Goal: Task Accomplishment & Management: Use online tool/utility

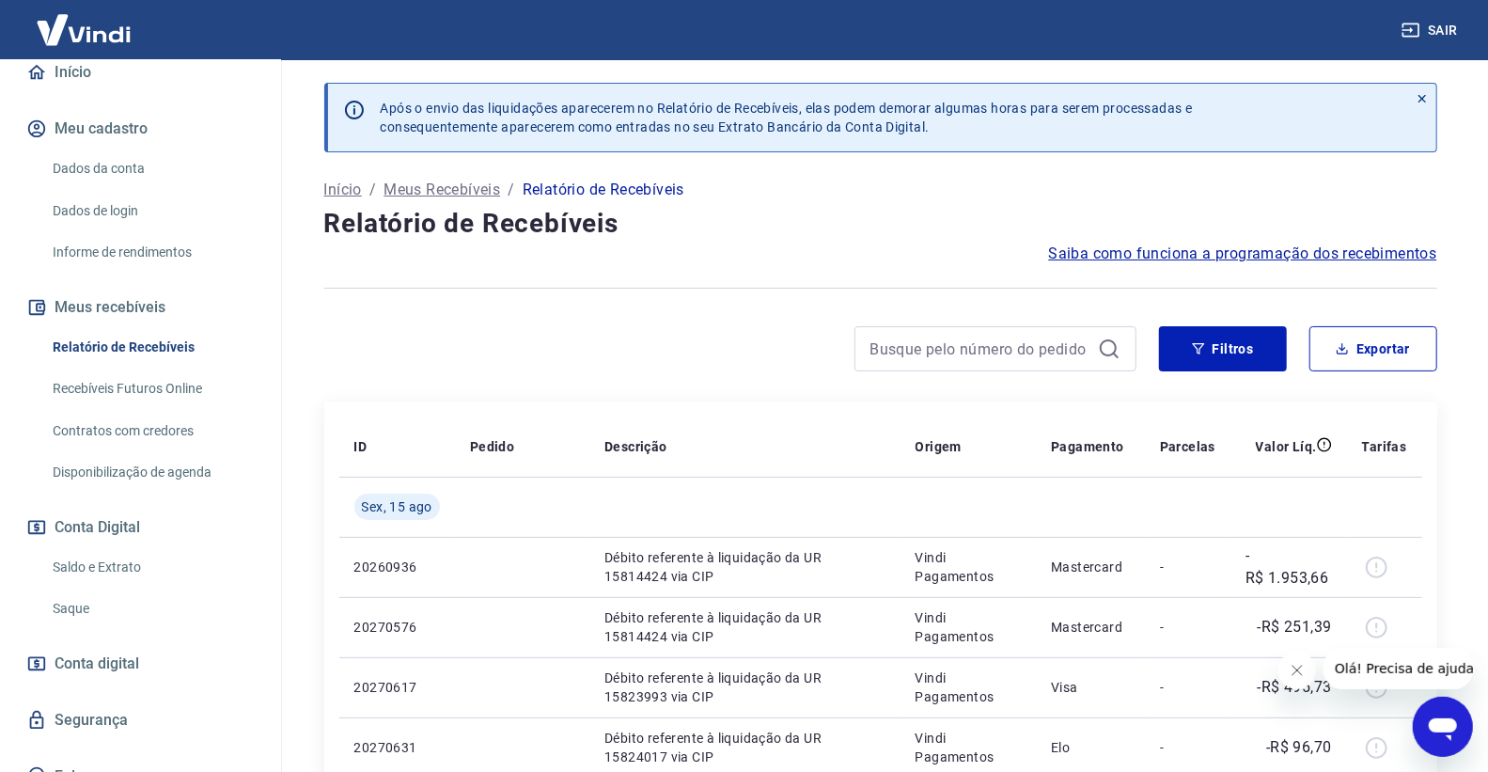
scroll to position [209, 0]
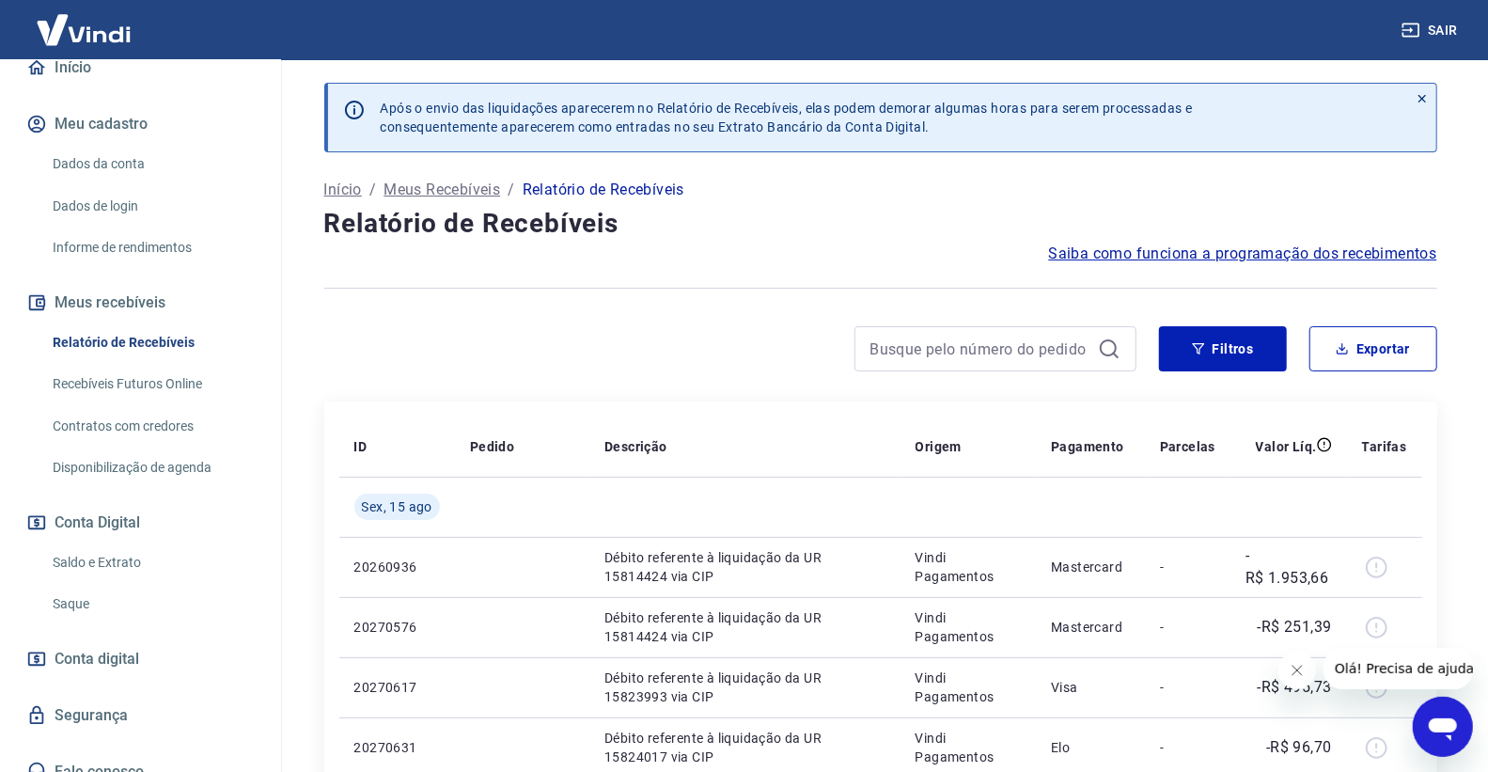
click at [160, 551] on link "Saldo e Extrato" at bounding box center [151, 562] width 213 height 39
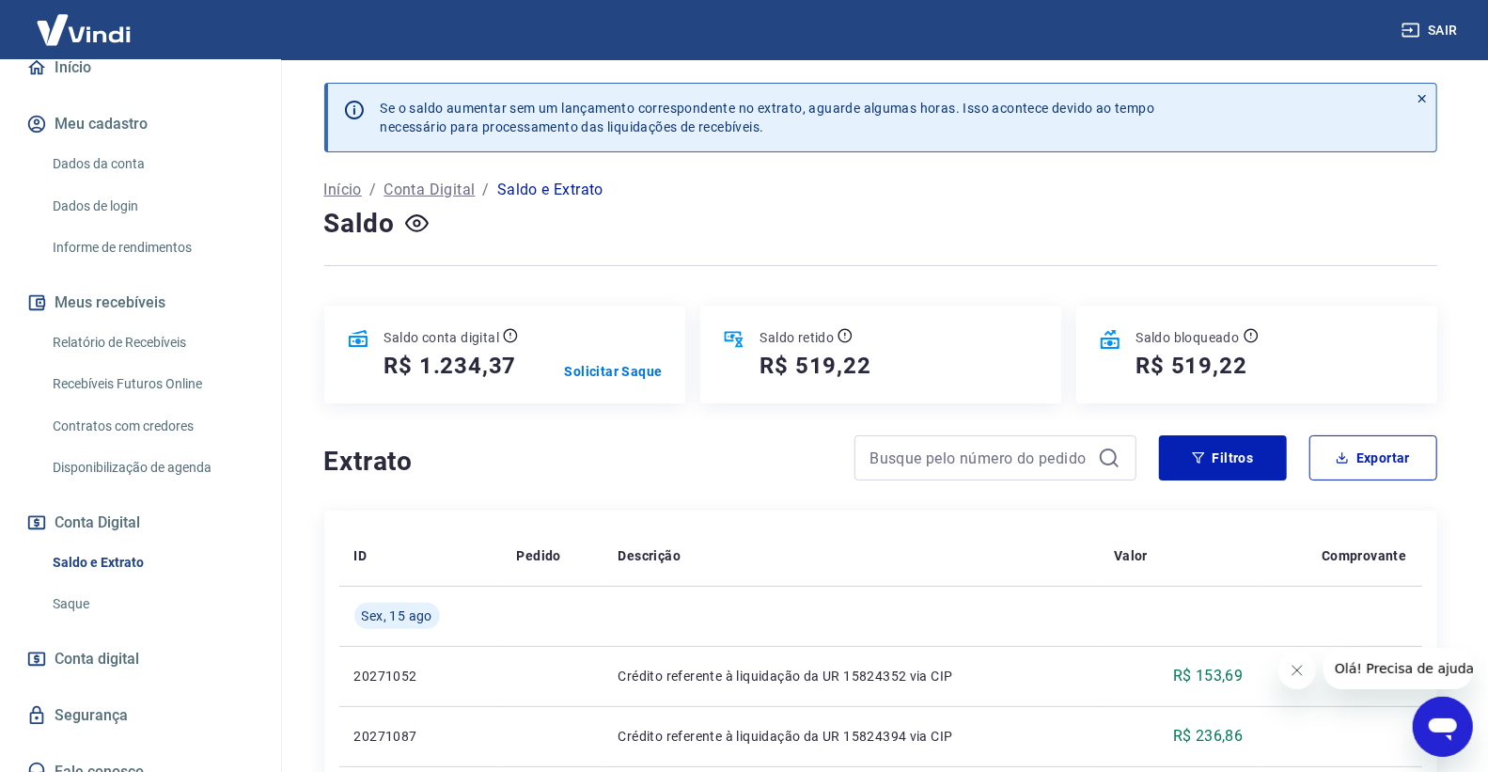
click at [180, 348] on link "Relatório de Recebíveis" at bounding box center [151, 342] width 213 height 39
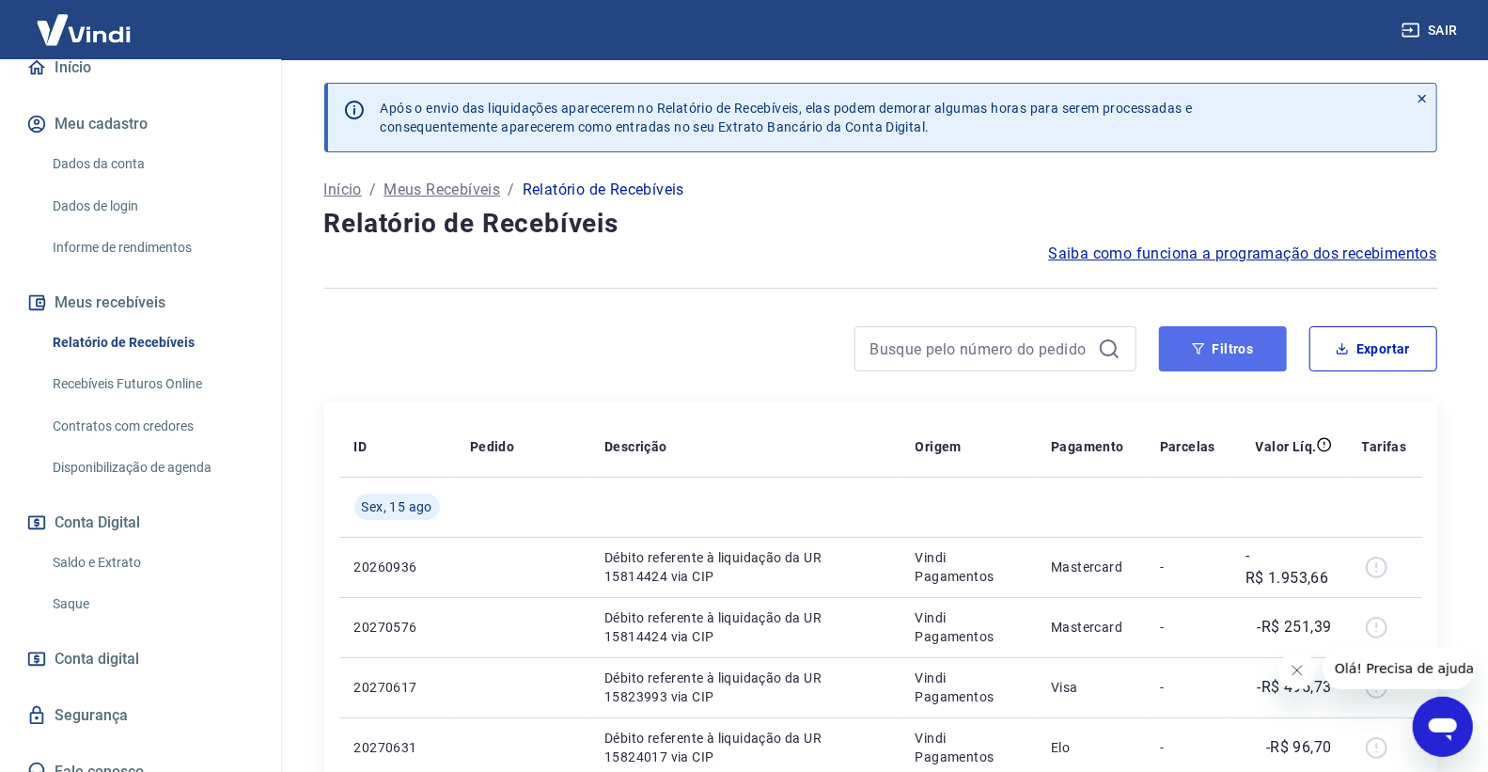
click at [1241, 354] on button "Filtros" at bounding box center [1223, 348] width 128 height 45
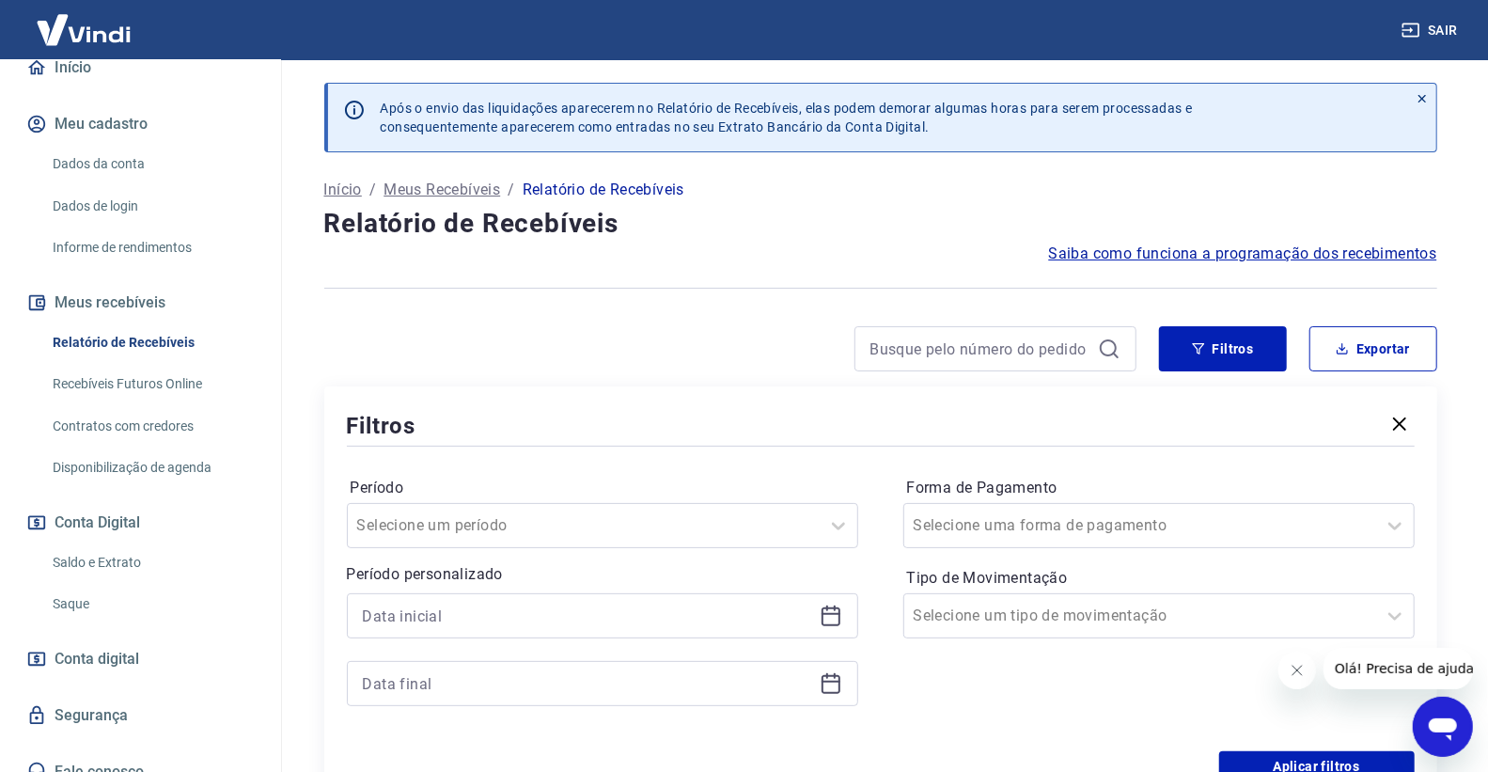
click at [831, 607] on icon at bounding box center [830, 616] width 19 height 19
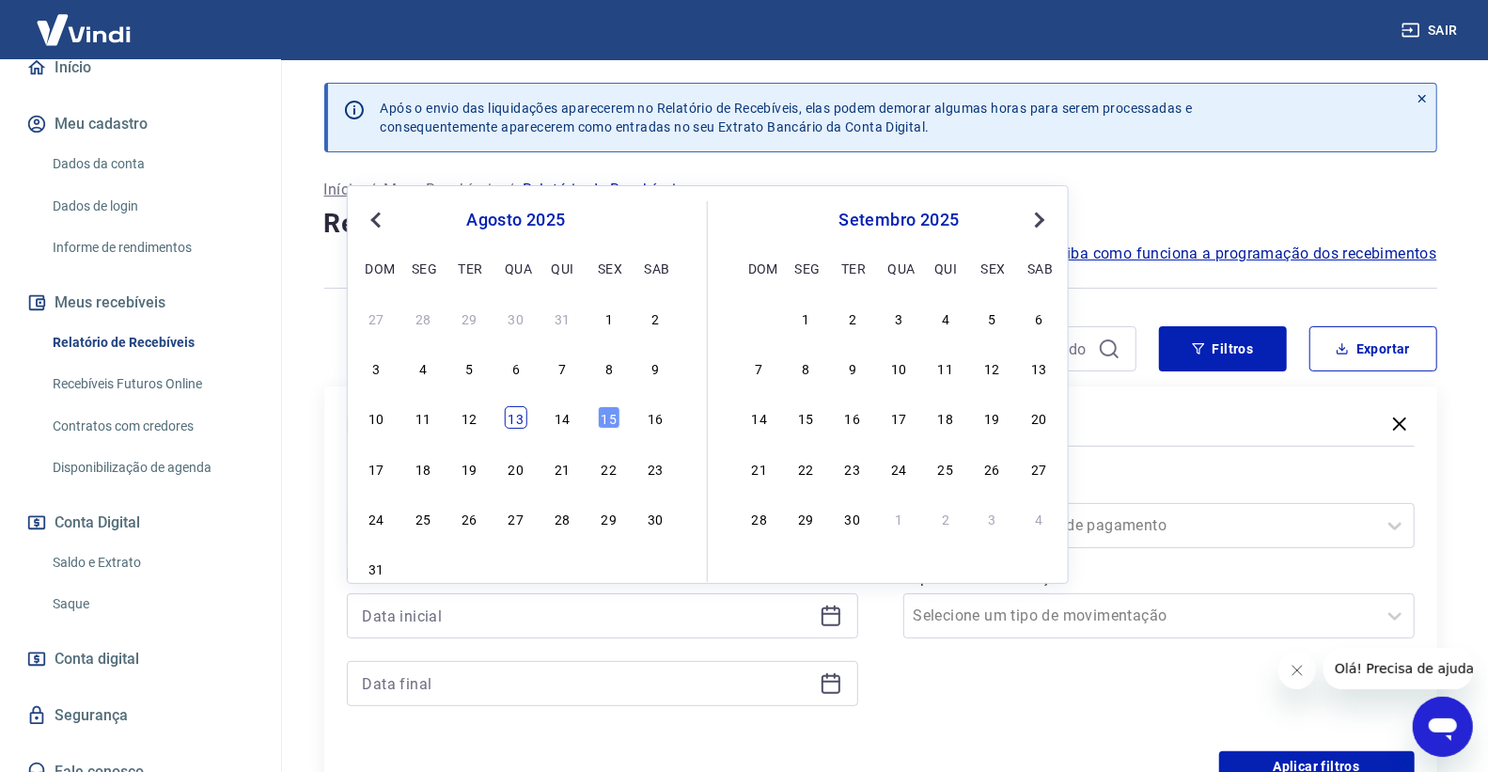
click at [523, 411] on div "13" at bounding box center [516, 417] width 23 height 23
type input "[DATE]"
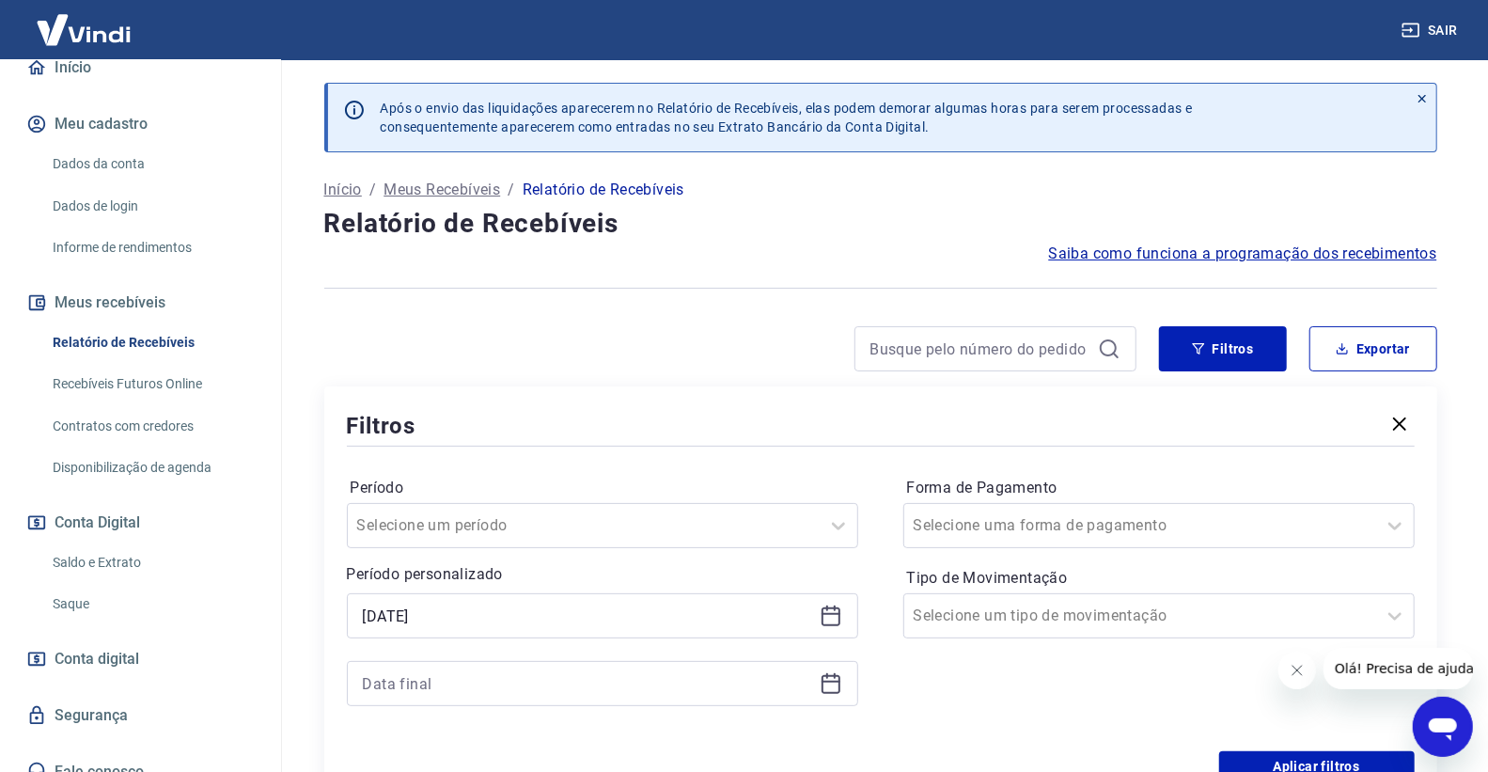
click at [840, 681] on icon at bounding box center [830, 683] width 23 height 23
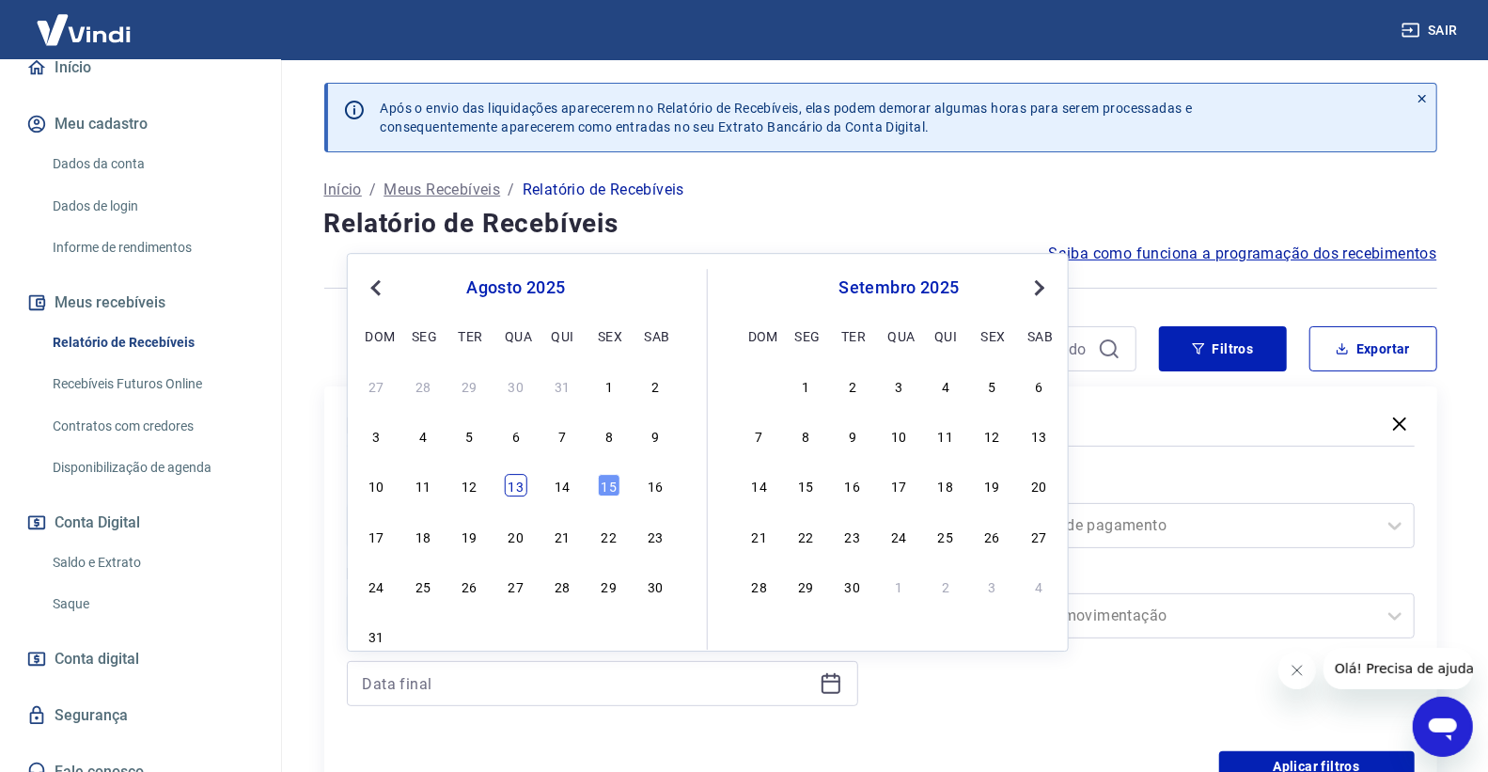
click at [509, 492] on div "13" at bounding box center [516, 486] width 23 height 23
type input "[DATE]"
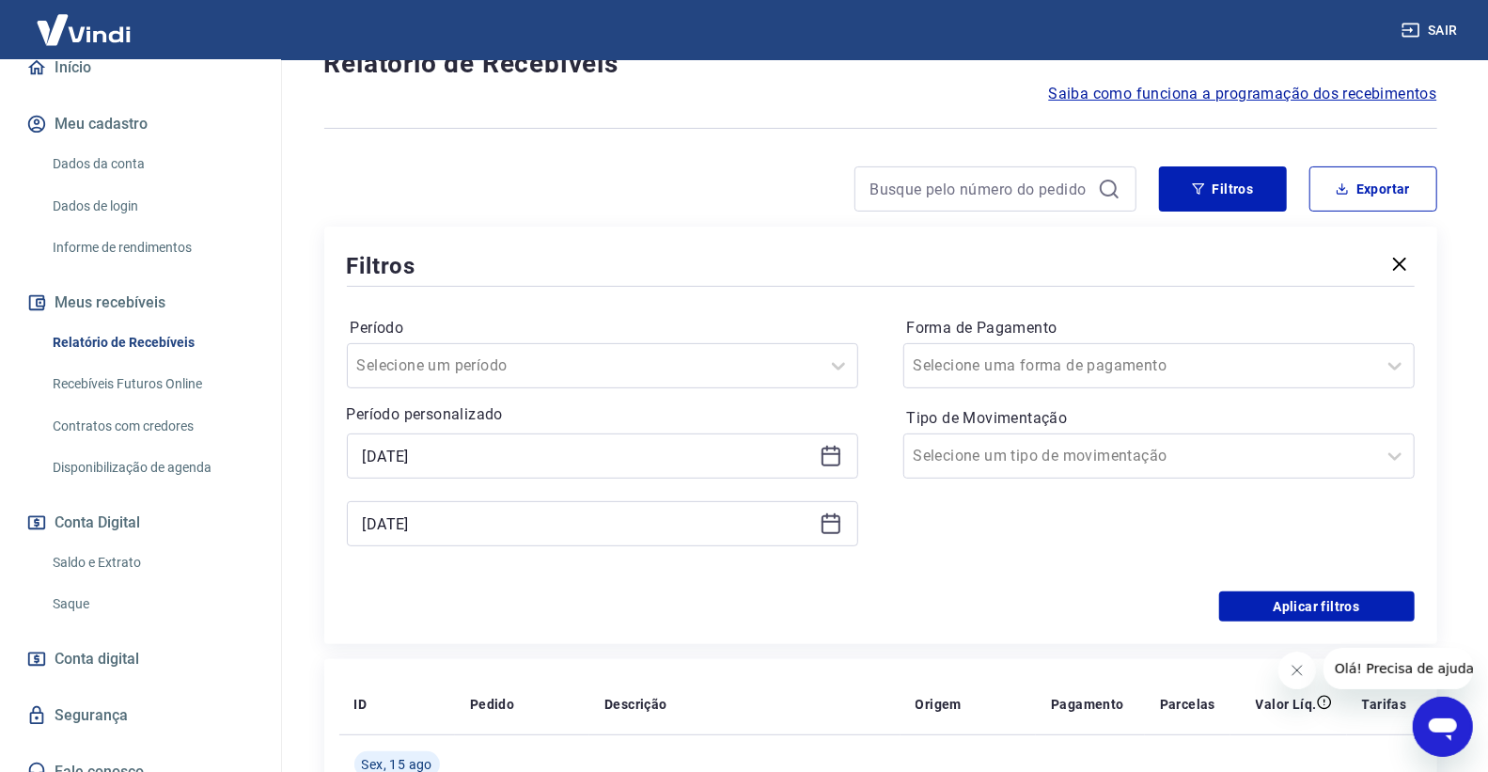
scroll to position [209, 0]
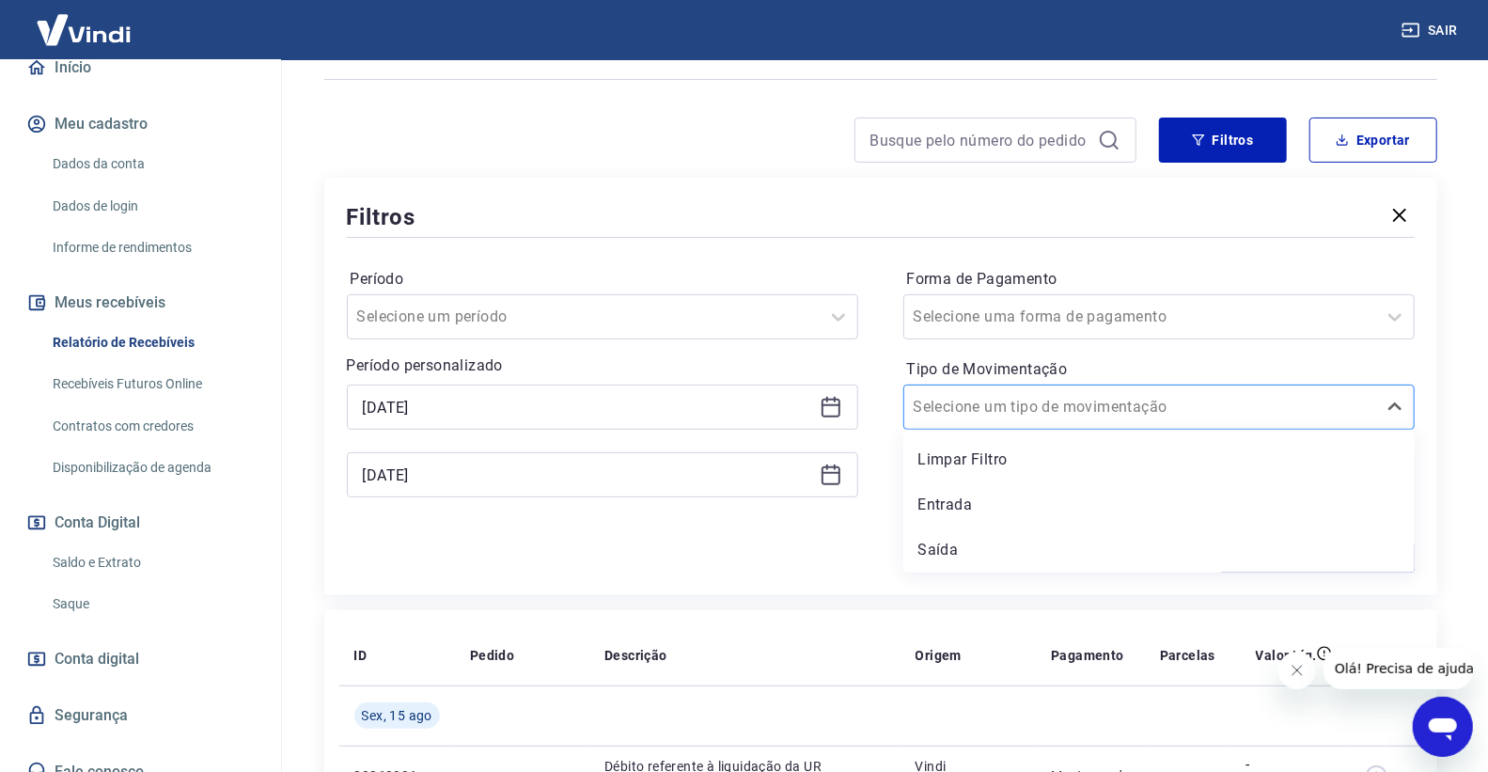
click at [1097, 415] on div at bounding box center [1139, 407] width 453 height 26
click at [1060, 486] on div "Entrada" at bounding box center [1158, 505] width 511 height 38
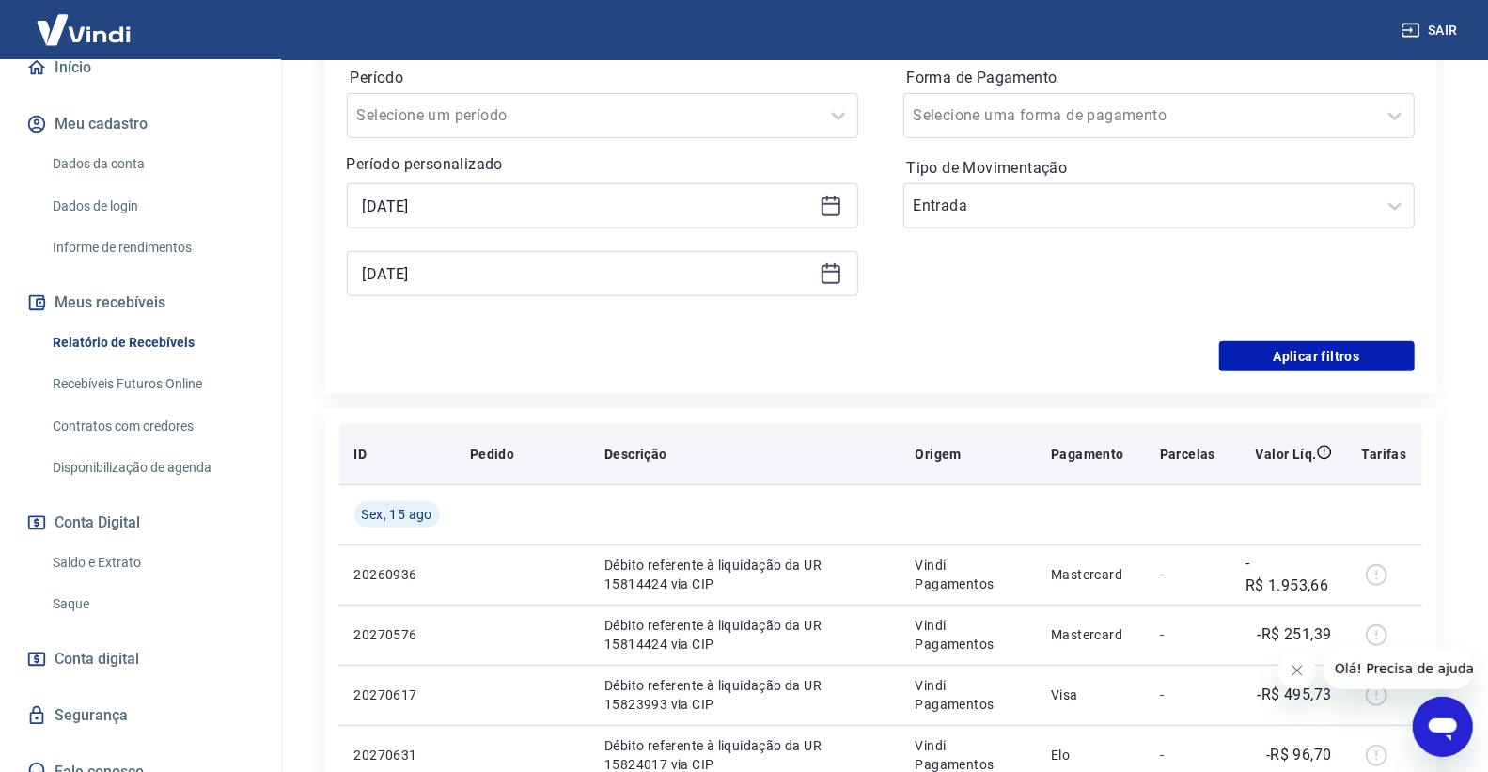
scroll to position [417, 0]
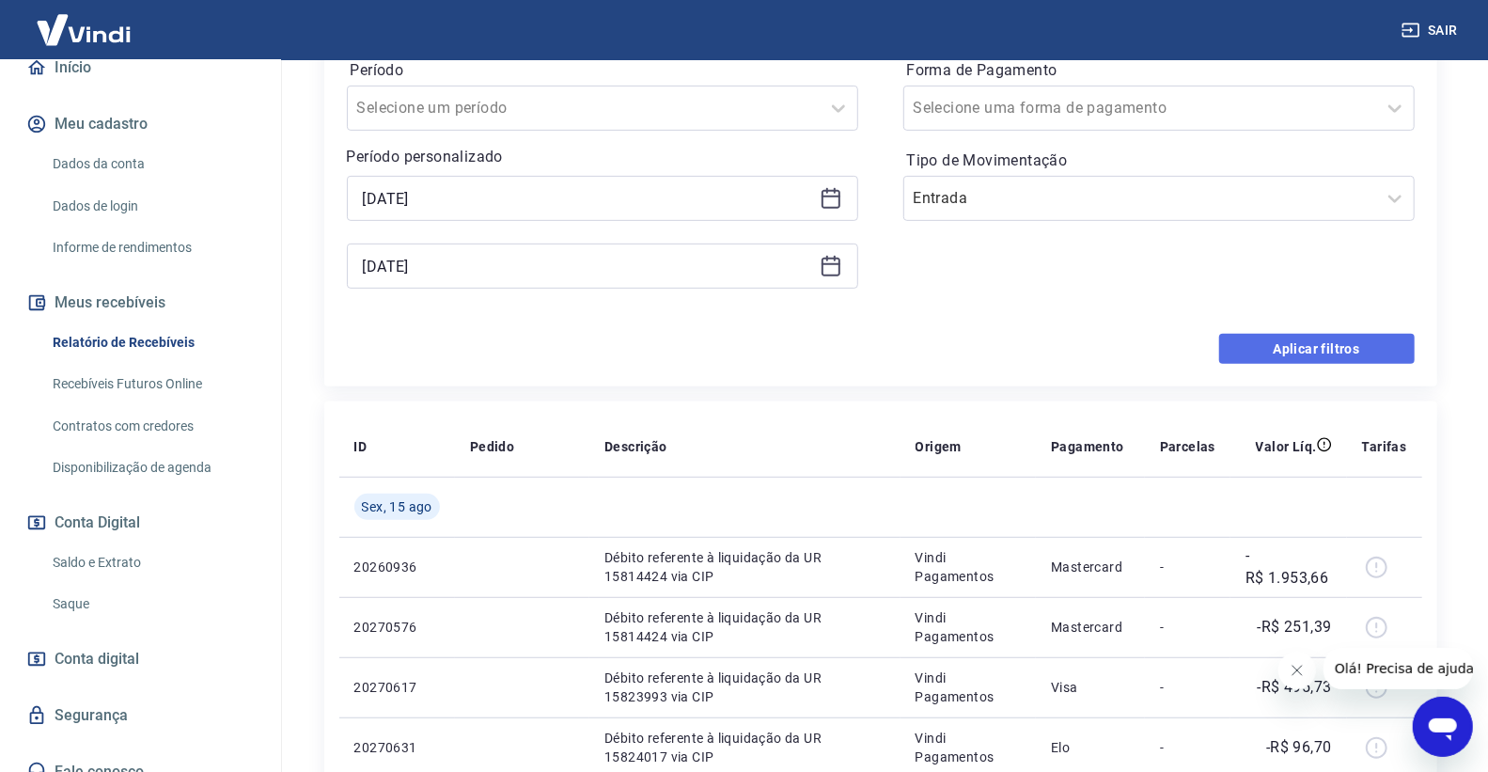
click at [1253, 354] on button "Aplicar filtros" at bounding box center [1316, 349] width 195 height 30
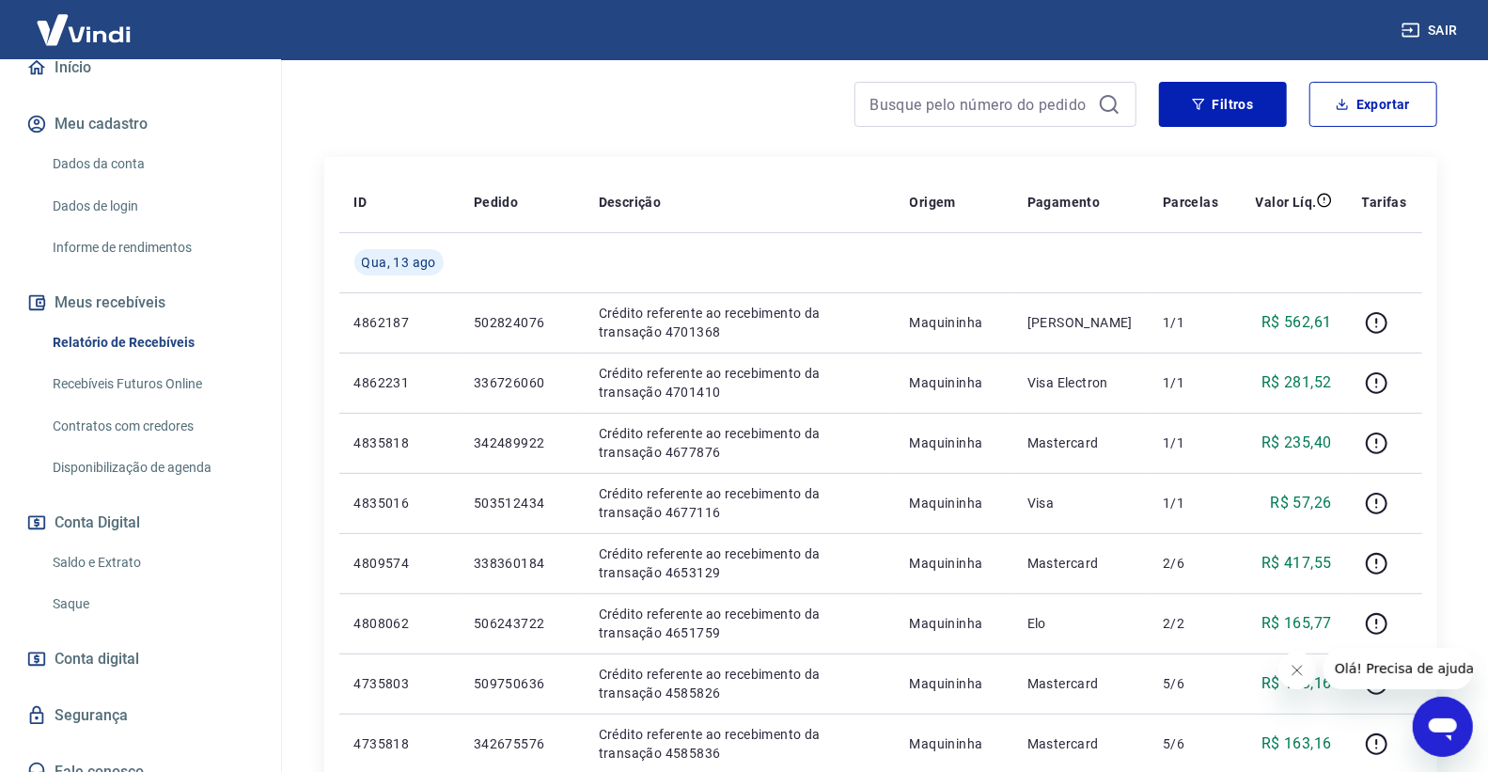
scroll to position [209, 0]
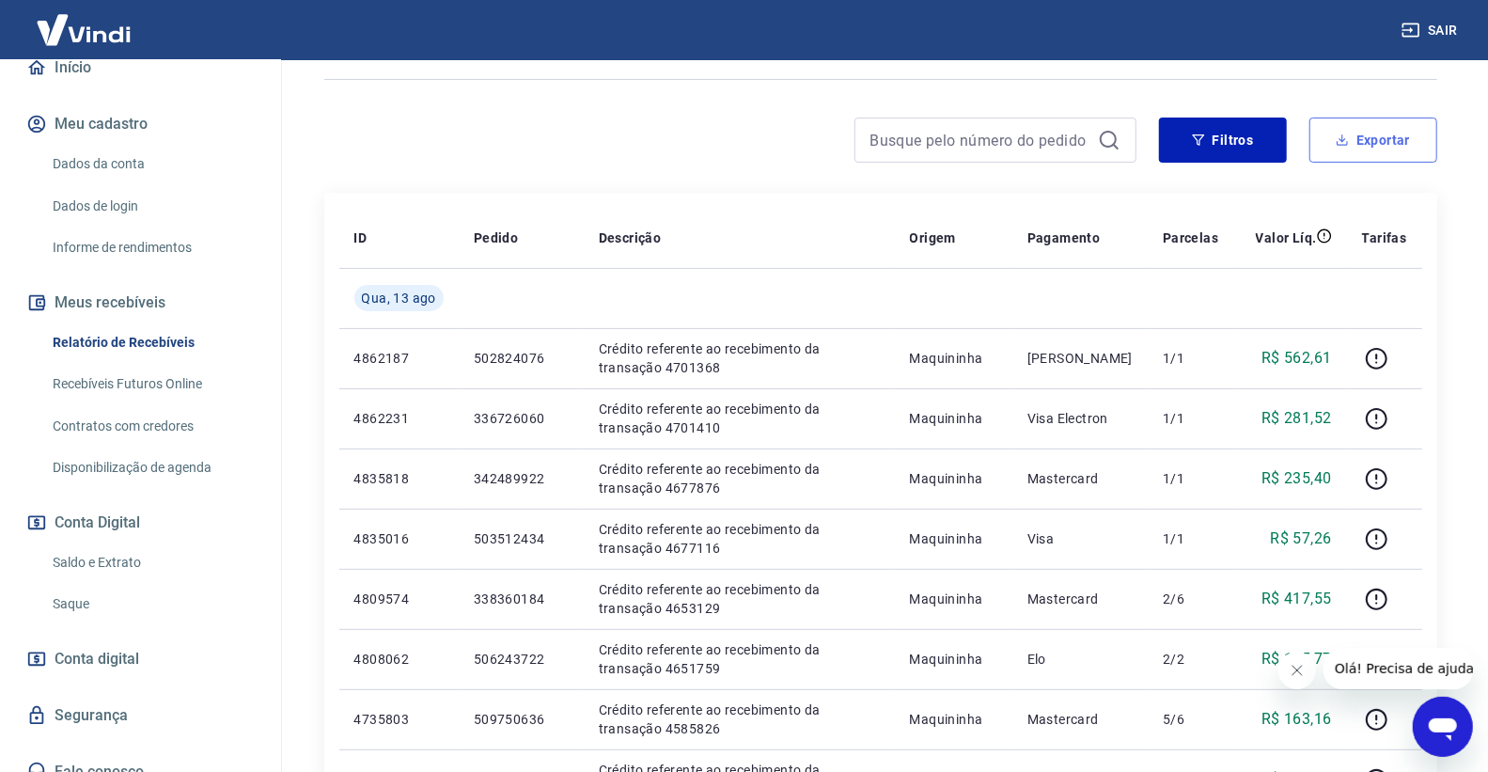
click at [1331, 154] on button "Exportar" at bounding box center [1373, 139] width 128 height 45
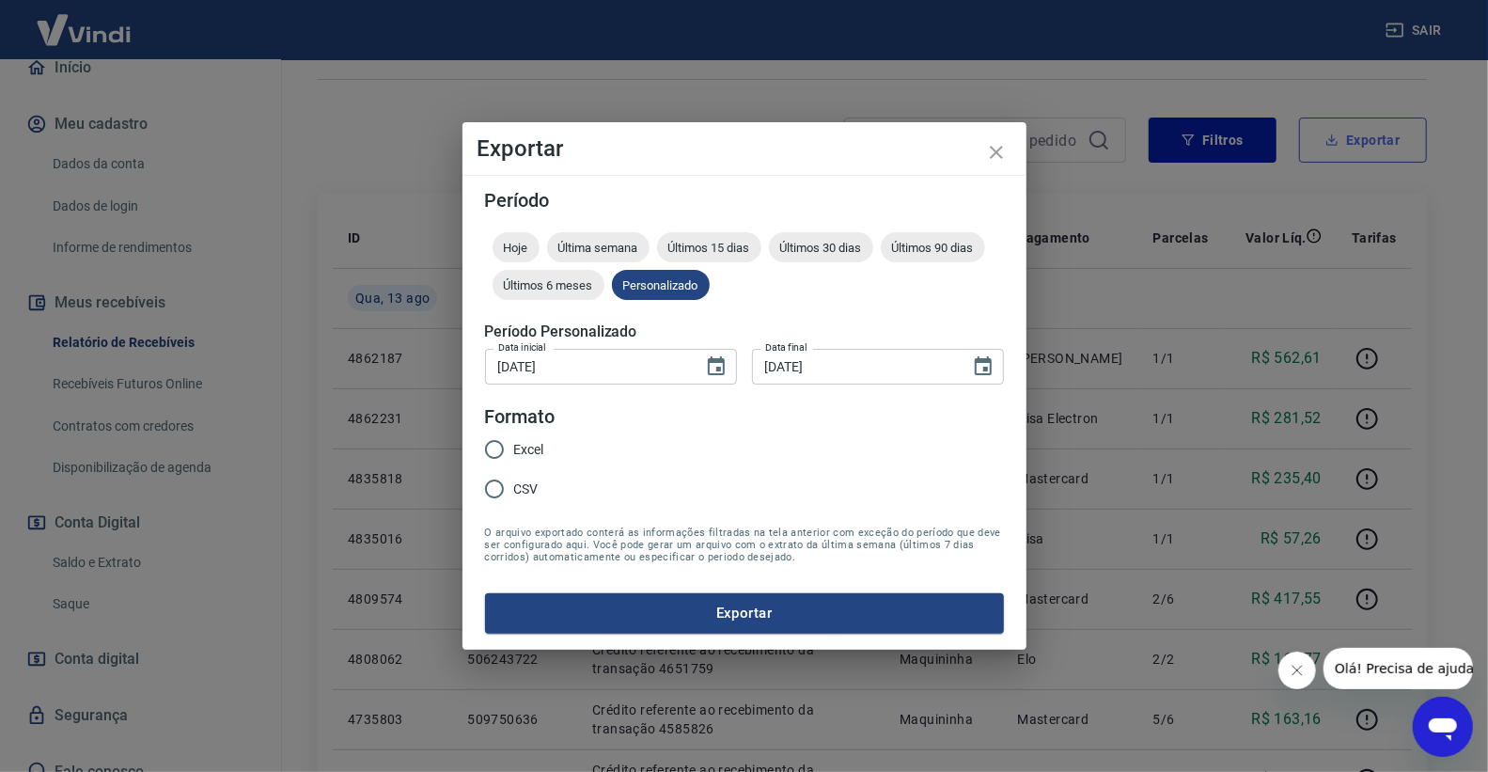
type input "[DATE]"
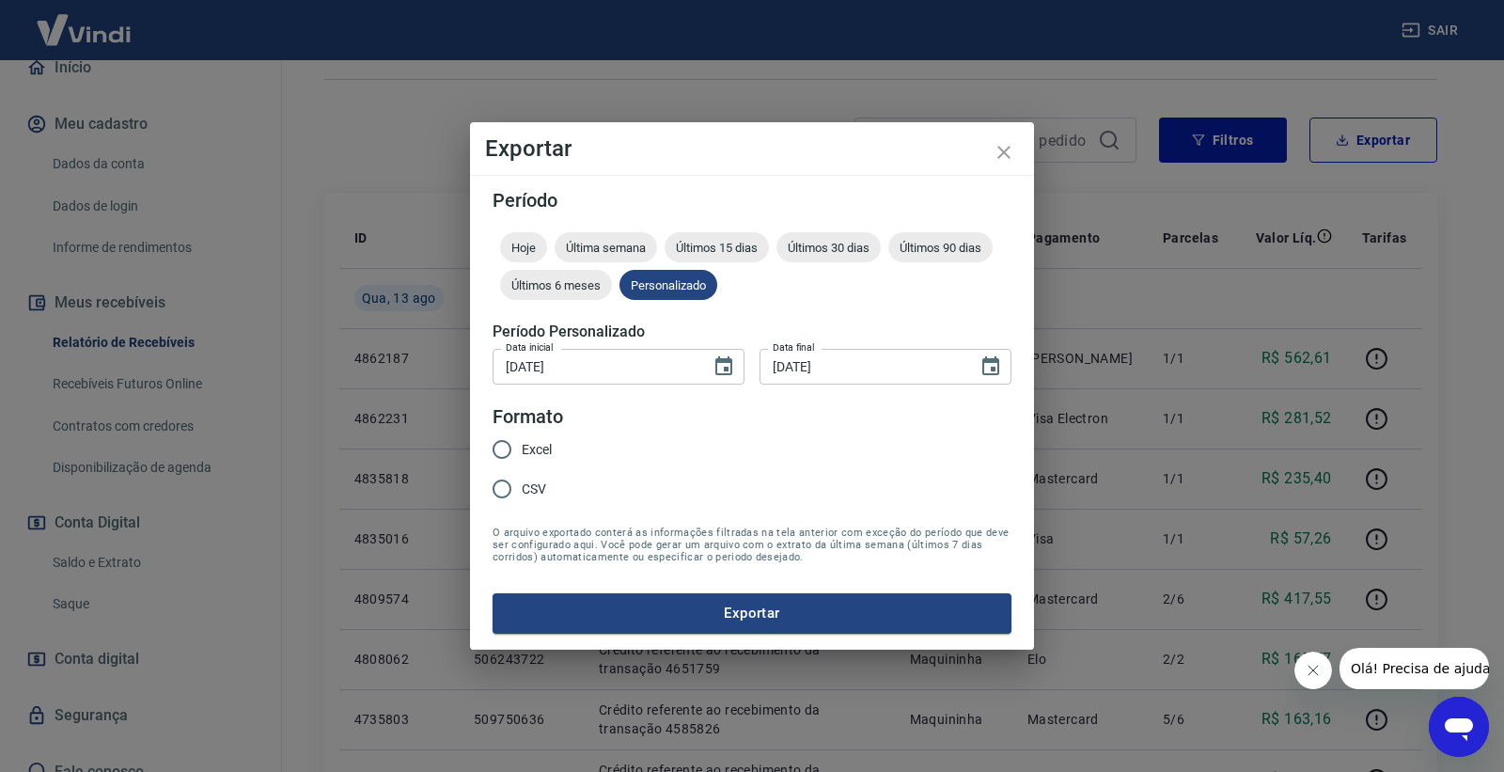
click at [508, 453] on input "Excel" at bounding box center [501, 448] width 39 height 39
radio input "true"
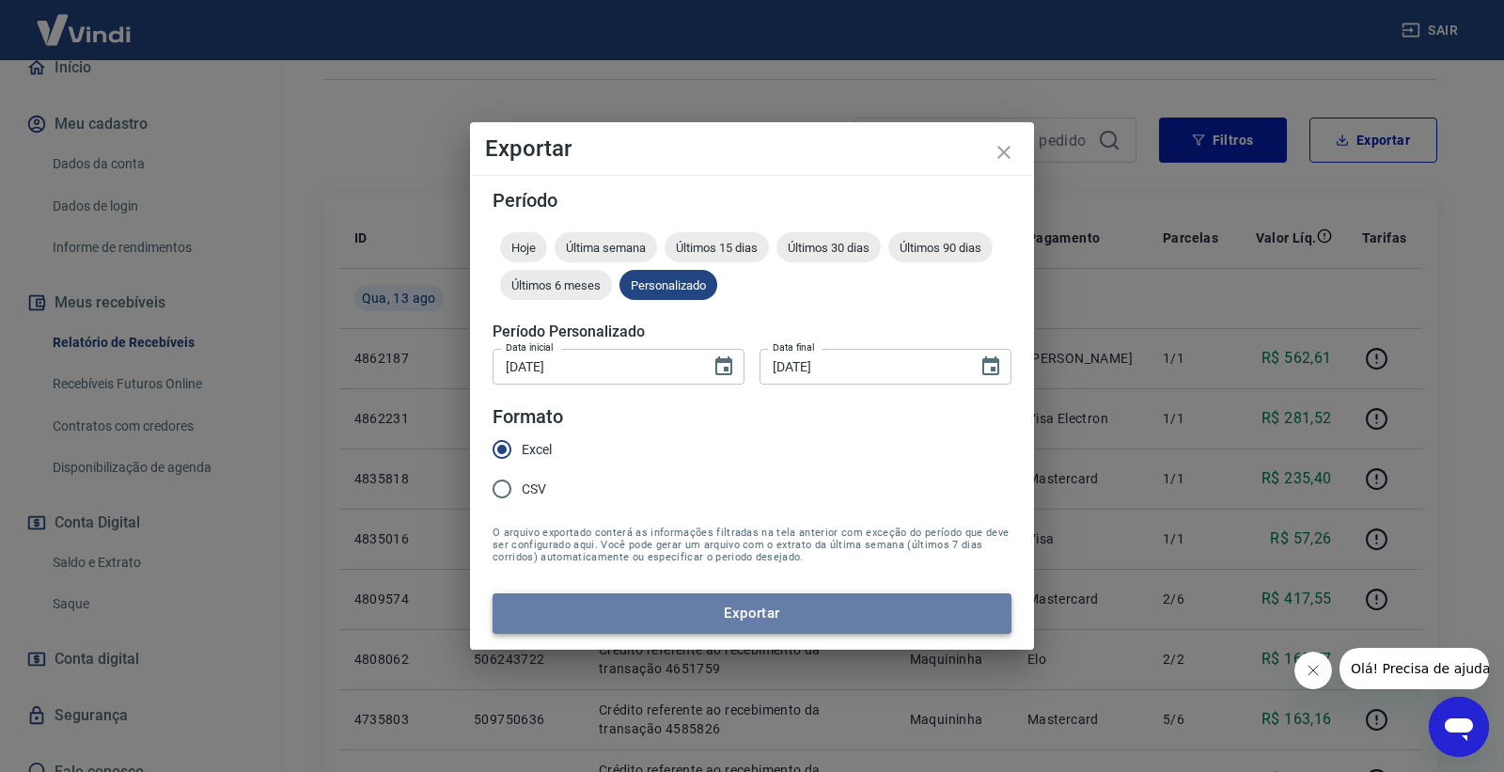
click at [647, 598] on button "Exportar" at bounding box center [751, 612] width 519 height 39
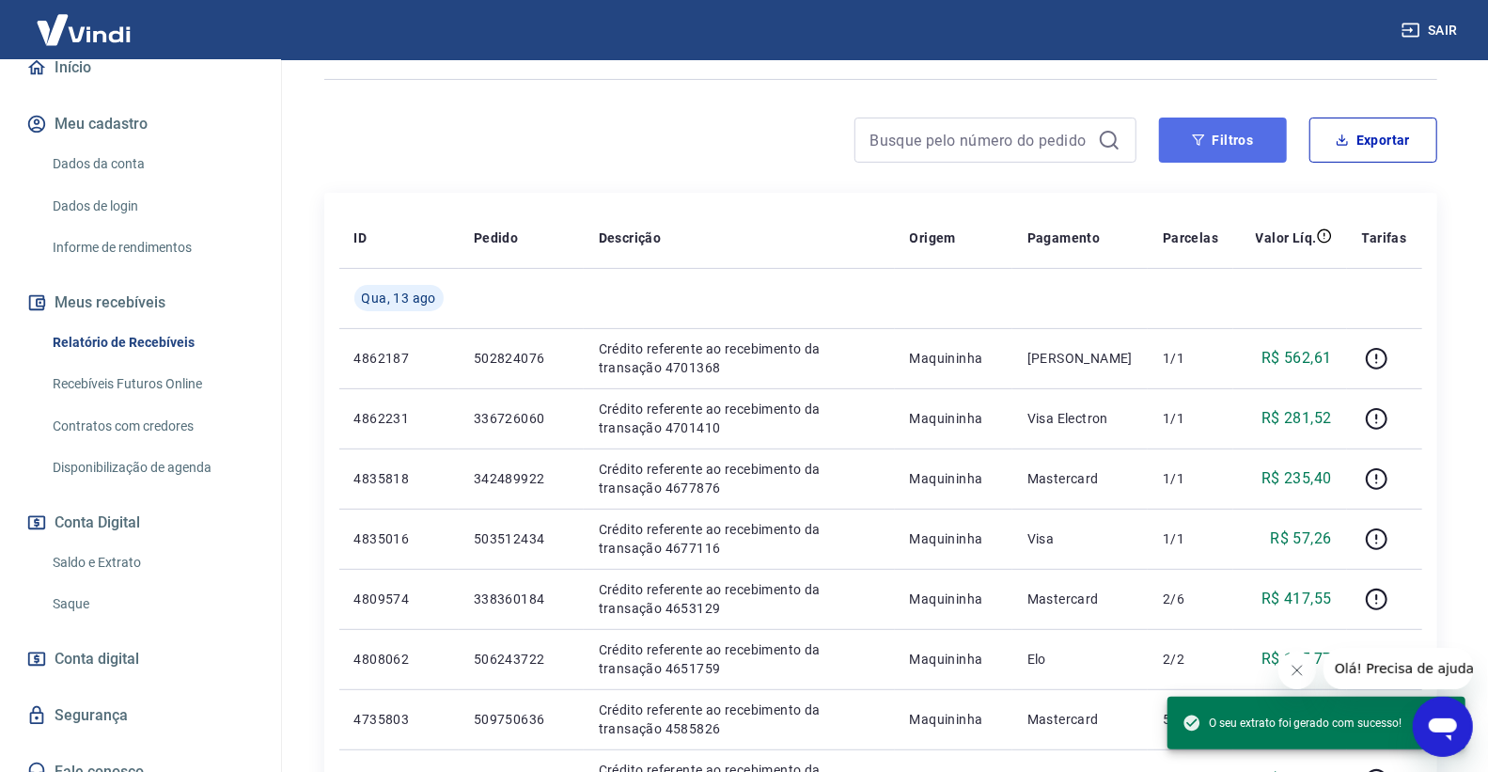
click at [1248, 153] on button "Filtros" at bounding box center [1223, 139] width 128 height 45
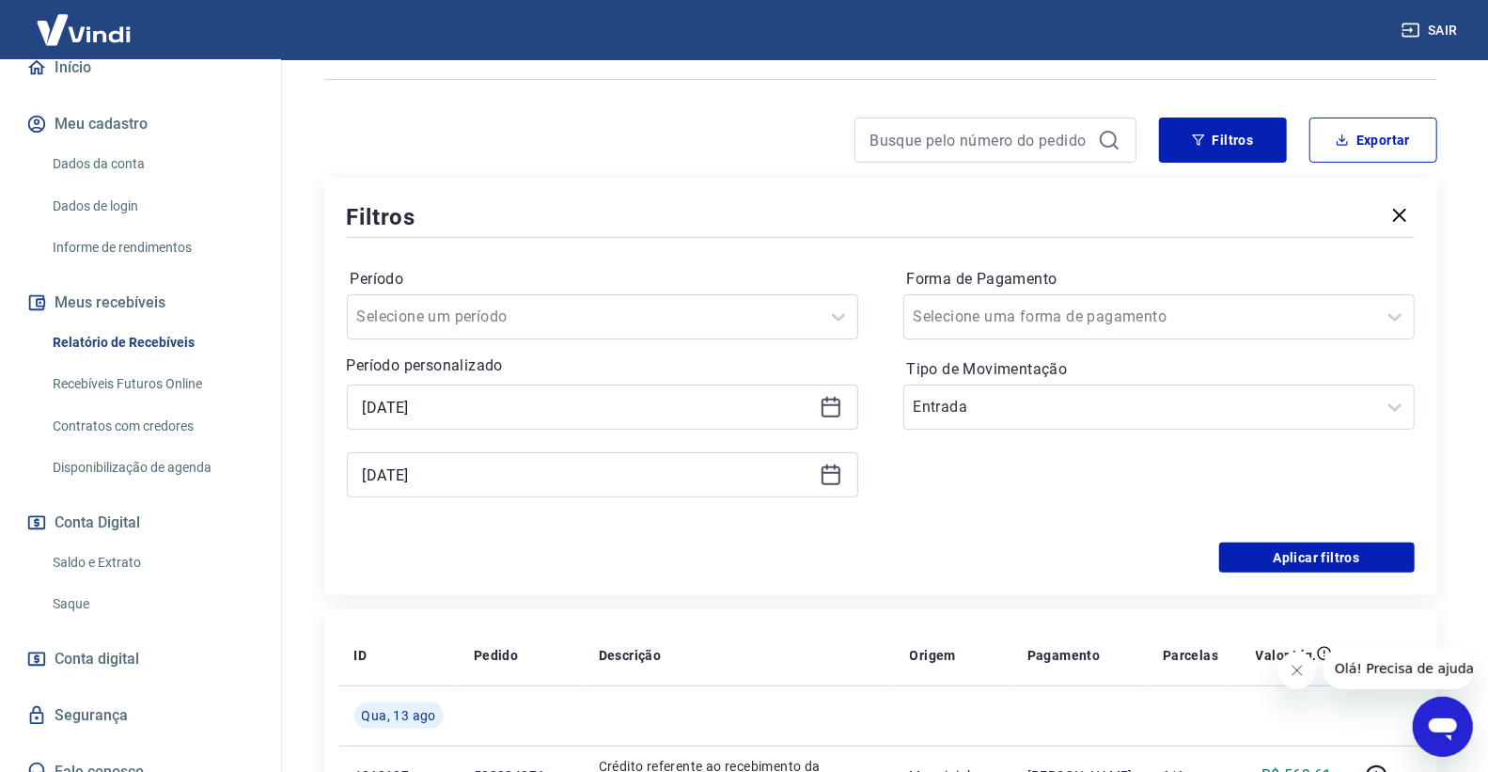
click at [829, 405] on icon at bounding box center [830, 405] width 19 height 2
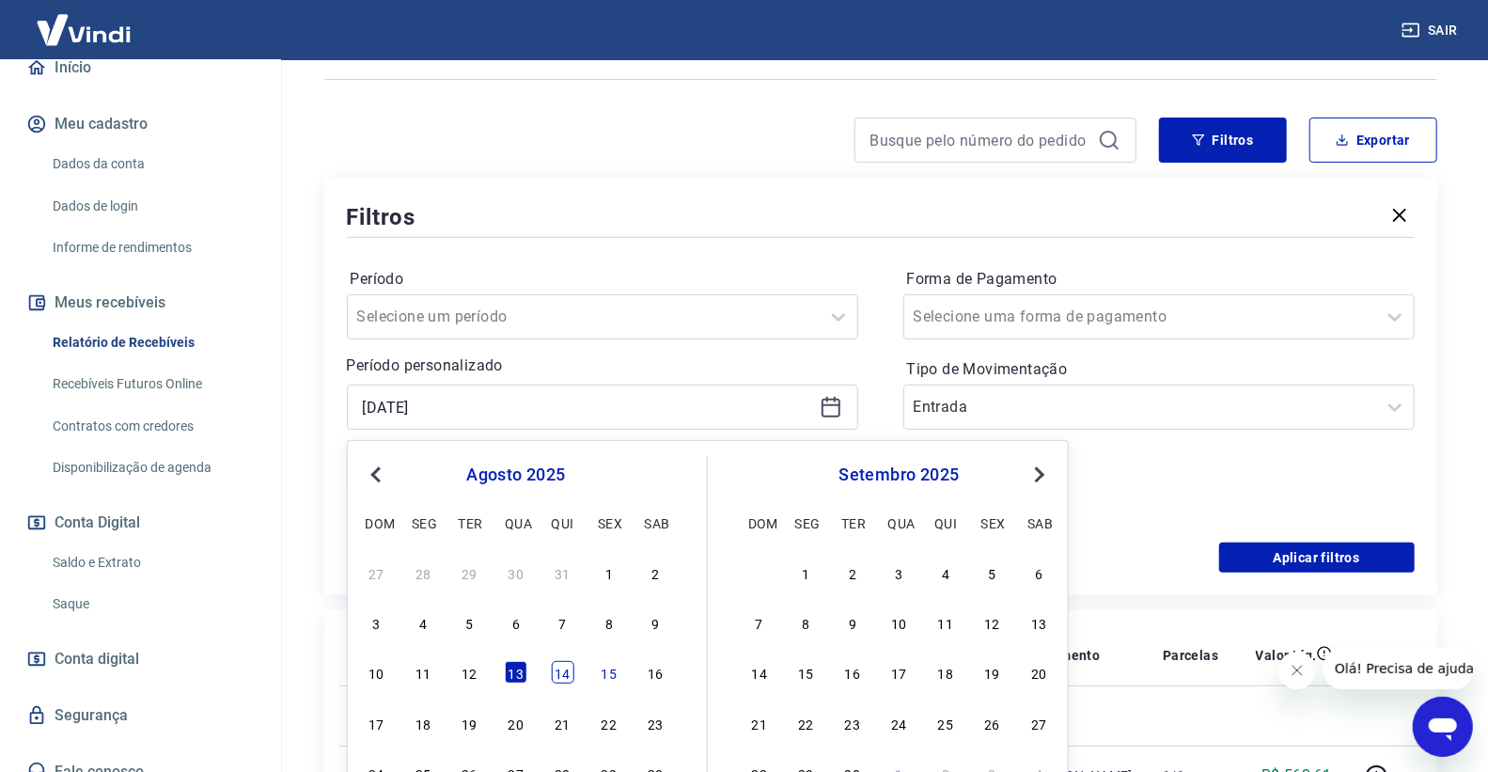
click at [567, 671] on div "14" at bounding box center [562, 672] width 23 height 23
type input "[DATE]"
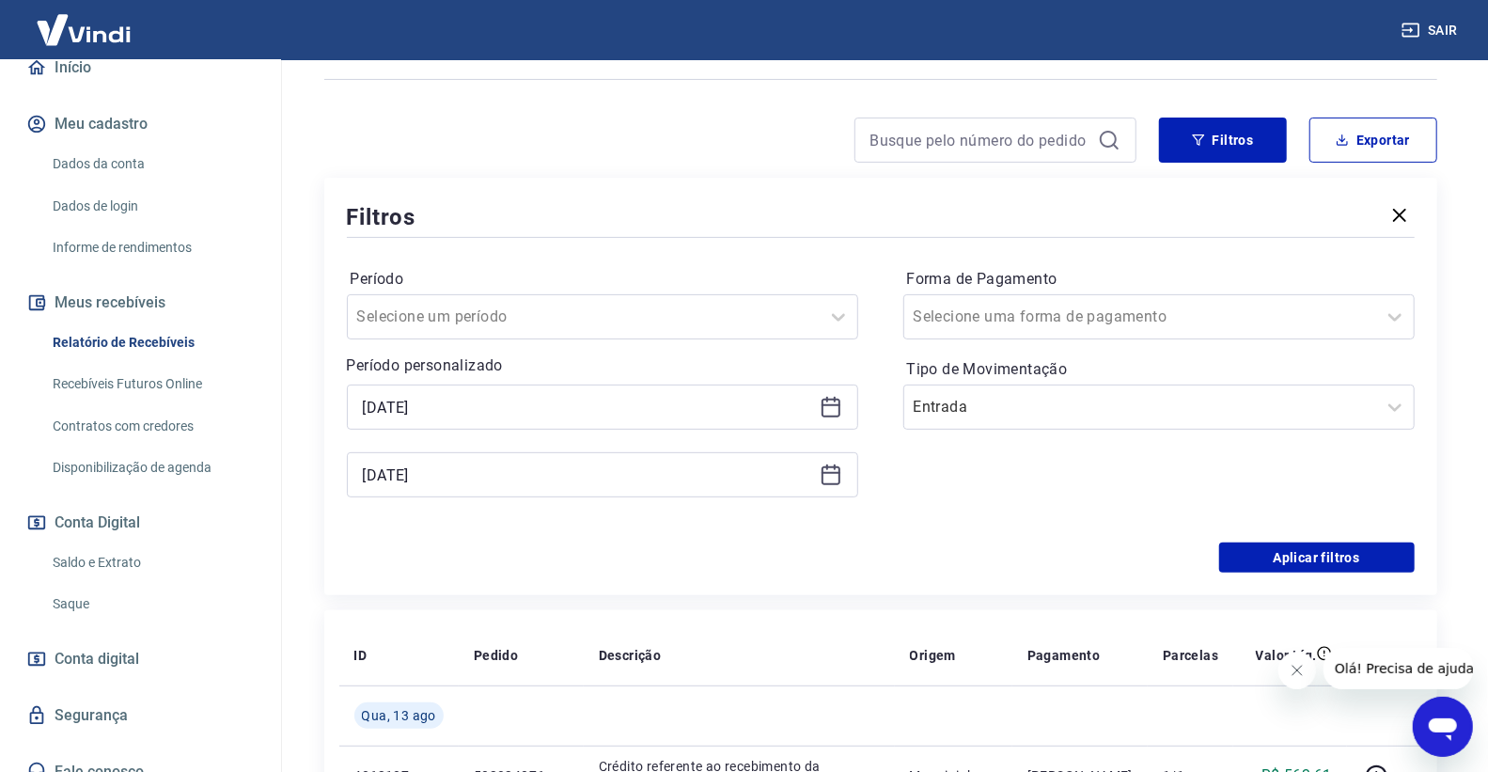
click at [827, 480] on icon at bounding box center [830, 474] width 23 height 23
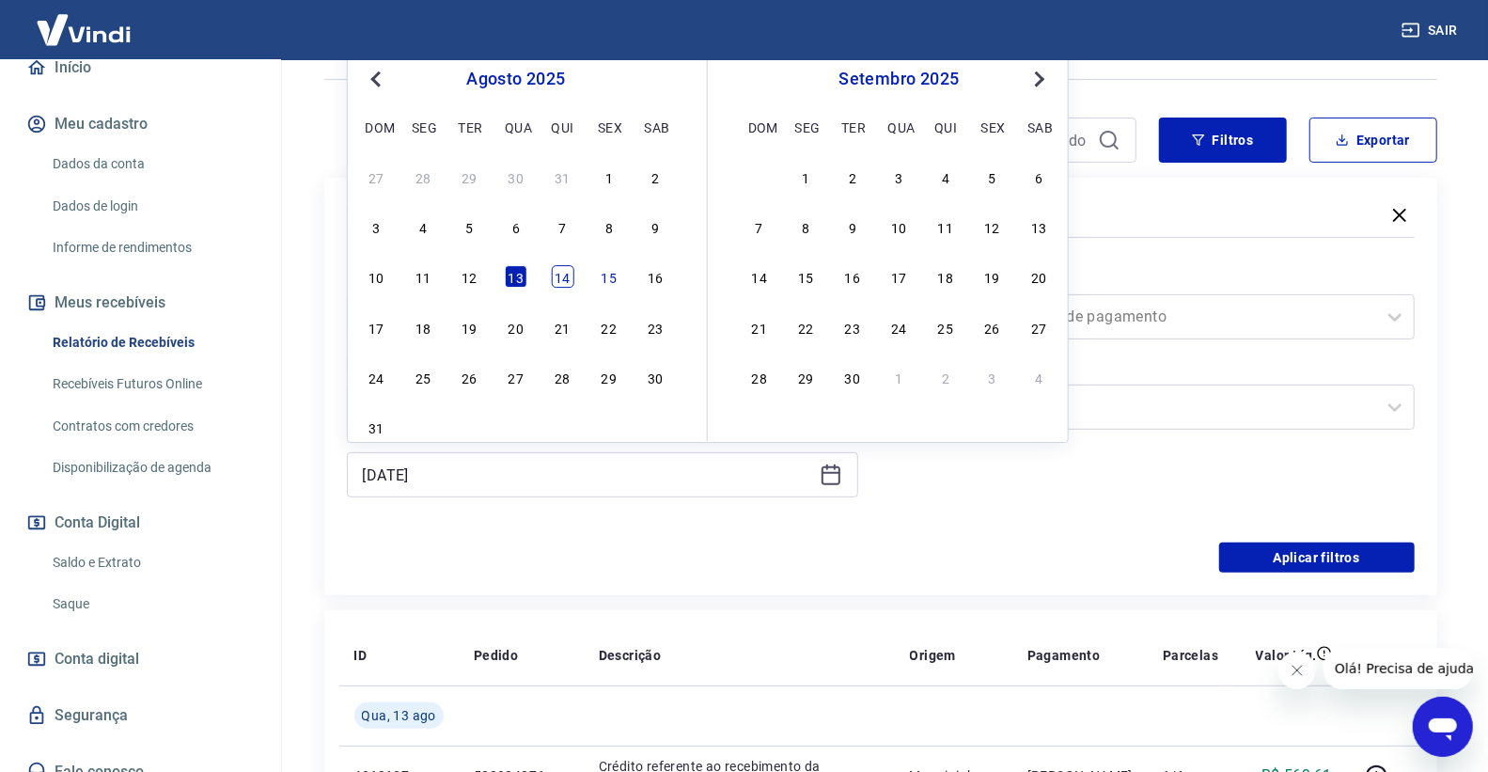
click at [561, 278] on div "14" at bounding box center [562, 277] width 23 height 23
type input "[DATE]"
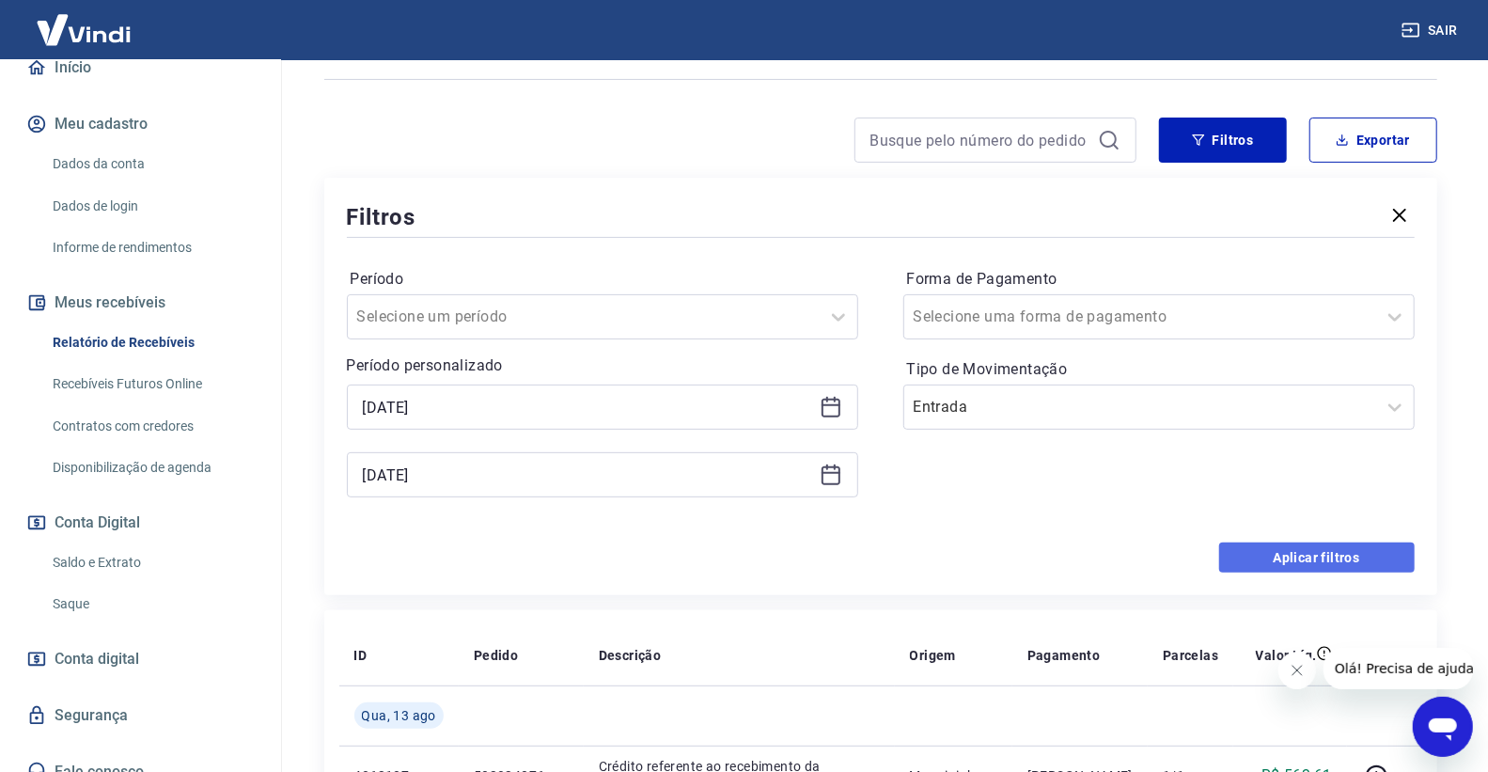
click at [1225, 558] on button "Aplicar filtros" at bounding box center [1316, 557] width 195 height 30
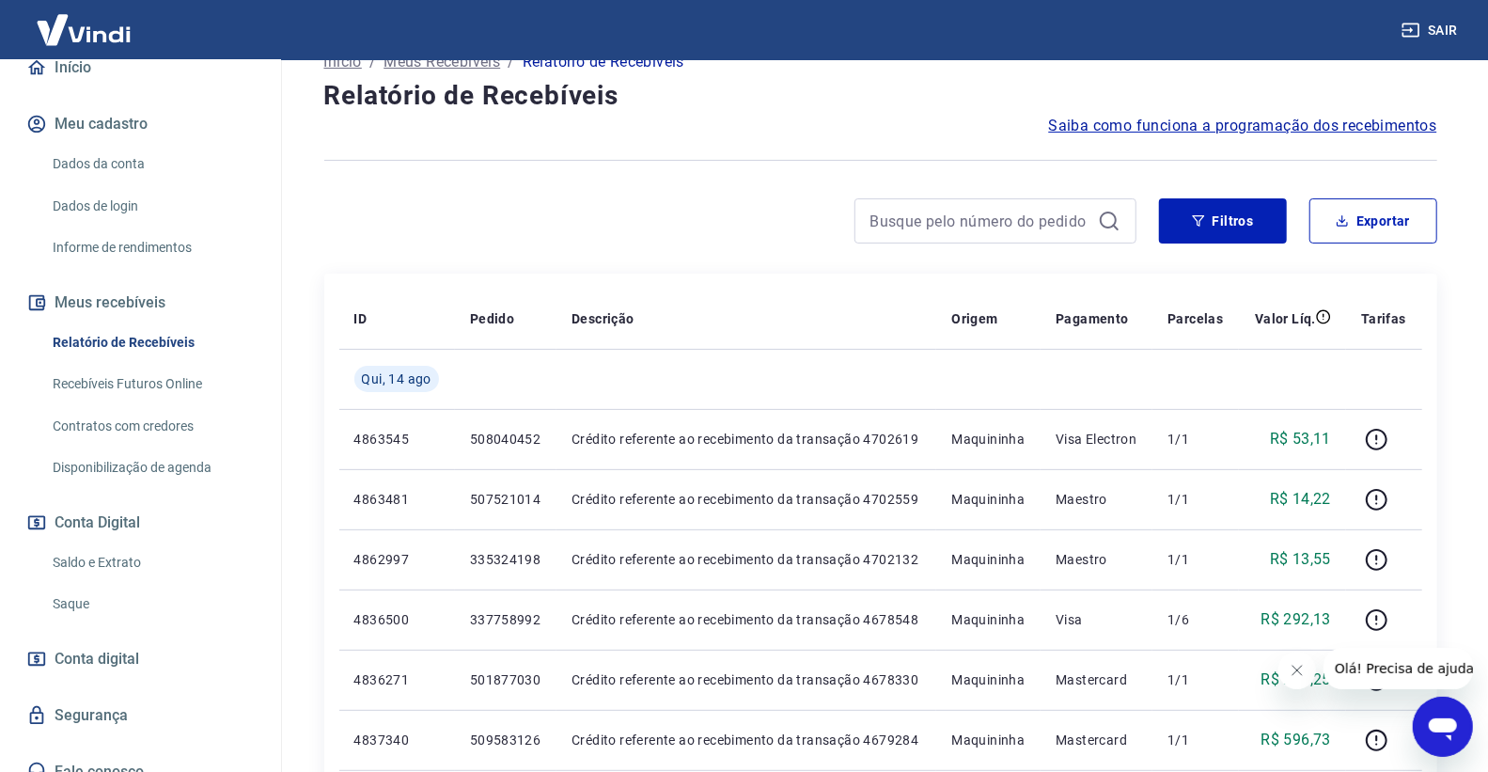
scroll to position [104, 0]
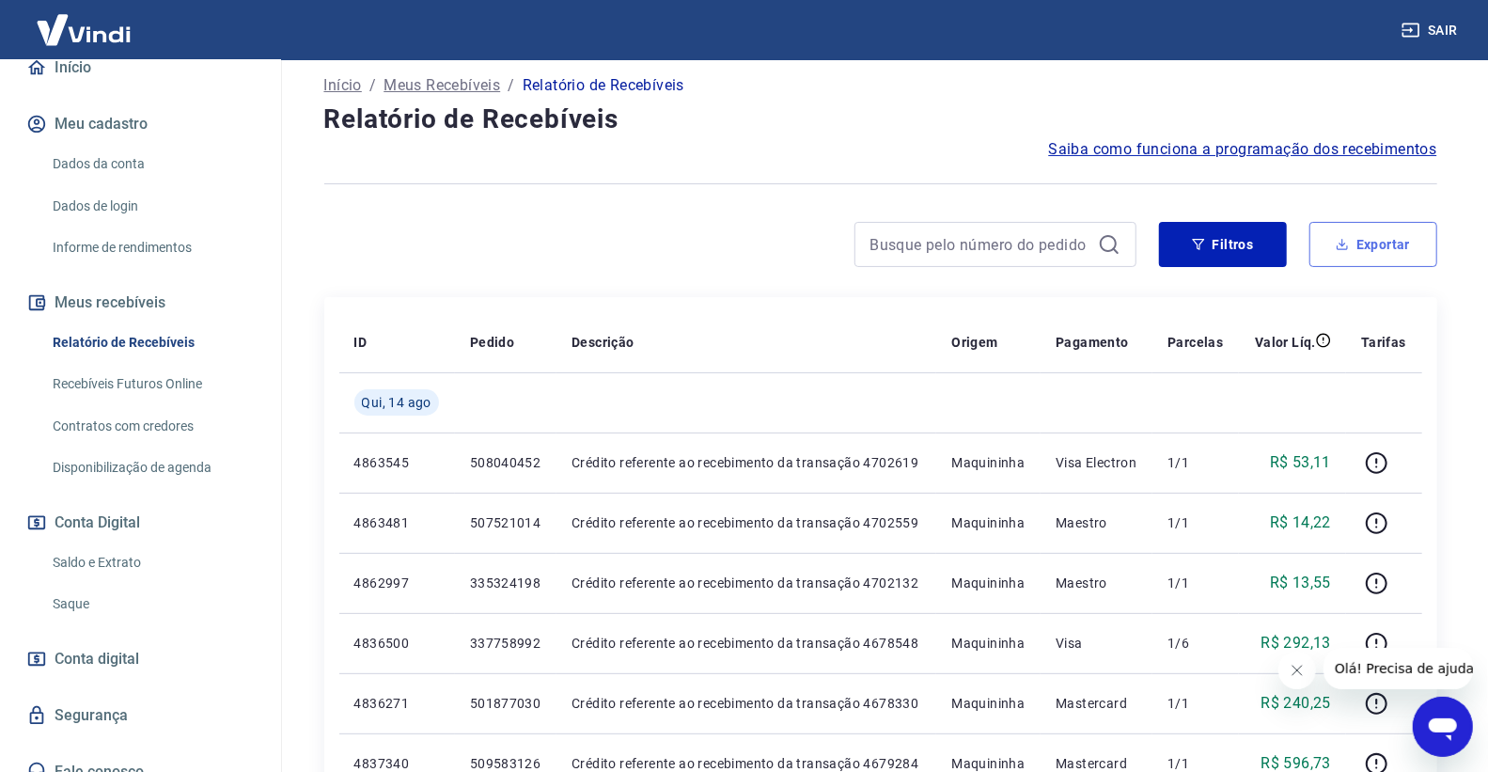
click at [1353, 240] on button "Exportar" at bounding box center [1373, 244] width 128 height 45
type input "[DATE]"
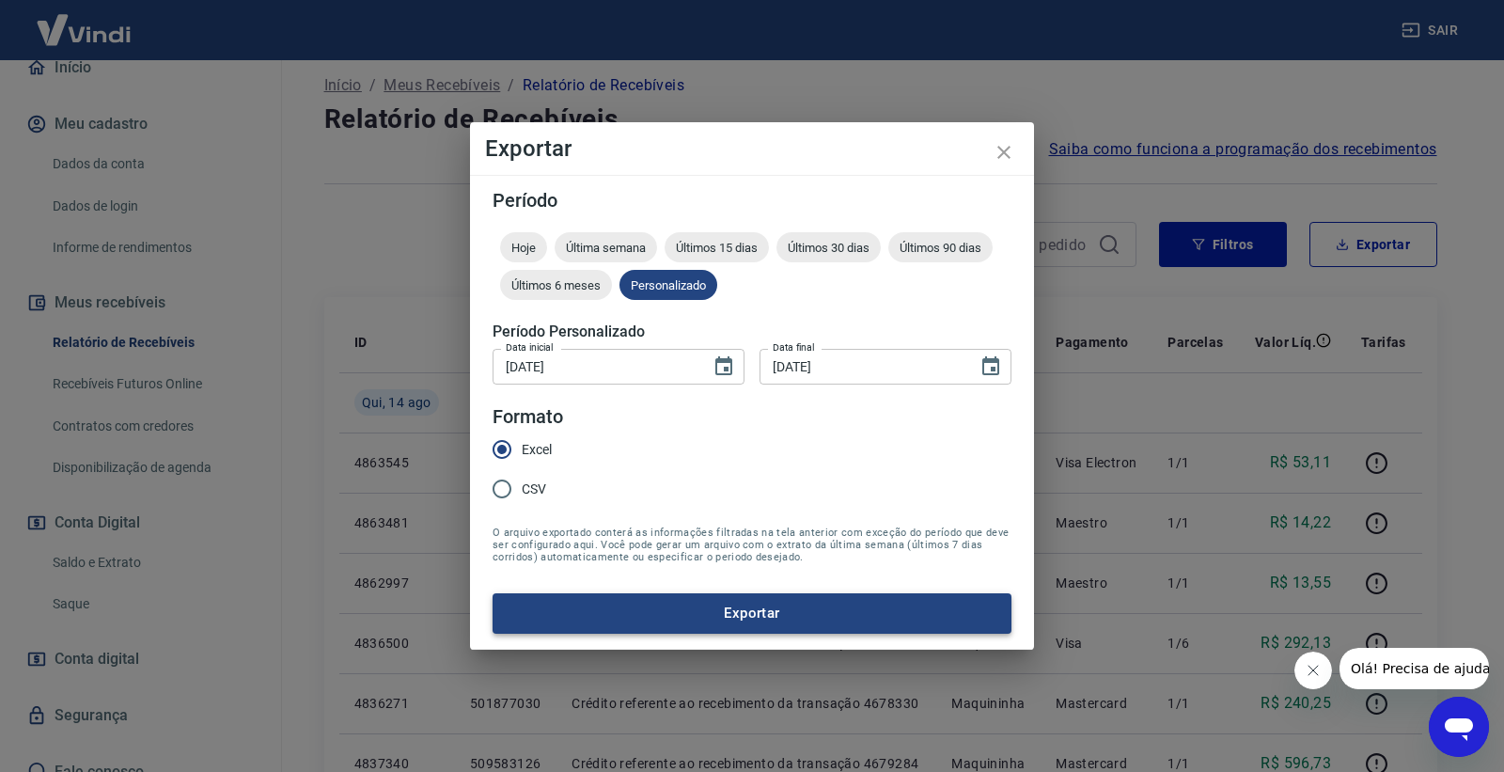
click at [648, 601] on button "Exportar" at bounding box center [751, 612] width 519 height 39
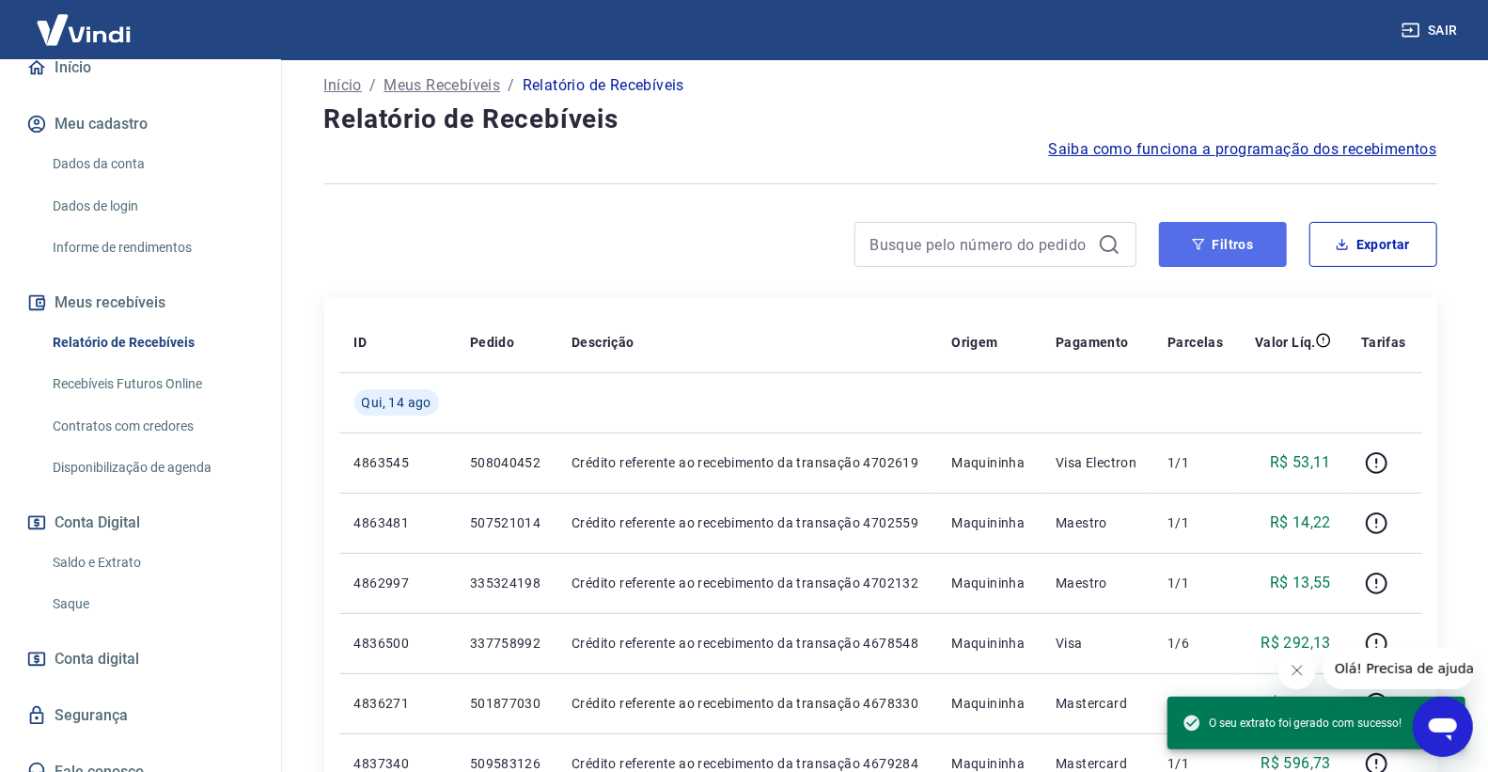
click at [1256, 235] on button "Filtros" at bounding box center [1223, 244] width 128 height 45
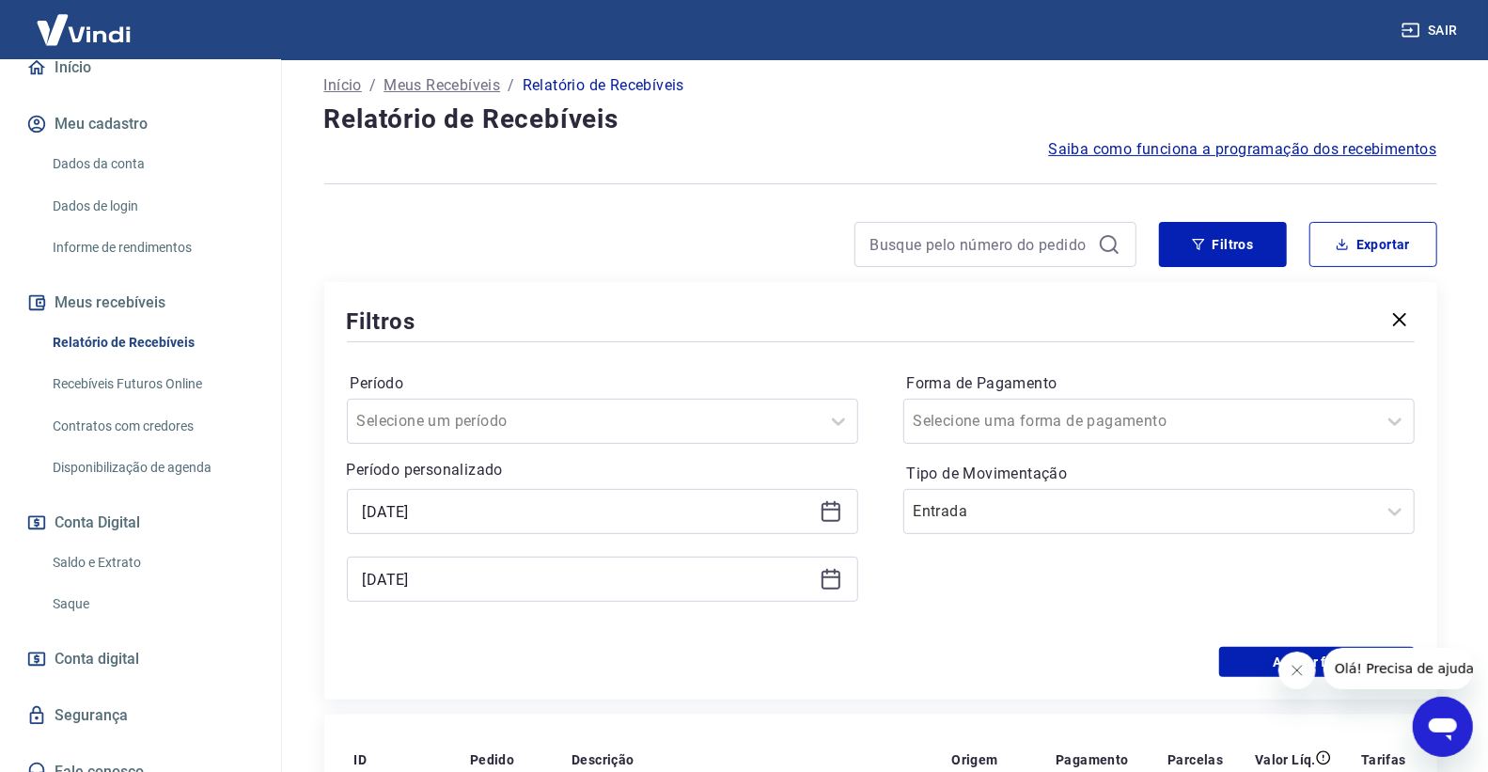
click at [828, 510] on icon at bounding box center [830, 509] width 19 height 2
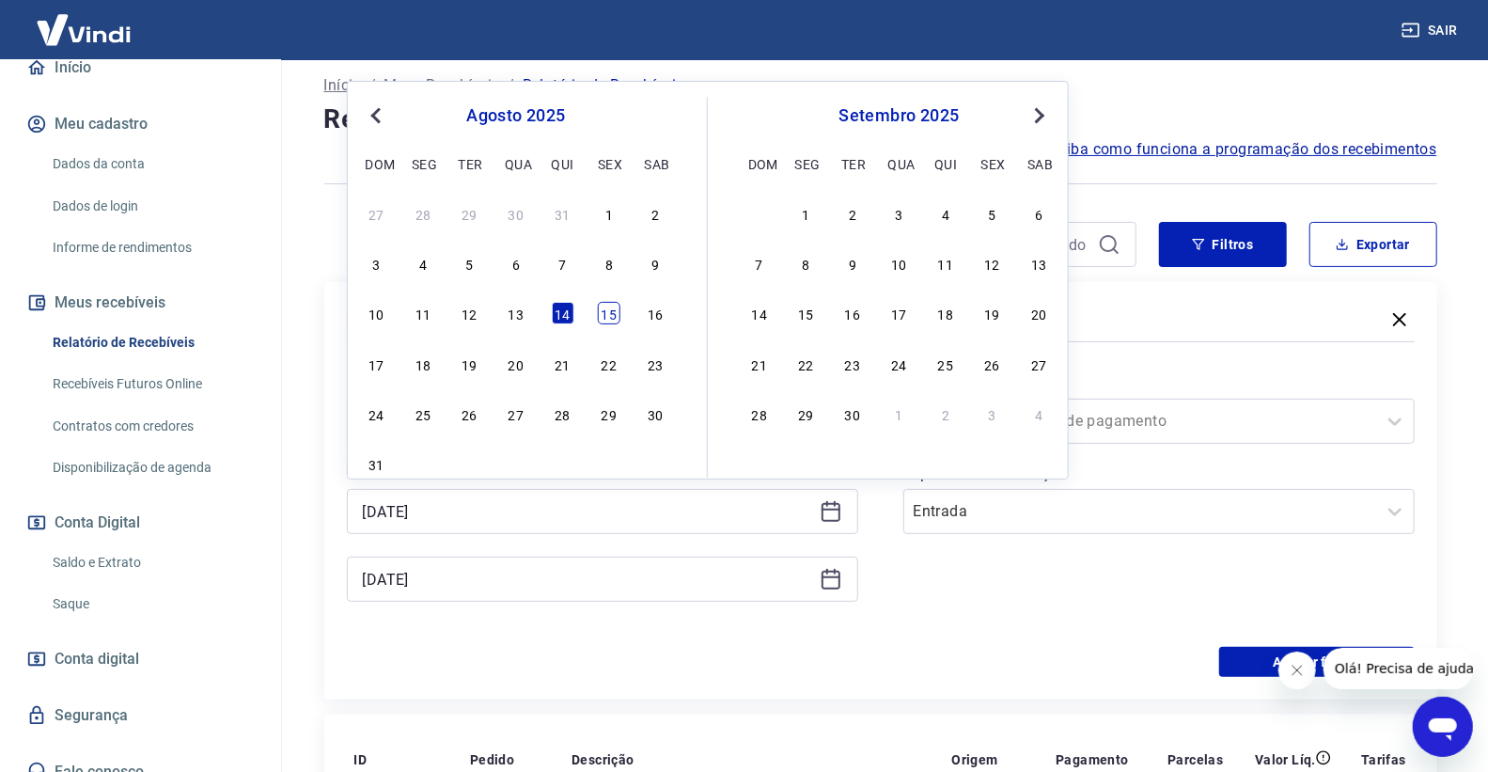
click at [607, 320] on div "15" at bounding box center [609, 313] width 23 height 23
type input "[DATE]"
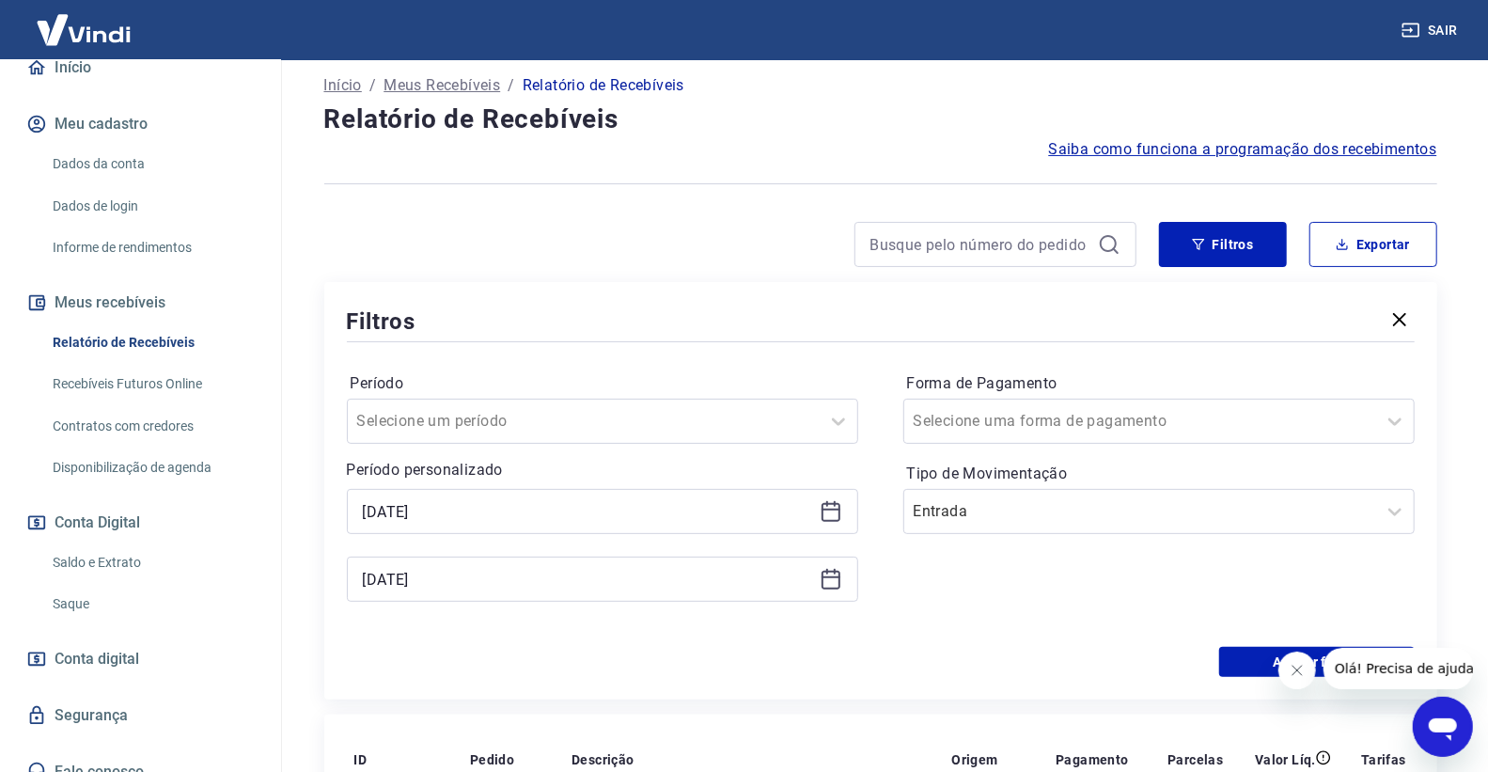
click at [827, 588] on icon at bounding box center [830, 579] width 19 height 19
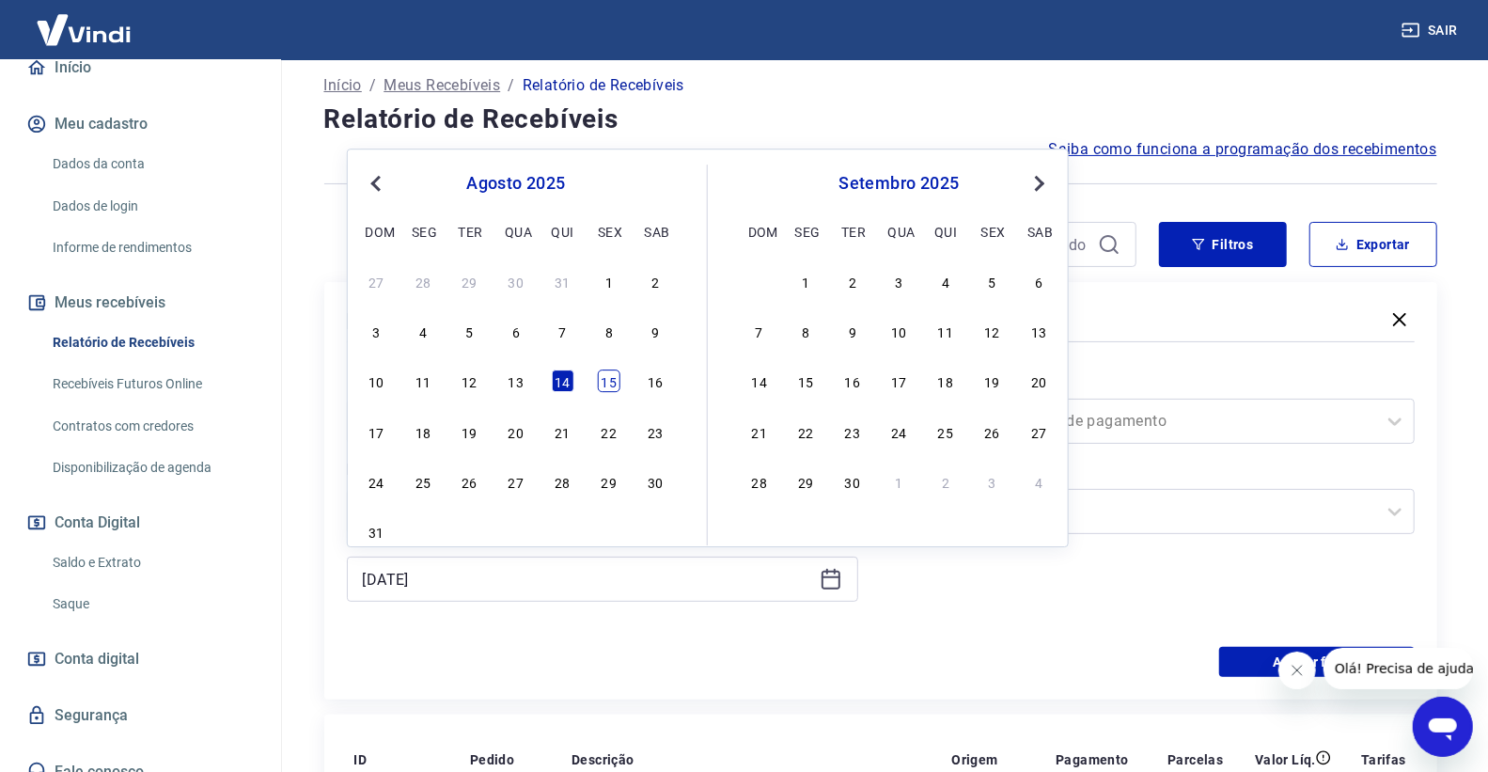
click at [617, 385] on div "15" at bounding box center [609, 381] width 23 height 23
type input "[DATE]"
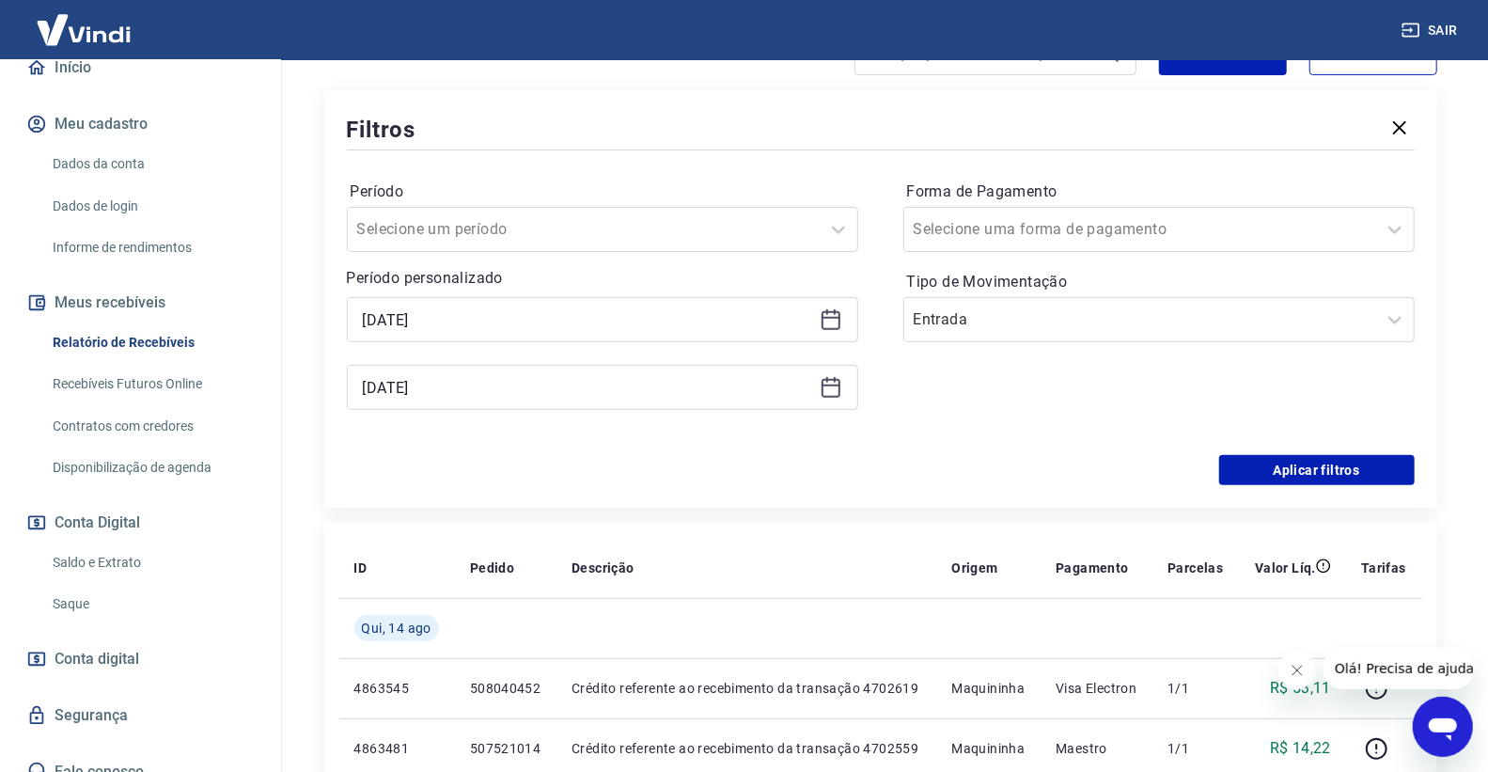
scroll to position [313, 0]
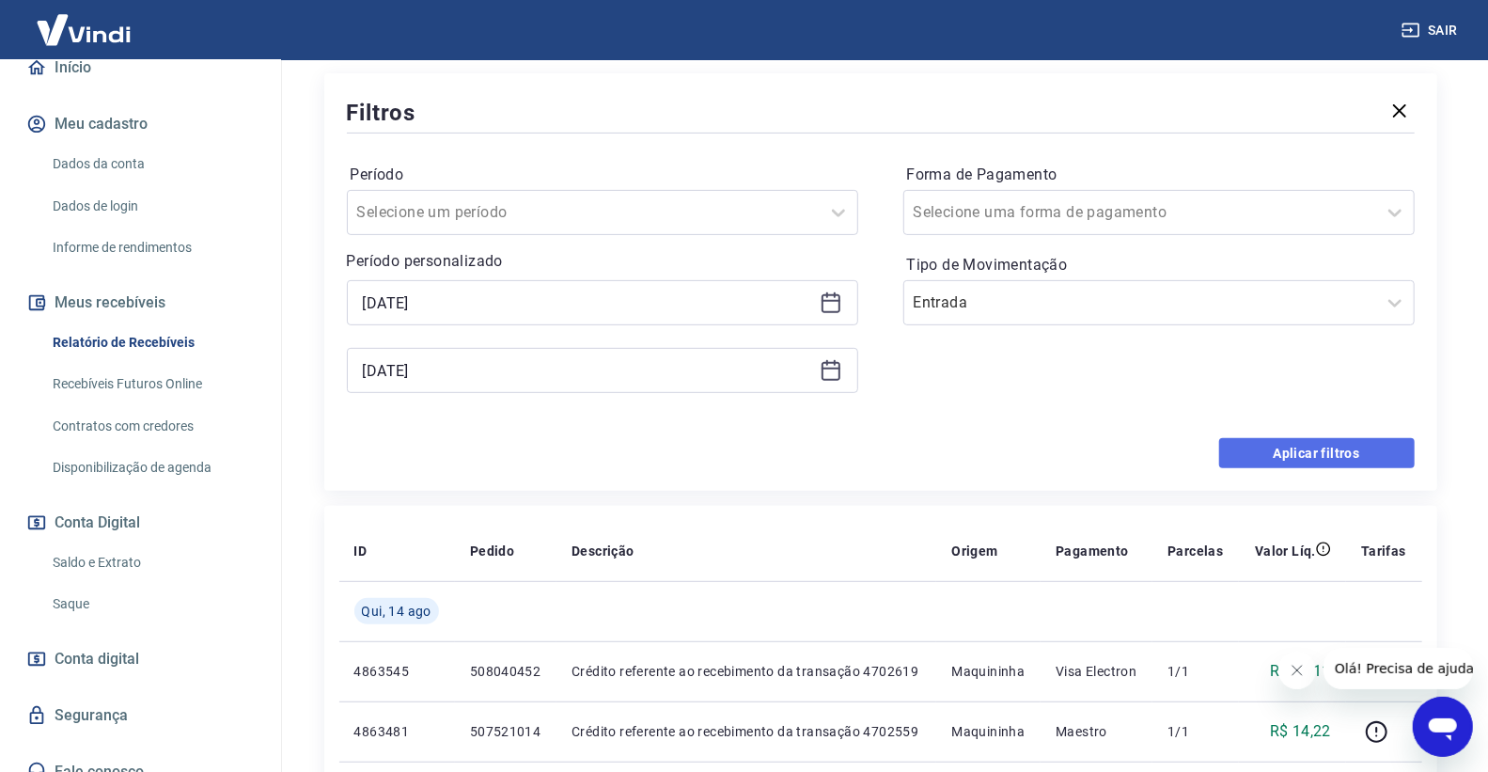
click at [1259, 463] on button "Aplicar filtros" at bounding box center [1316, 453] width 195 height 30
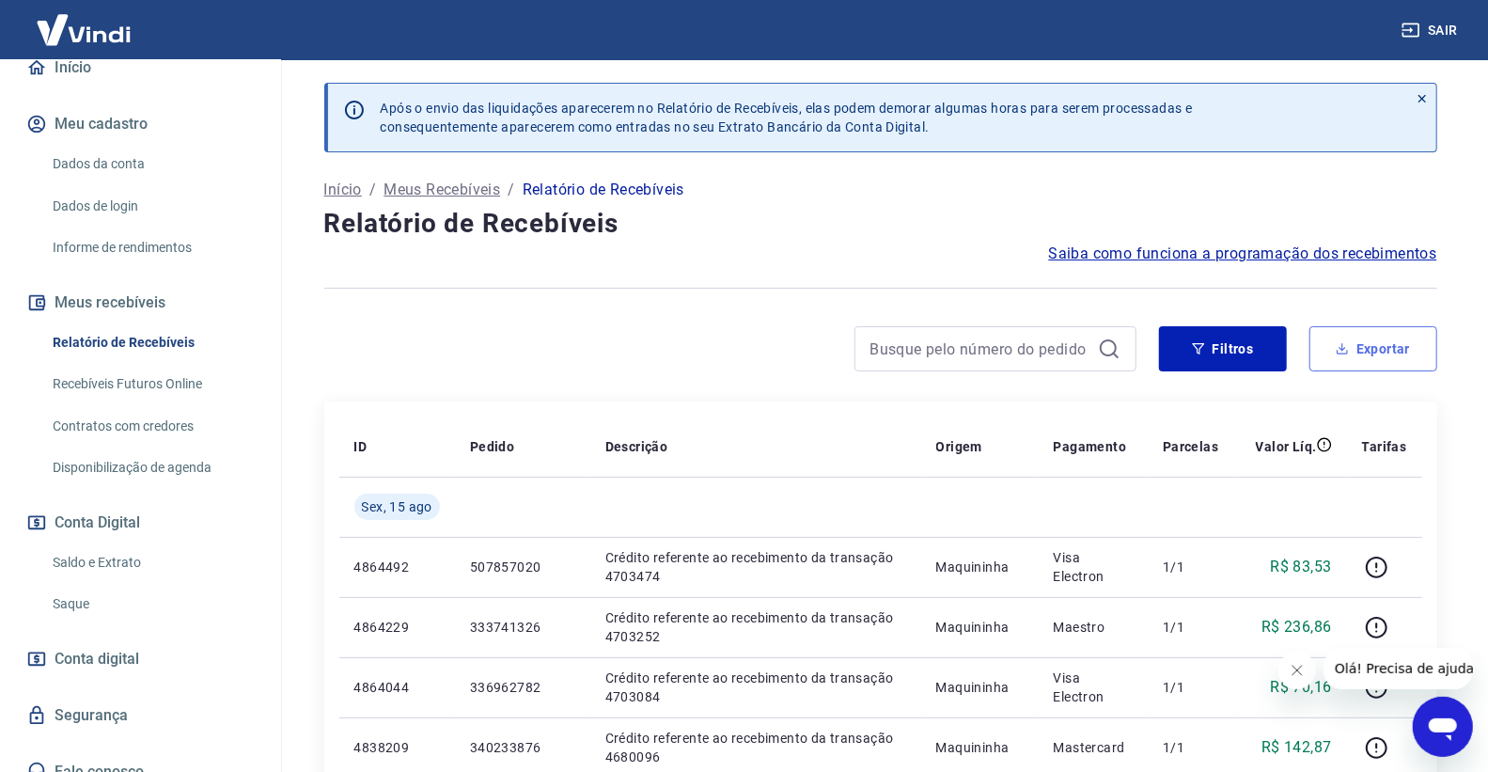
click at [1333, 352] on button "Exportar" at bounding box center [1373, 348] width 128 height 45
type input "[DATE]"
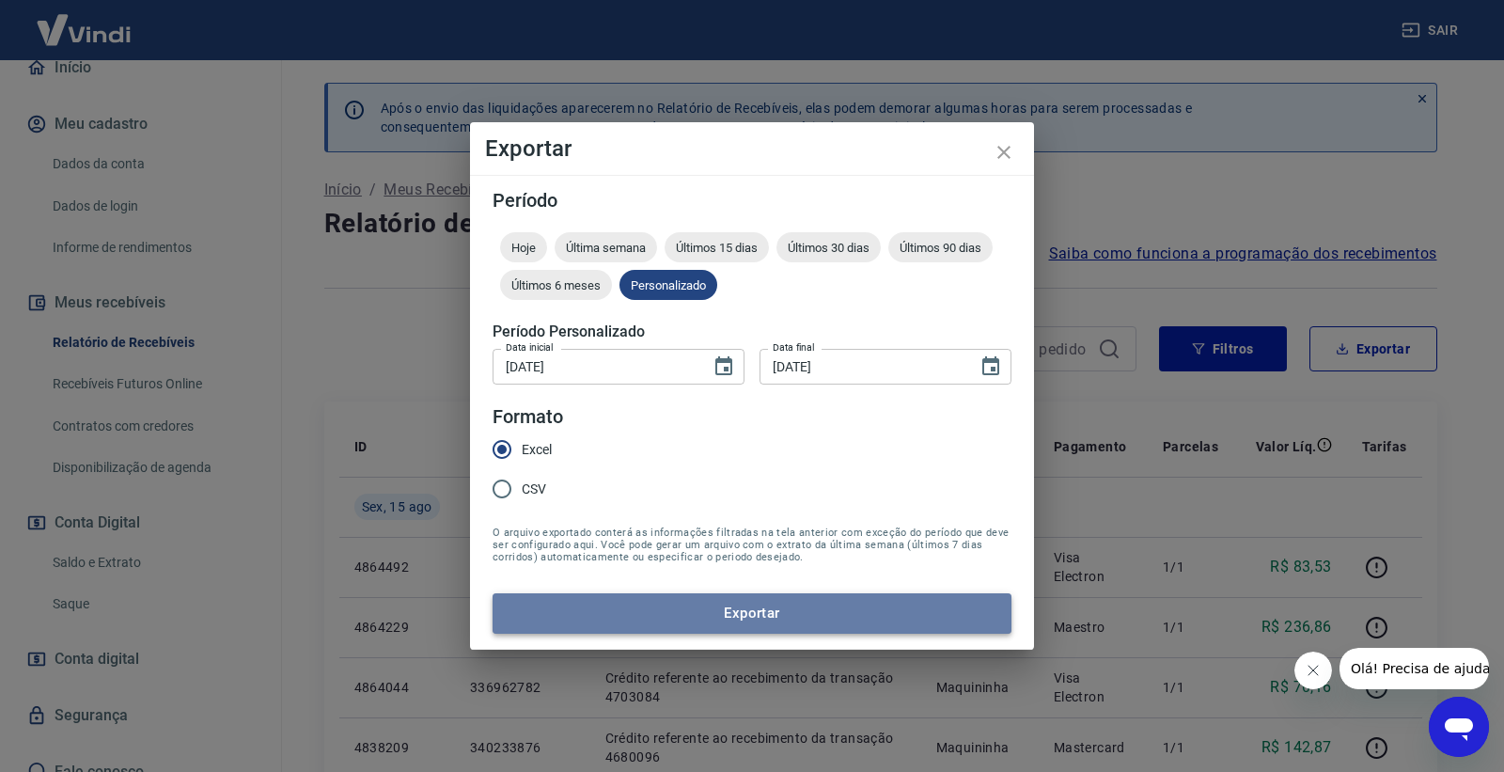
click at [606, 605] on button "Exportar" at bounding box center [751, 612] width 519 height 39
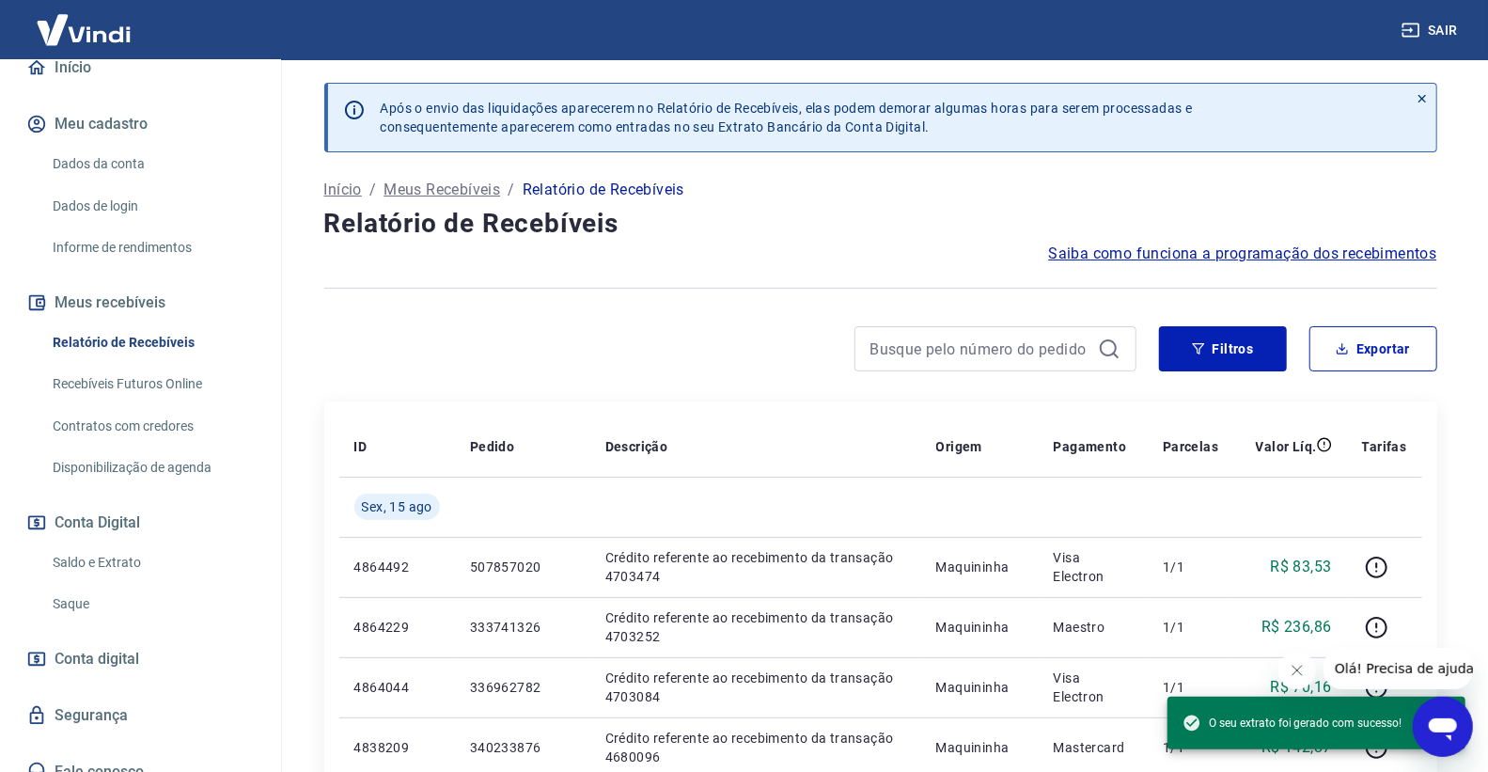
click at [127, 552] on link "Saldo e Extrato" at bounding box center [151, 562] width 213 height 39
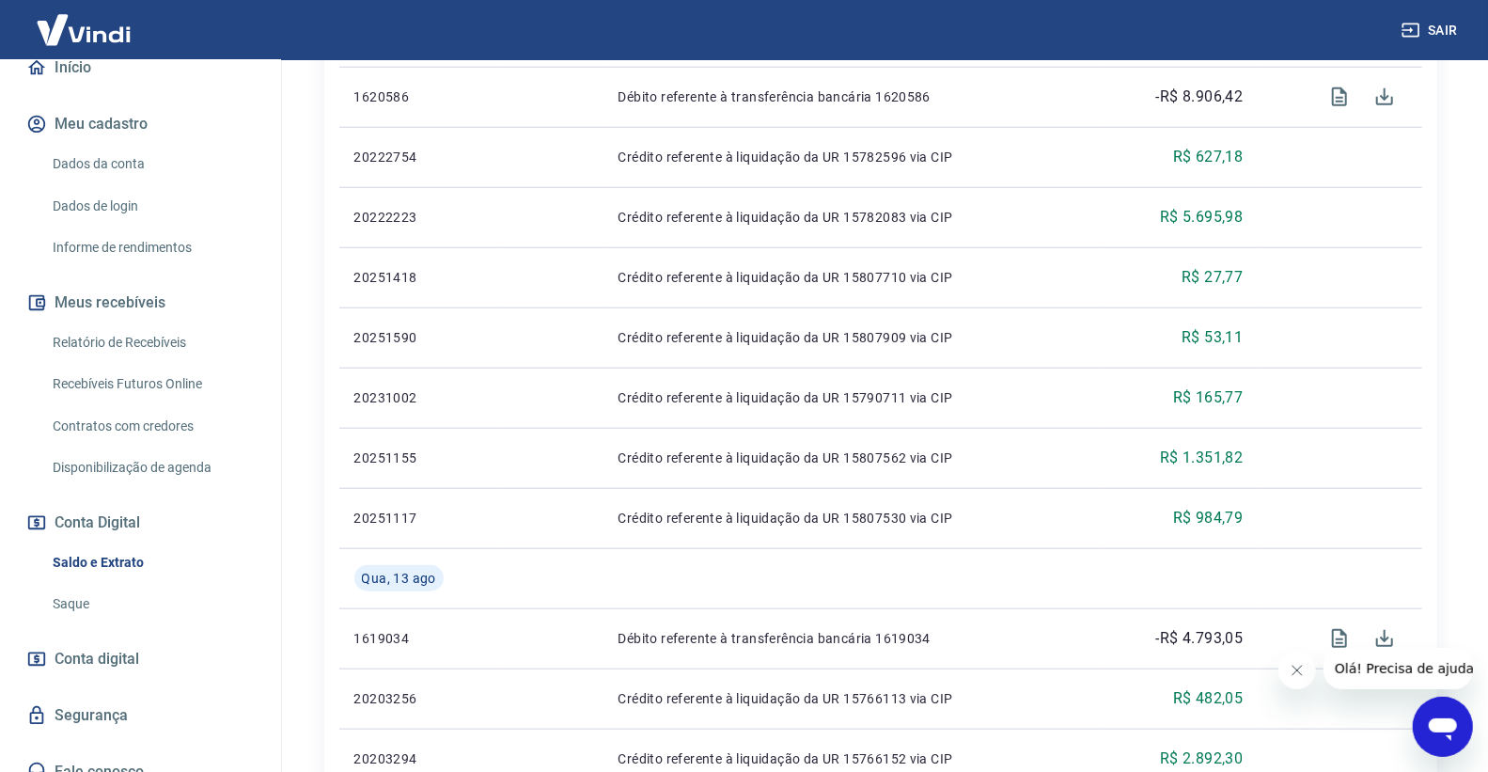
scroll to position [1357, 0]
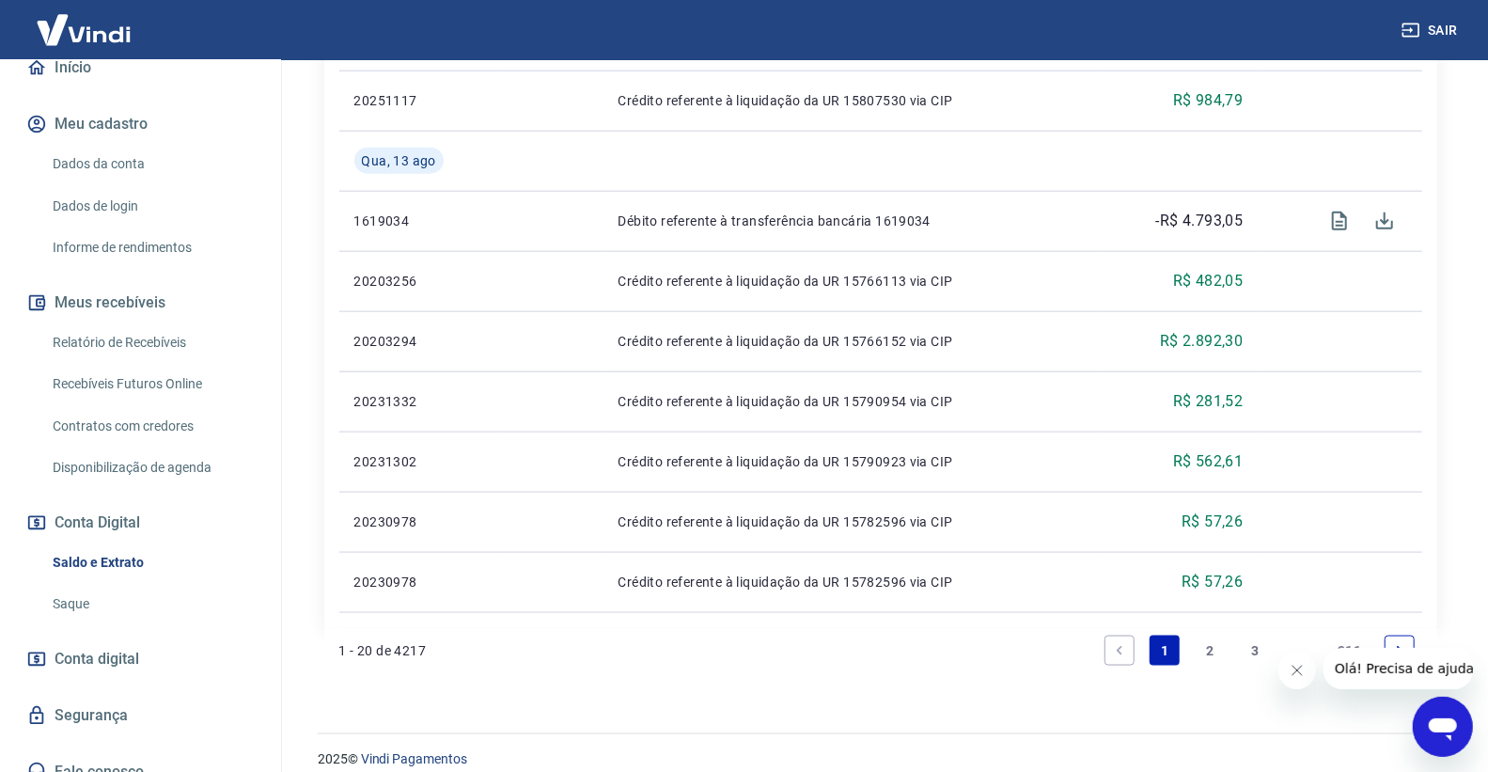
click at [1209, 644] on link "2" at bounding box center [1209, 650] width 30 height 30
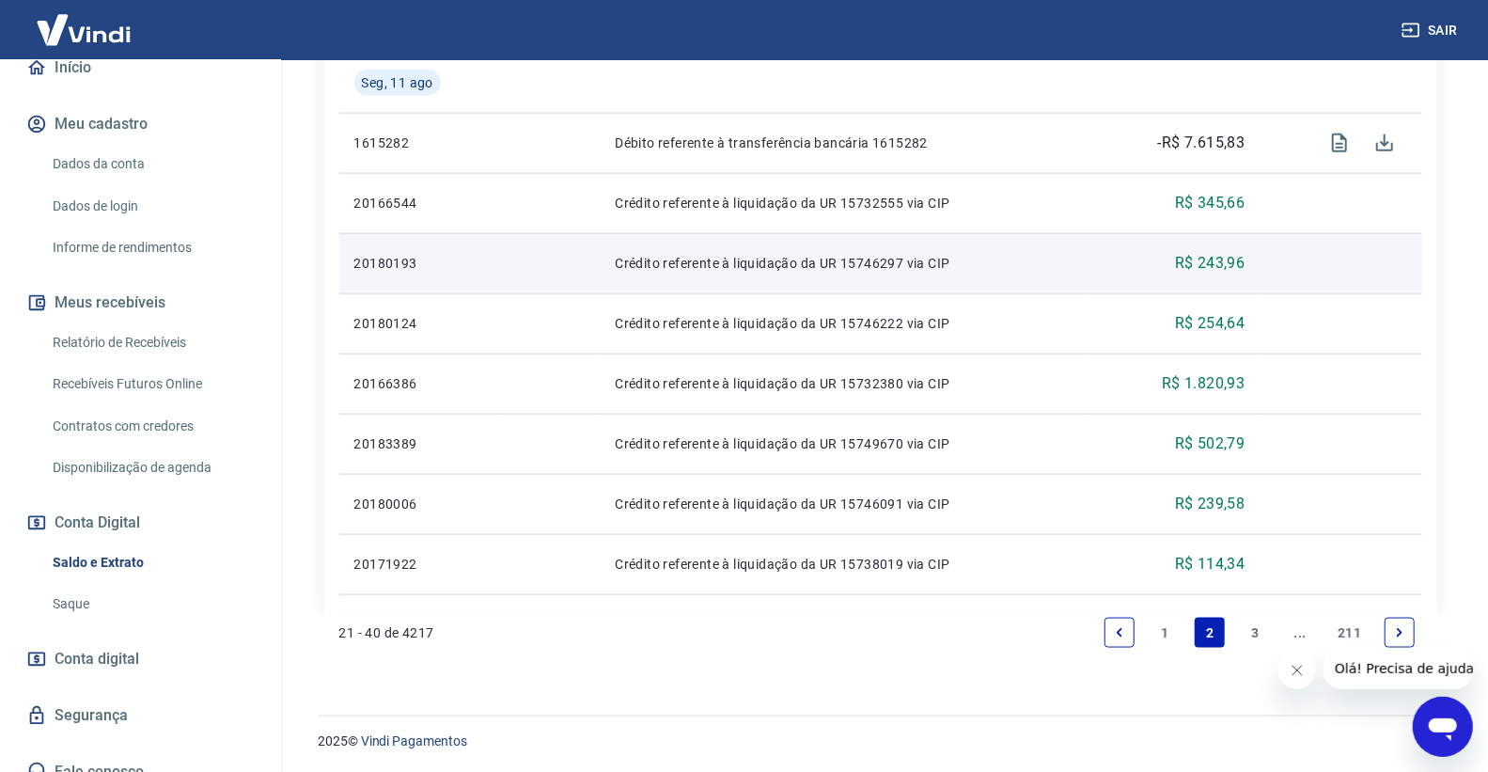
scroll to position [1378, 0]
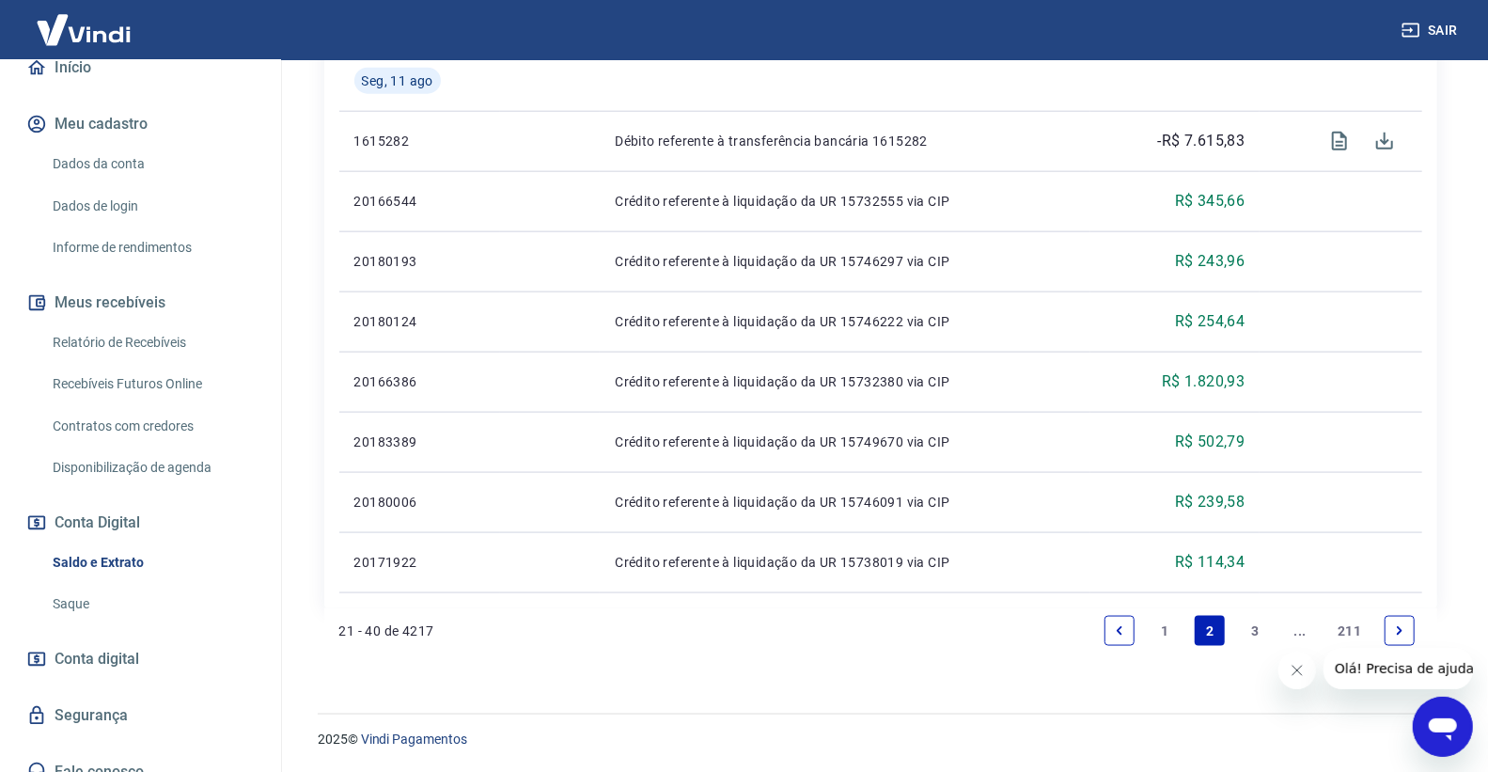
click at [1152, 632] on link "1" at bounding box center [1164, 631] width 30 height 30
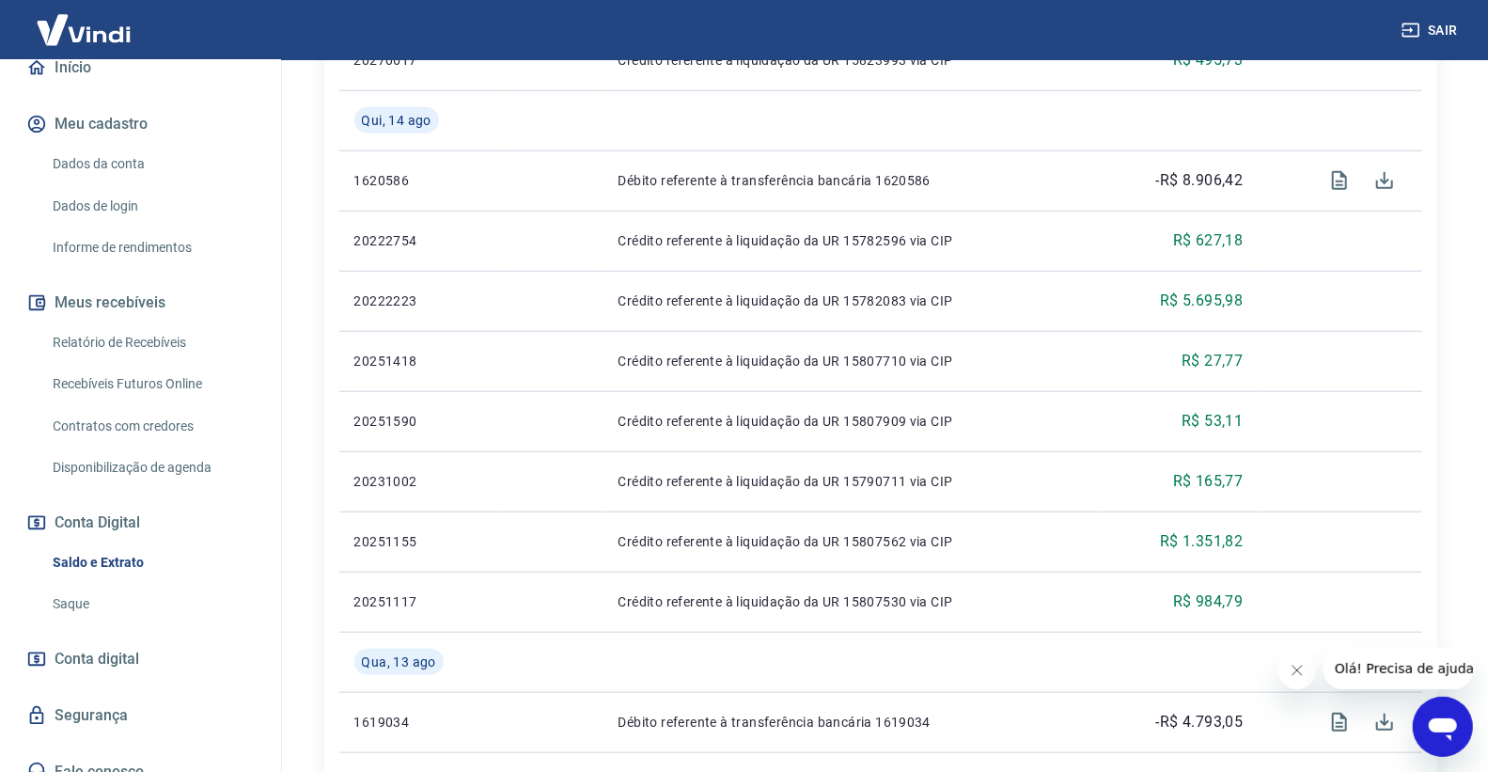
scroll to position [1378, 0]
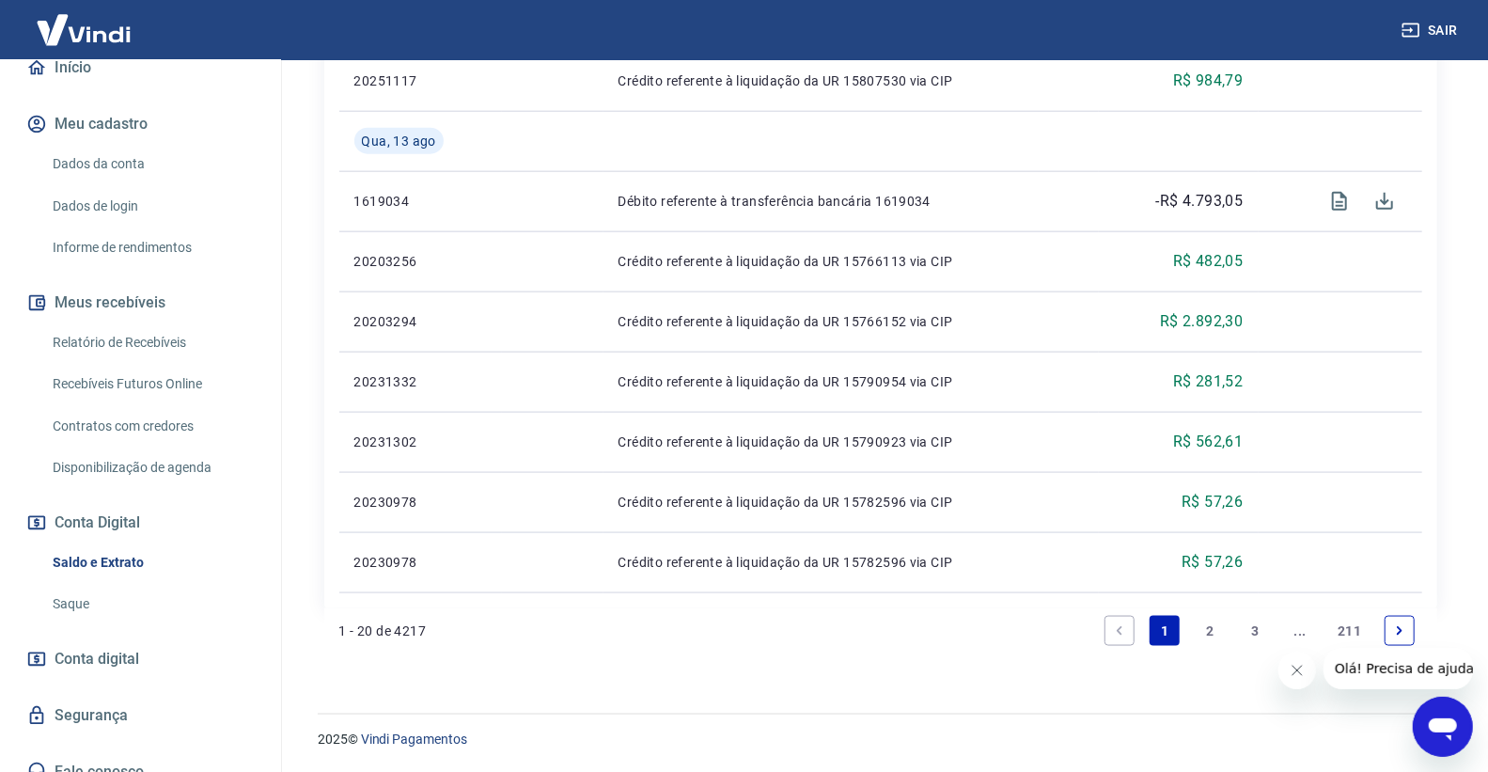
click at [1196, 636] on link "2" at bounding box center [1209, 631] width 30 height 30
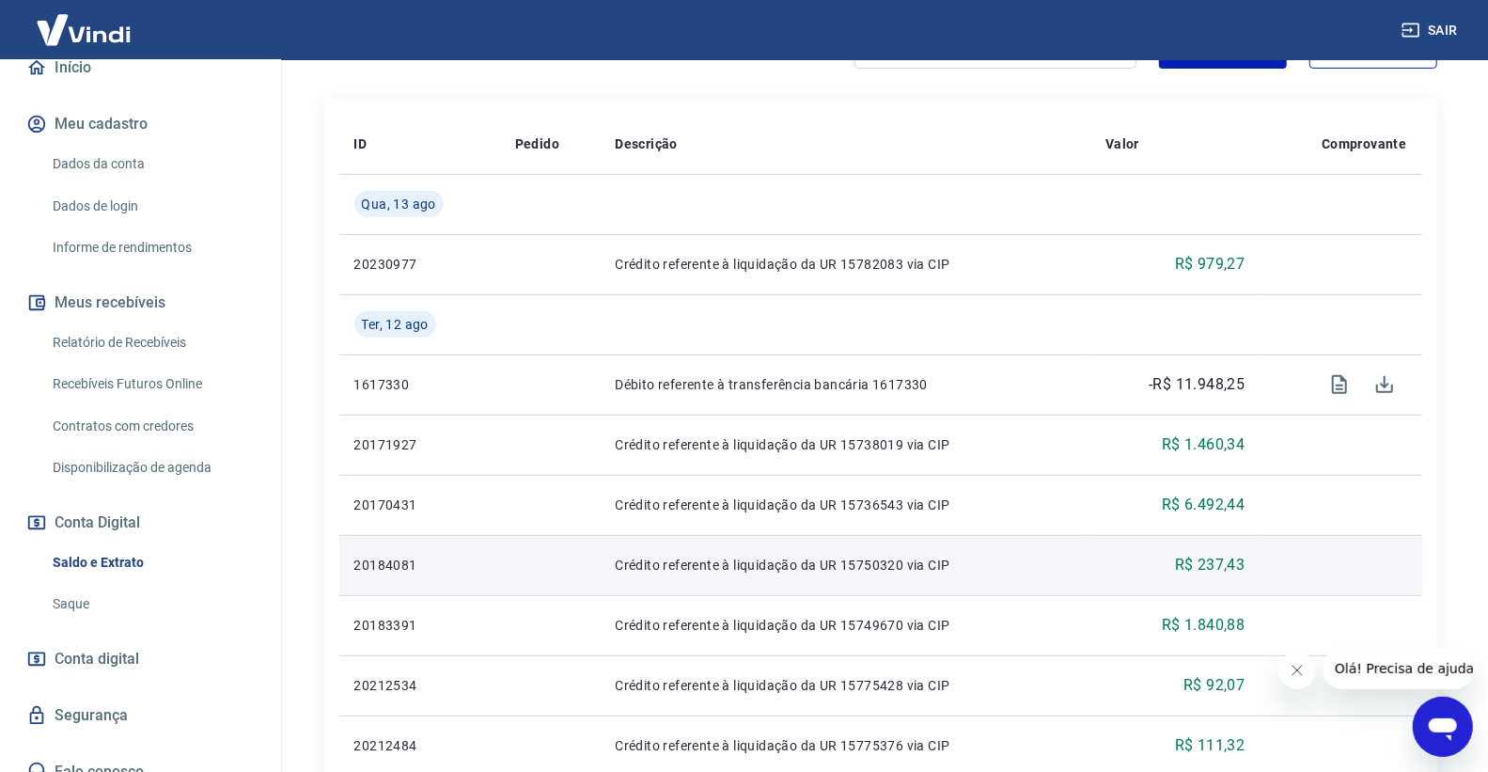
scroll to position [417, 0]
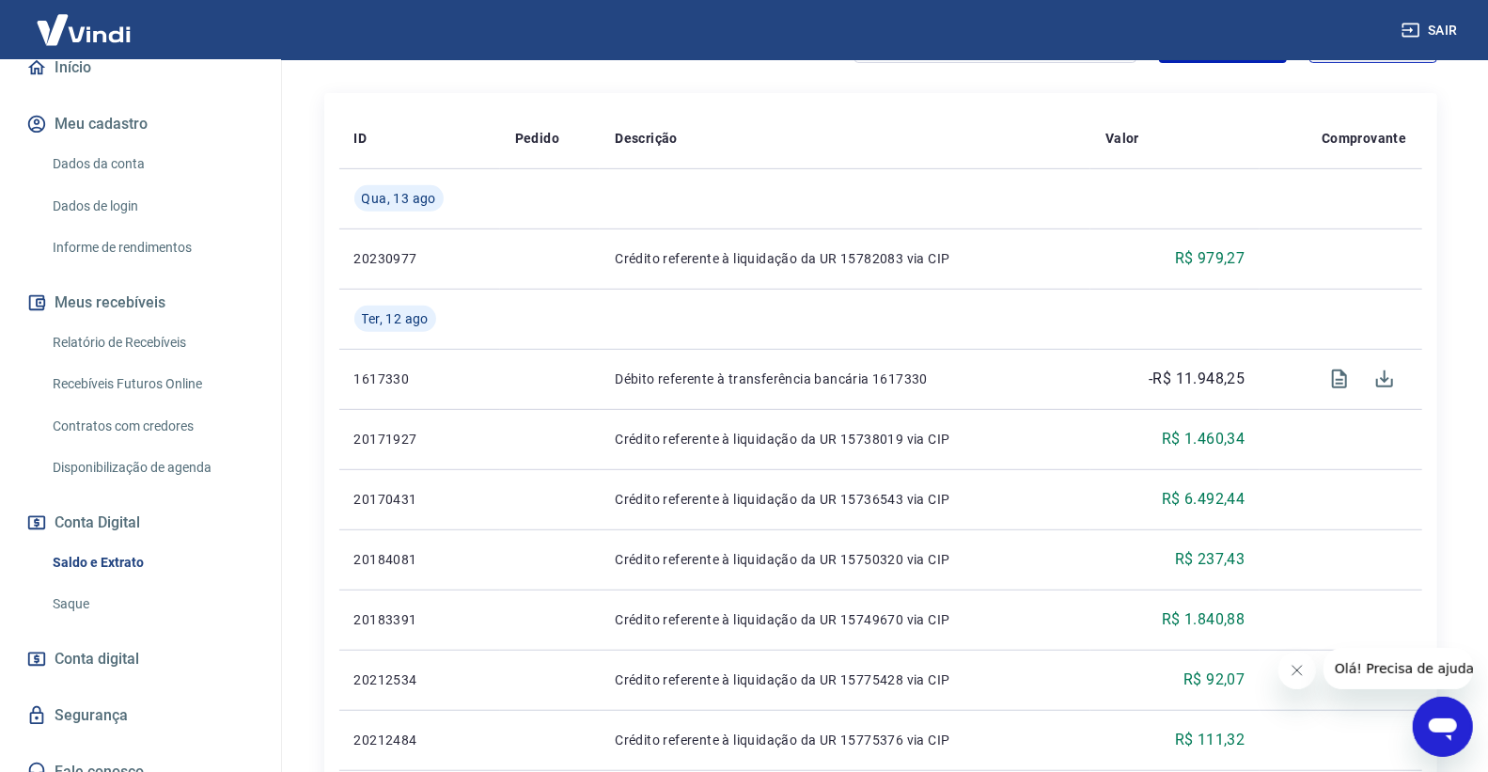
click at [163, 335] on link "Relatório de Recebíveis" at bounding box center [151, 342] width 213 height 39
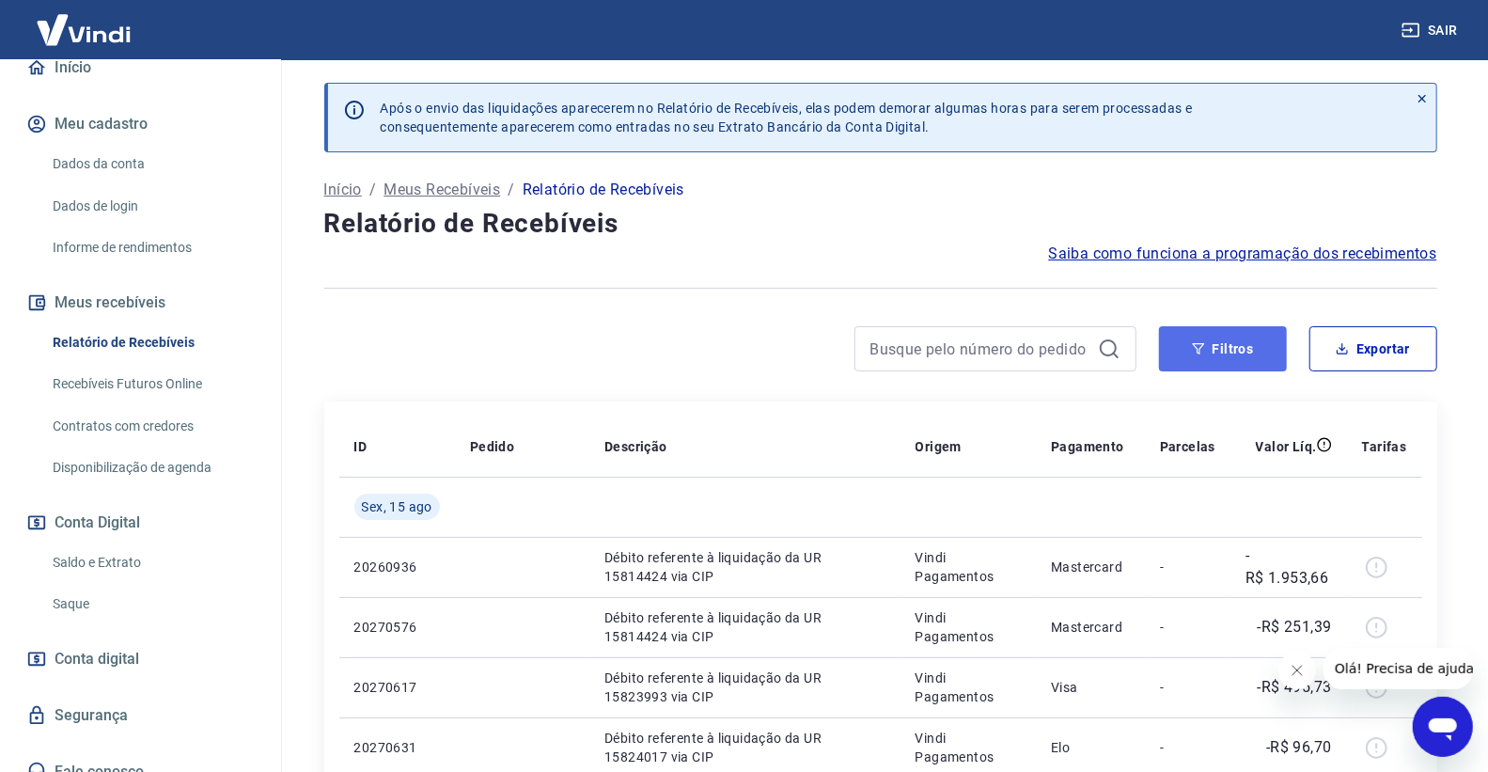
click at [1185, 361] on button "Filtros" at bounding box center [1223, 348] width 128 height 45
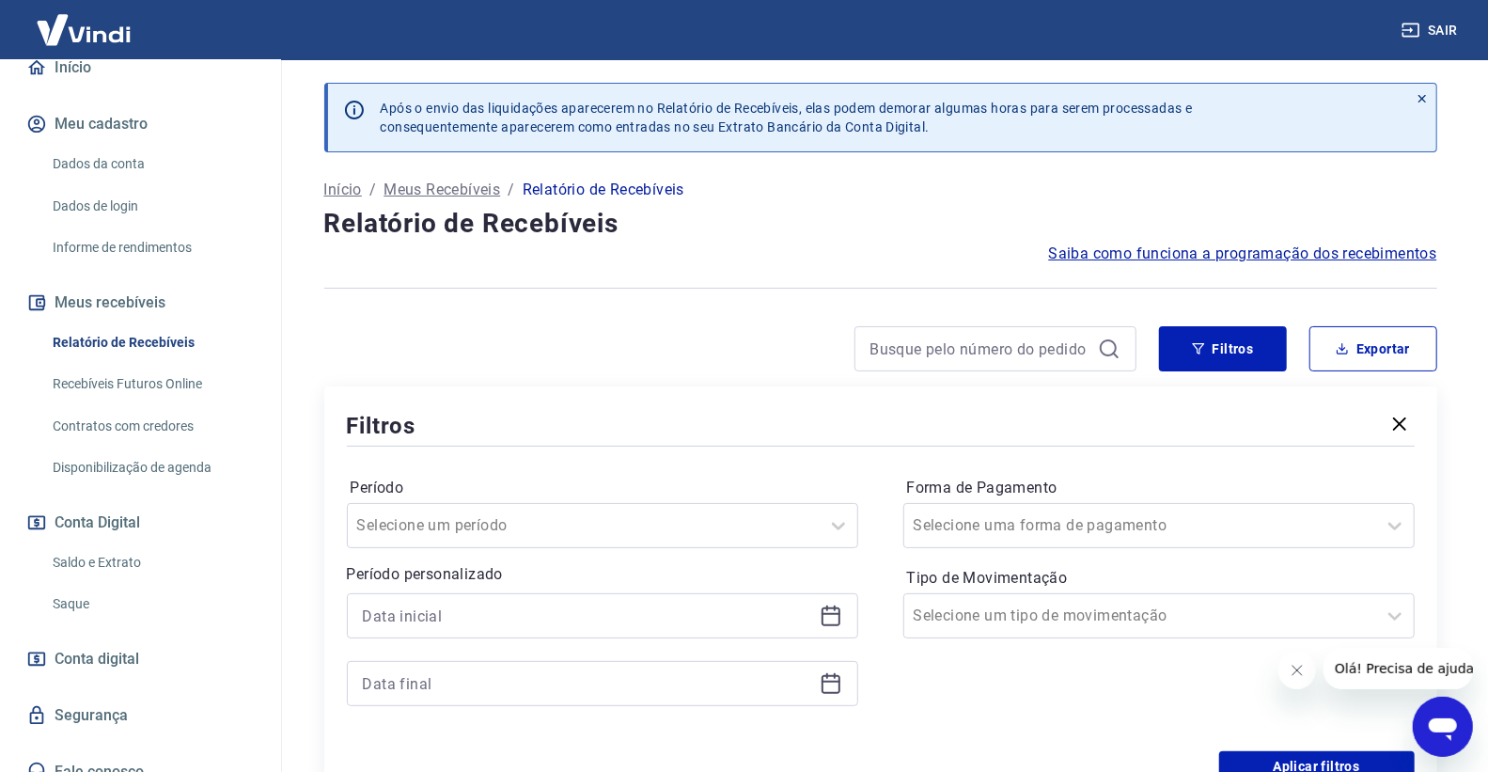
click at [828, 614] on icon at bounding box center [830, 614] width 19 height 2
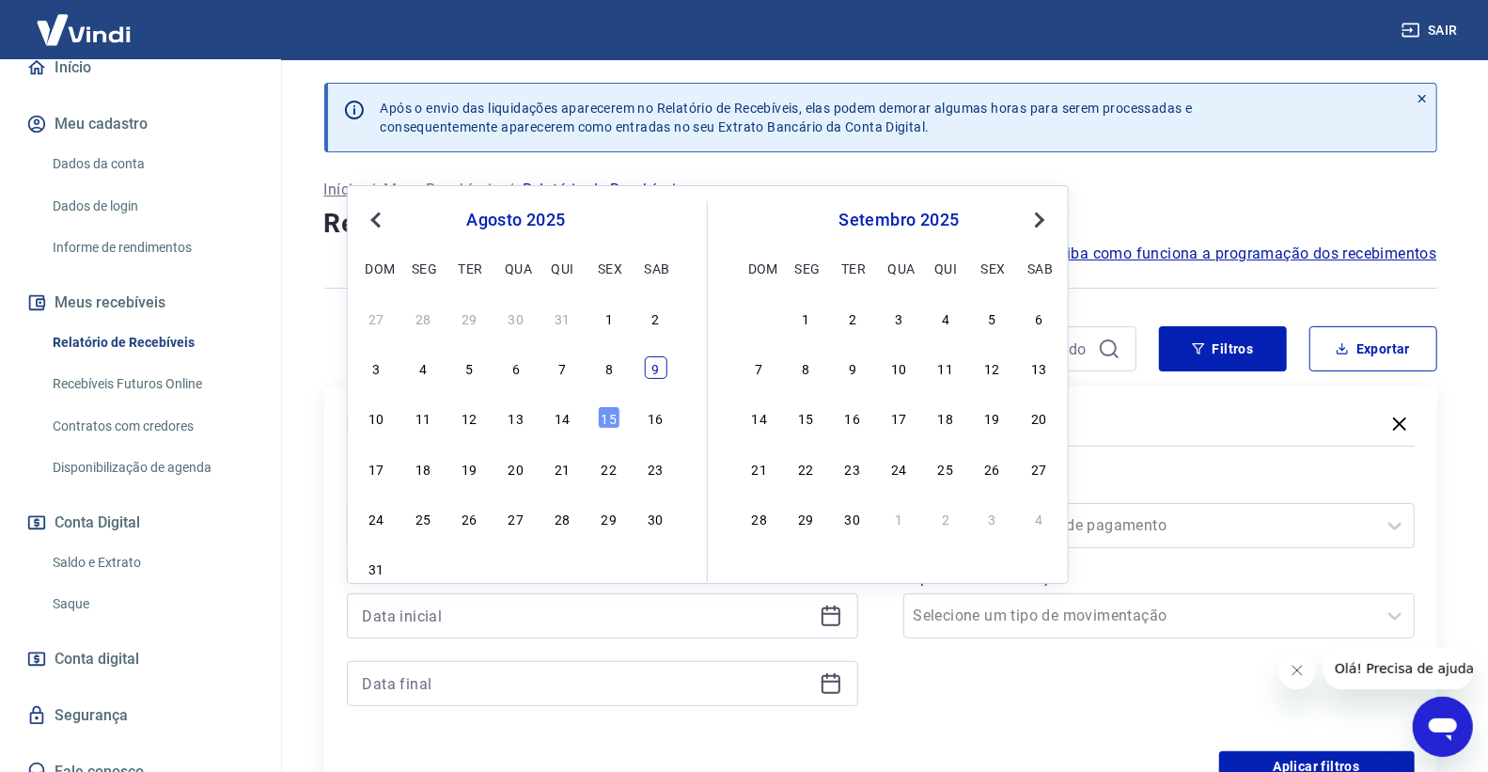
click at [662, 369] on div "9" at bounding box center [655, 367] width 23 height 23
type input "[DATE]"
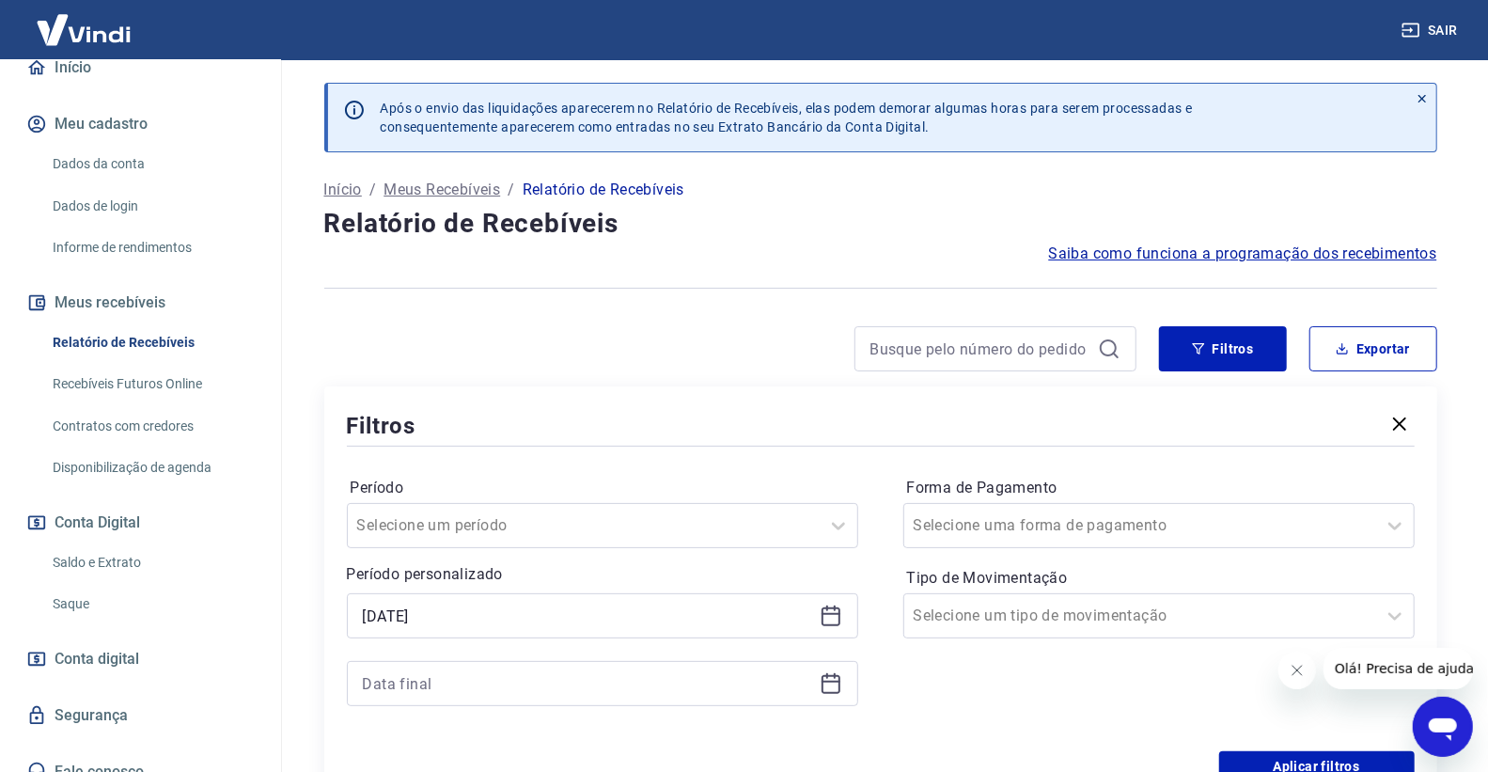
click at [833, 681] on icon at bounding box center [830, 681] width 19 height 2
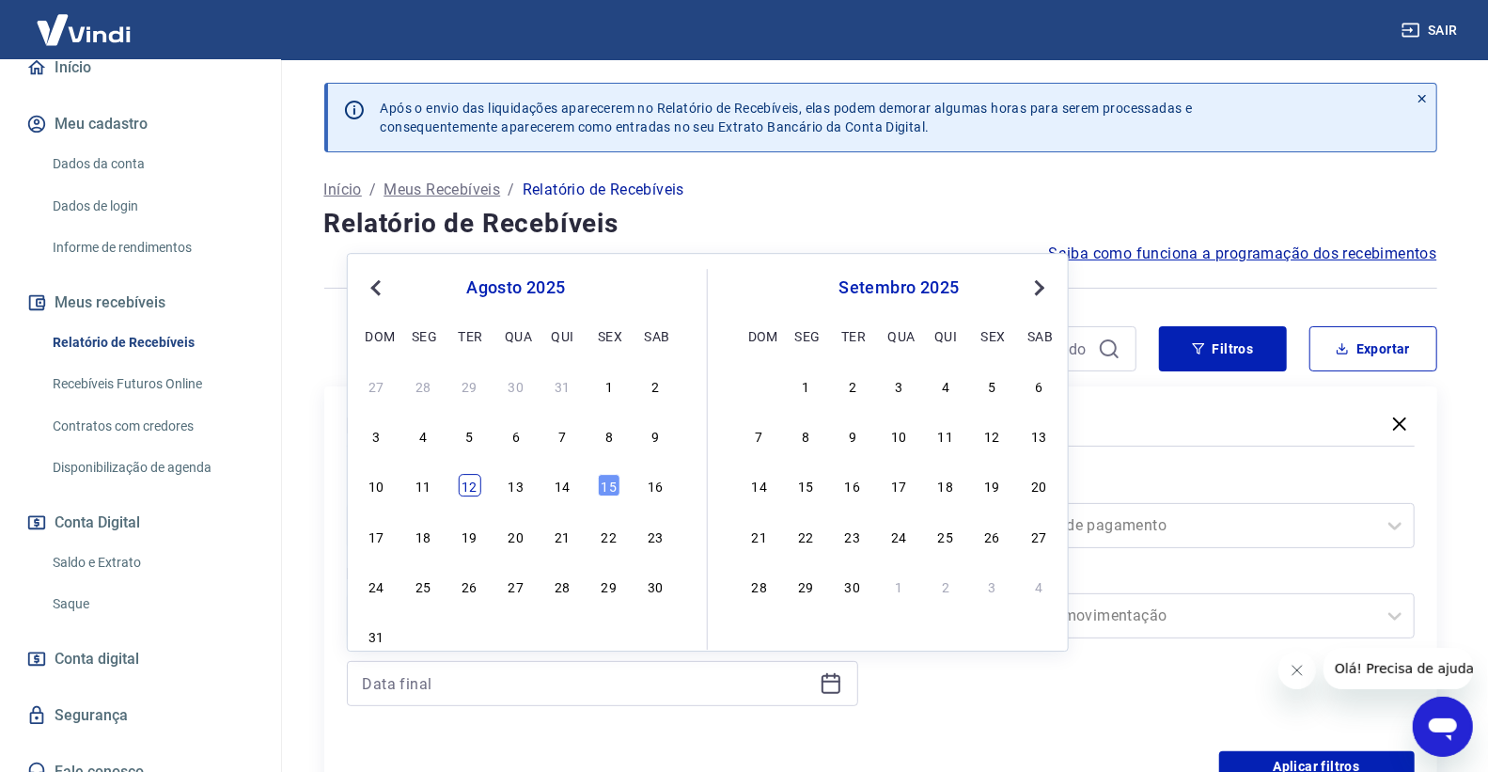
click at [479, 485] on div "12" at bounding box center [469, 486] width 23 height 23
type input "[DATE]"
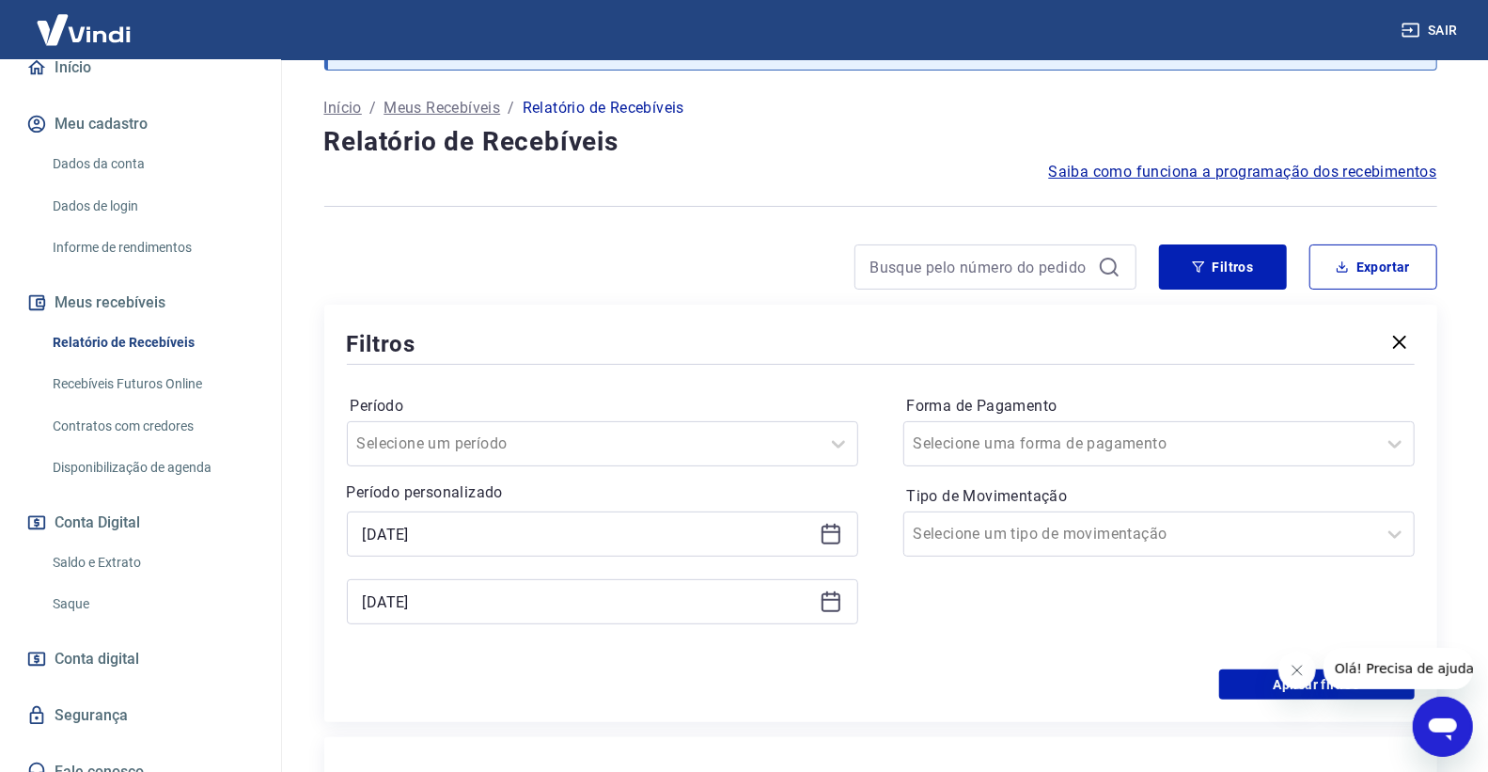
scroll to position [209, 0]
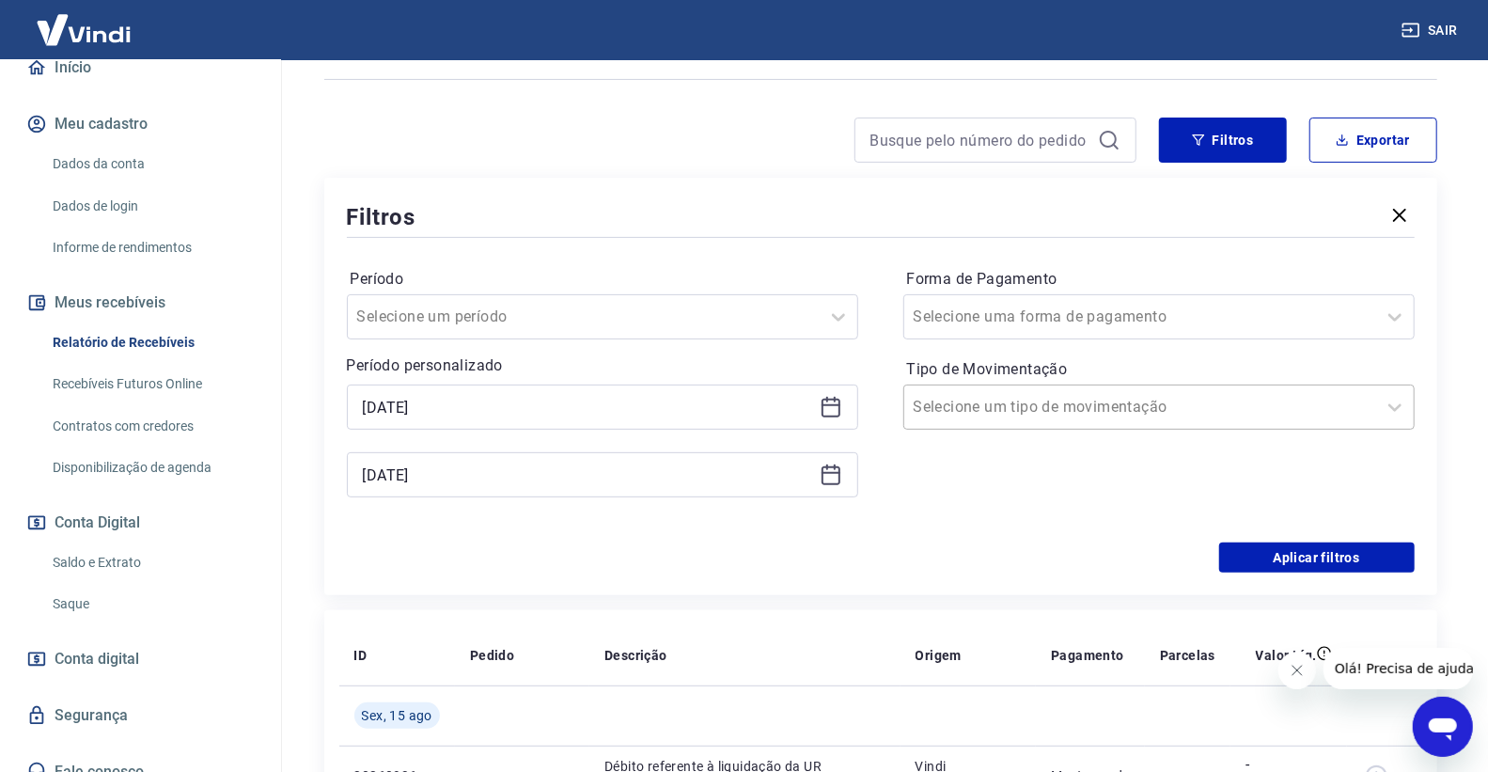
click at [1104, 410] on div at bounding box center [1139, 407] width 453 height 26
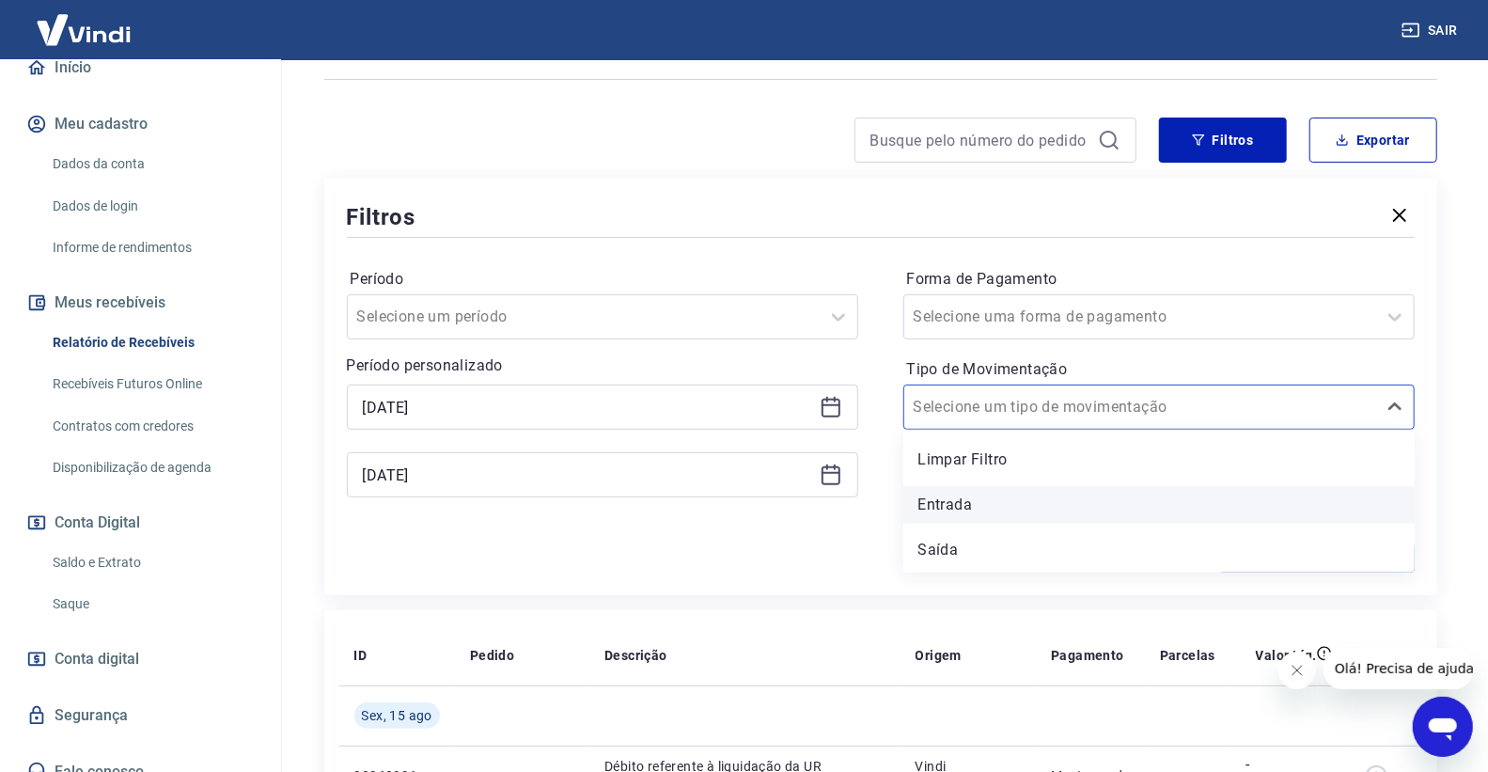
click at [1027, 509] on div "Entrada" at bounding box center [1158, 505] width 511 height 38
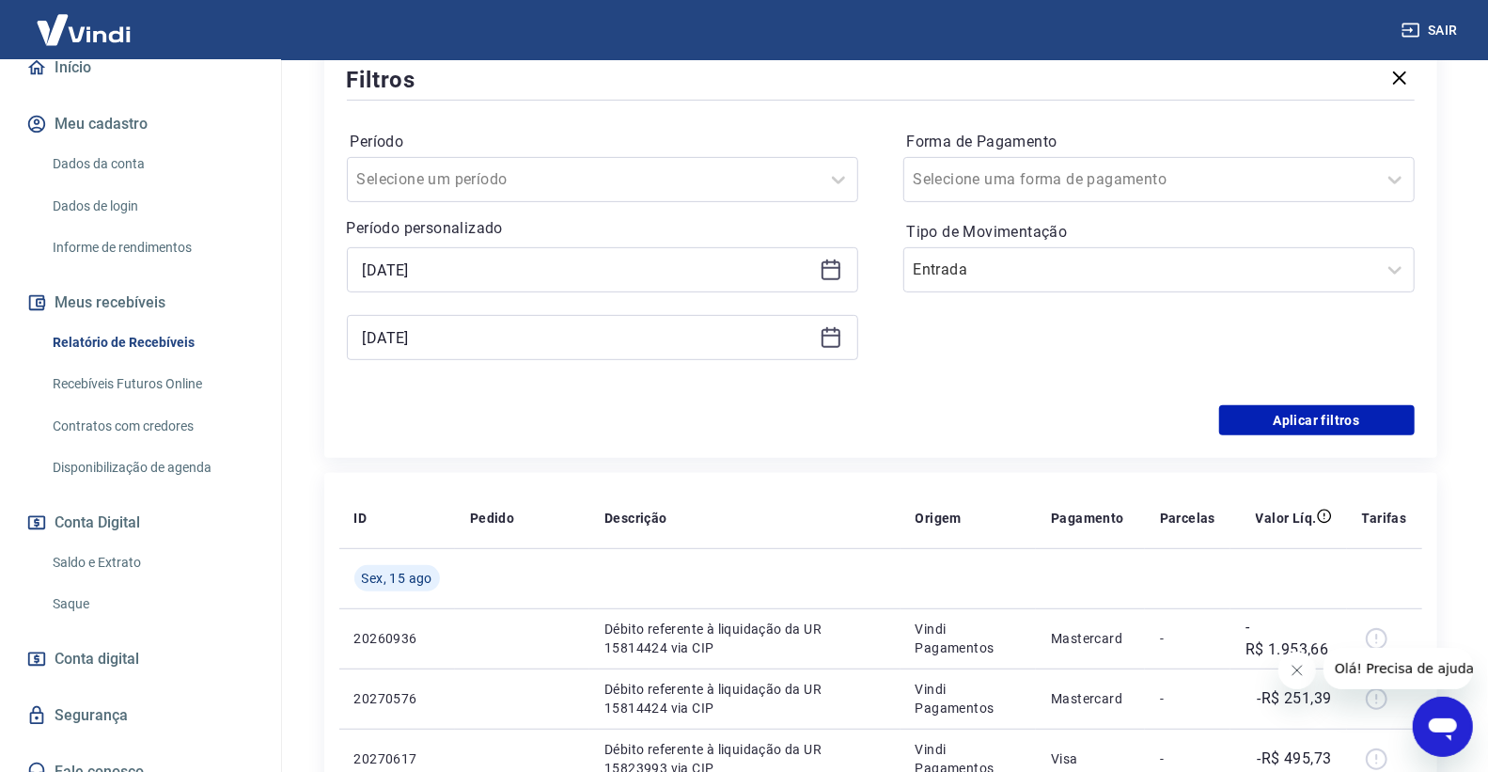
scroll to position [417, 0]
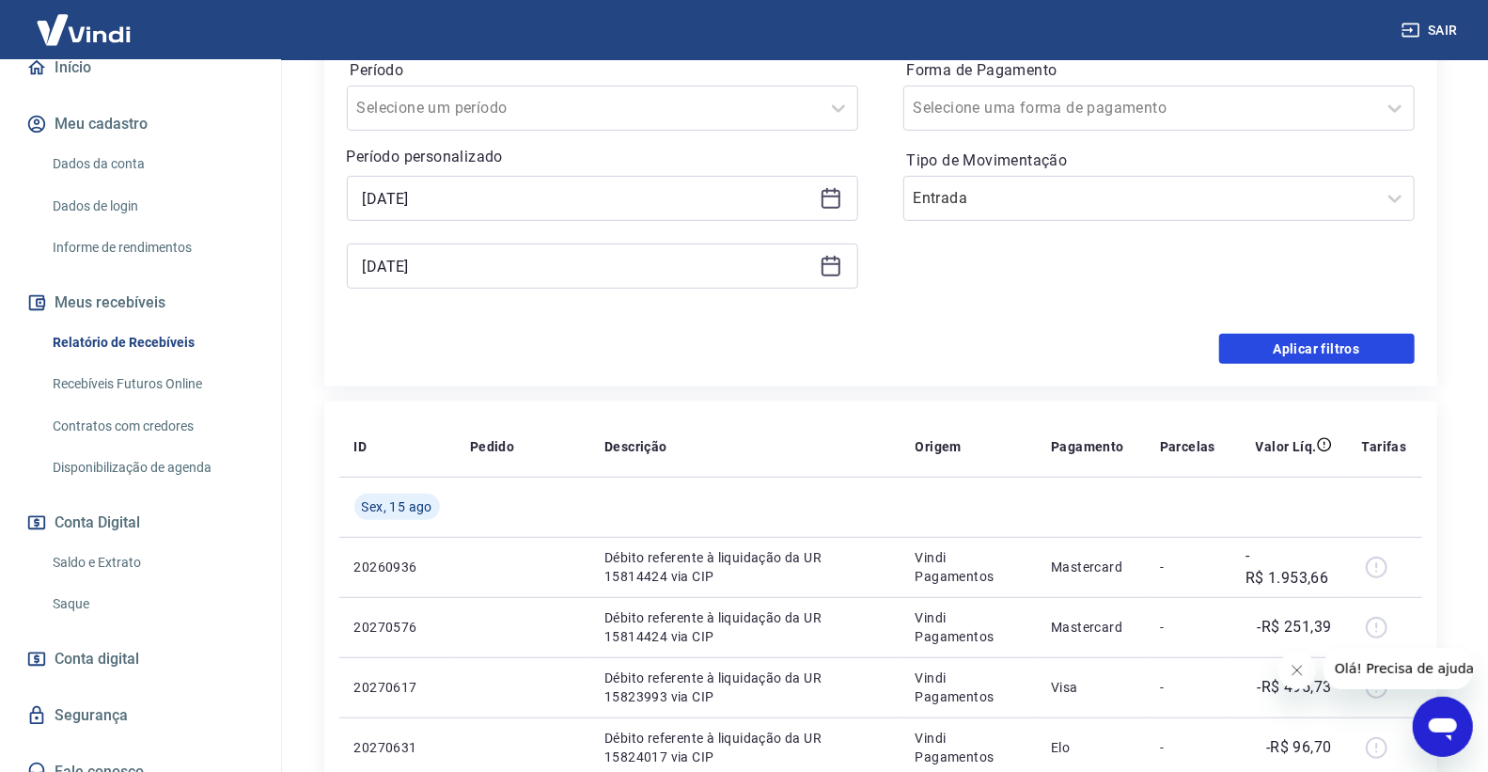
drag, startPoint x: 1256, startPoint y: 344, endPoint x: 917, endPoint y: 503, distance: 373.7
click at [1250, 351] on button "Aplicar filtros" at bounding box center [1316, 349] width 195 height 30
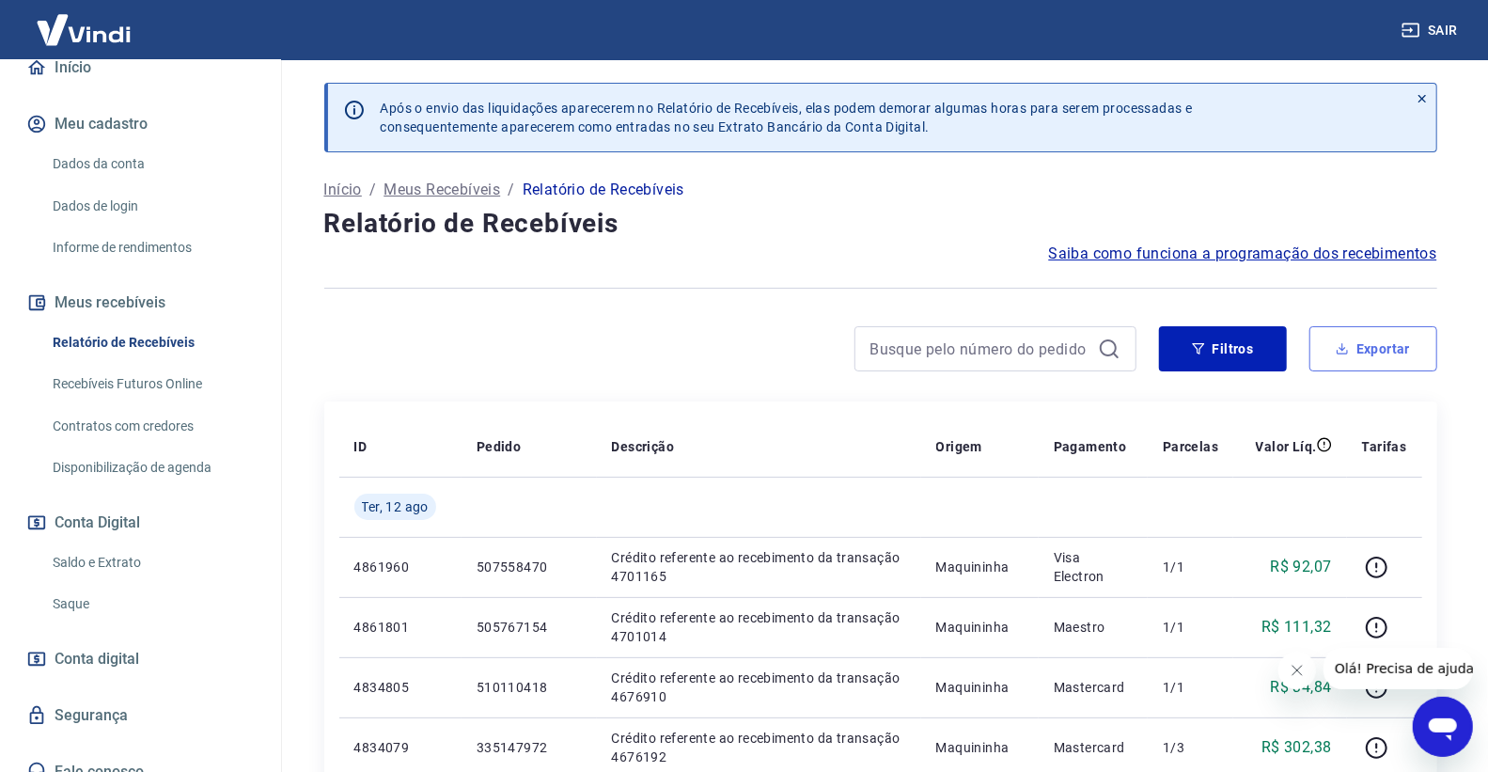
click at [1348, 351] on icon "button" at bounding box center [1341, 348] width 13 height 13
type input "[DATE]"
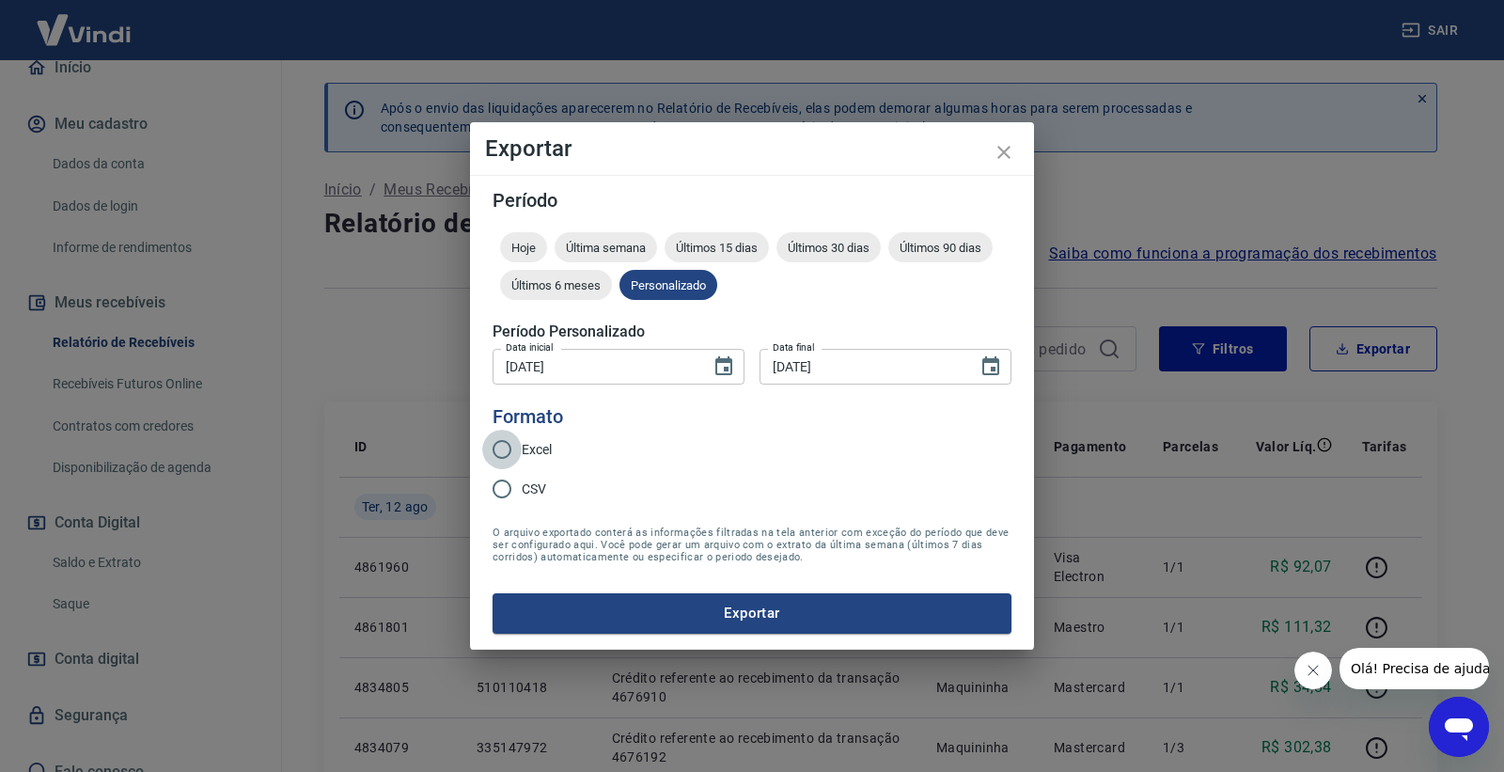
click at [514, 447] on input "Excel" at bounding box center [501, 448] width 39 height 39
radio input "true"
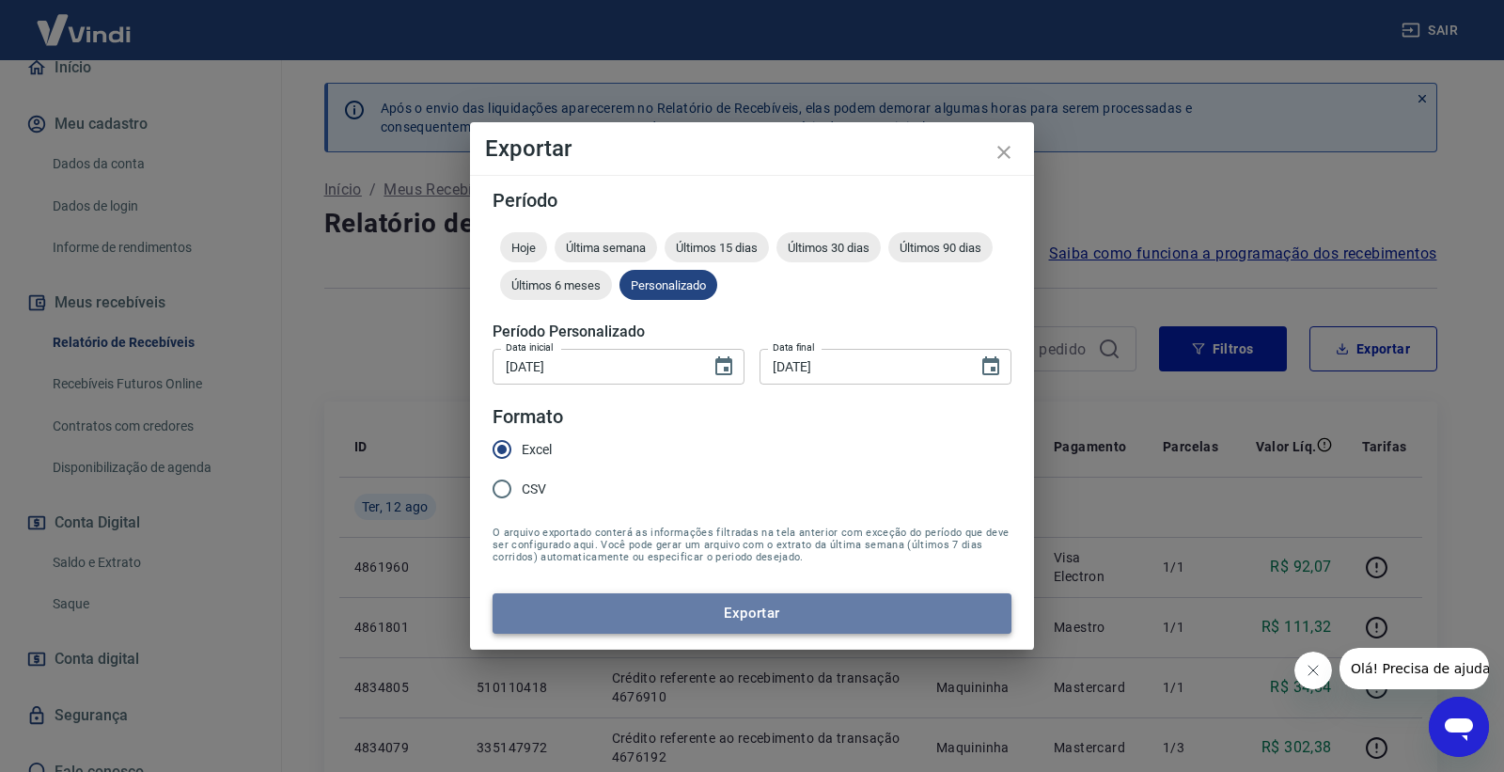
click at [733, 609] on button "Exportar" at bounding box center [751, 612] width 519 height 39
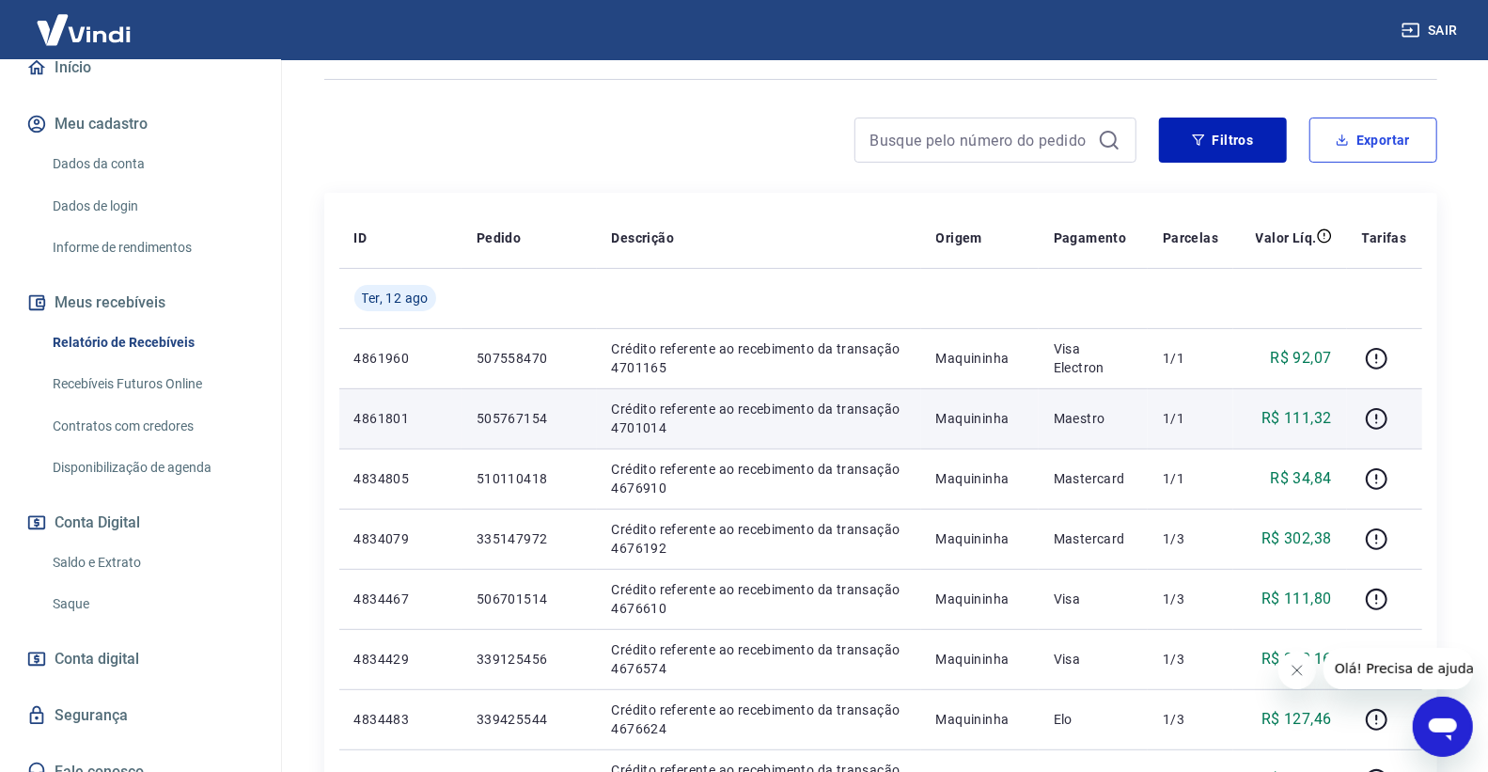
scroll to position [104, 0]
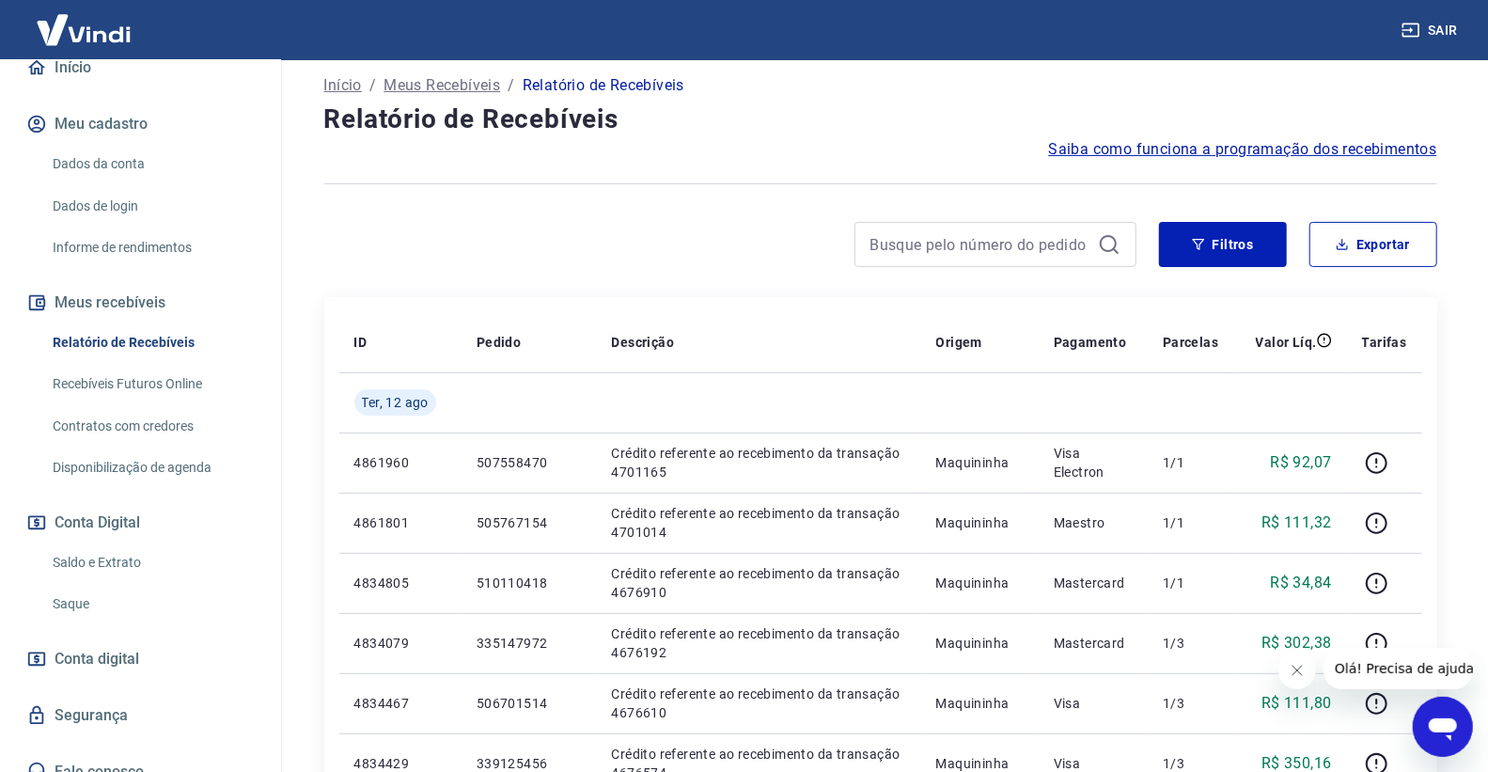
click at [211, 382] on link "Recebíveis Futuros Online" at bounding box center [151, 384] width 213 height 39
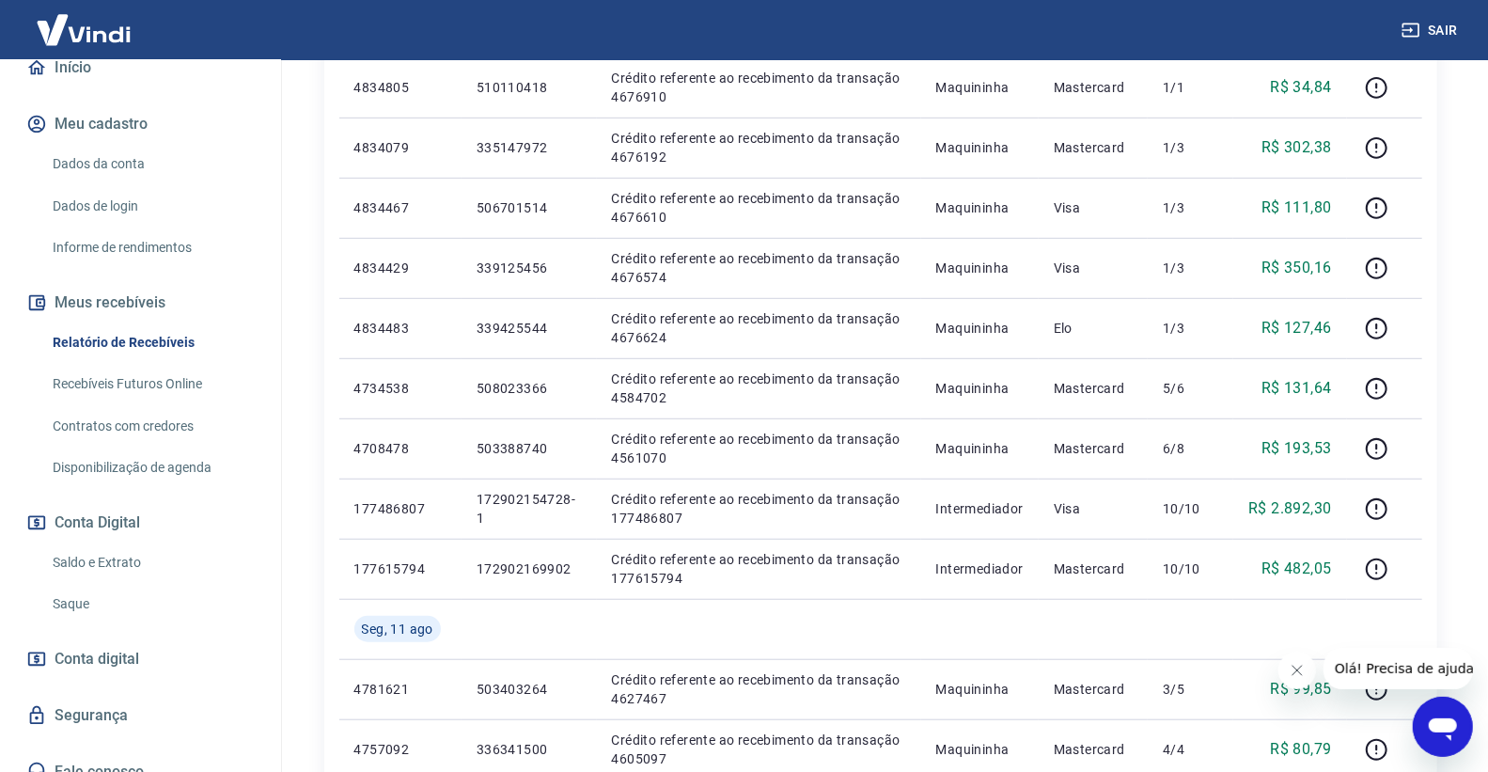
scroll to position [522, 0]
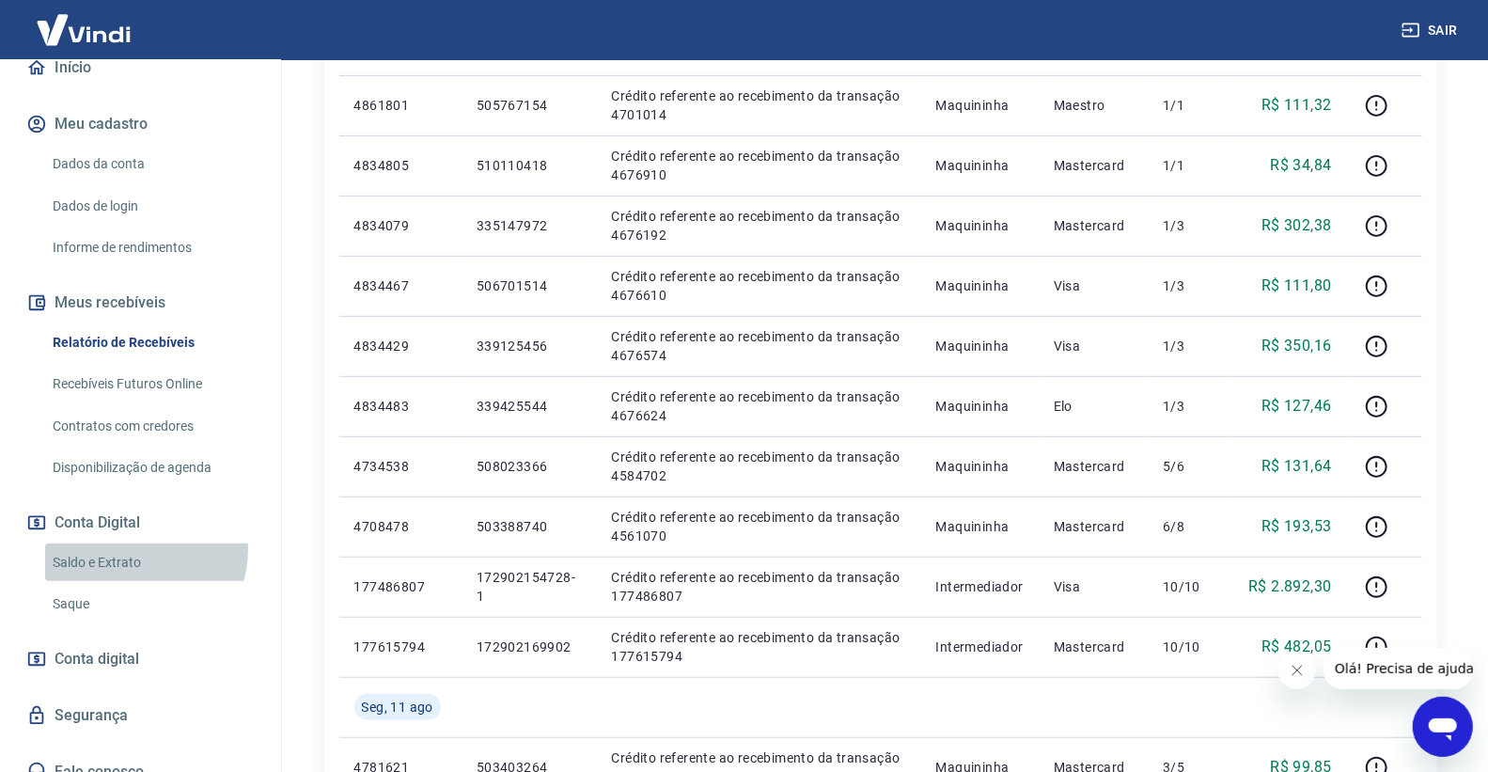
click at [123, 548] on link "Saldo e Extrato" at bounding box center [151, 562] width 213 height 39
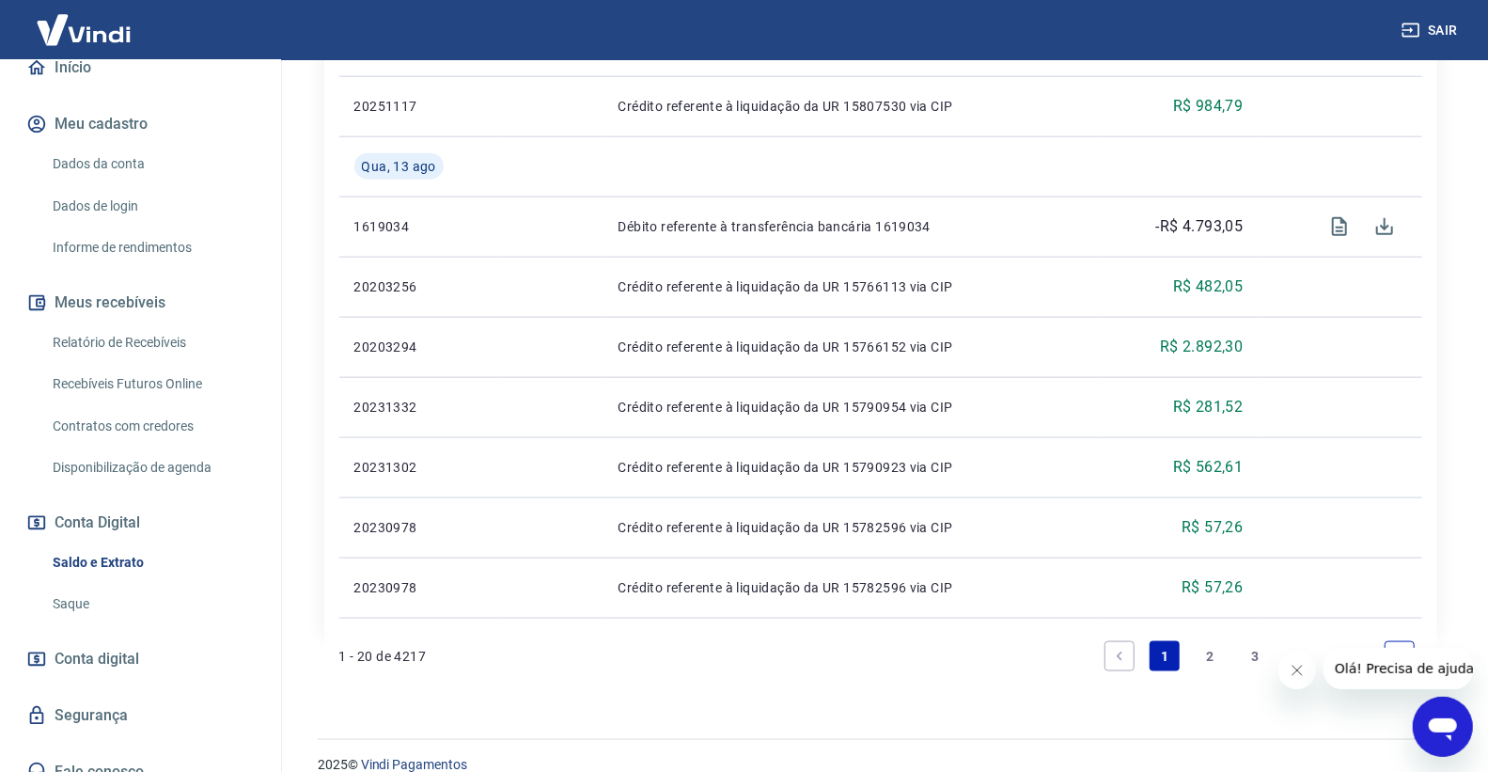
scroll to position [1378, 0]
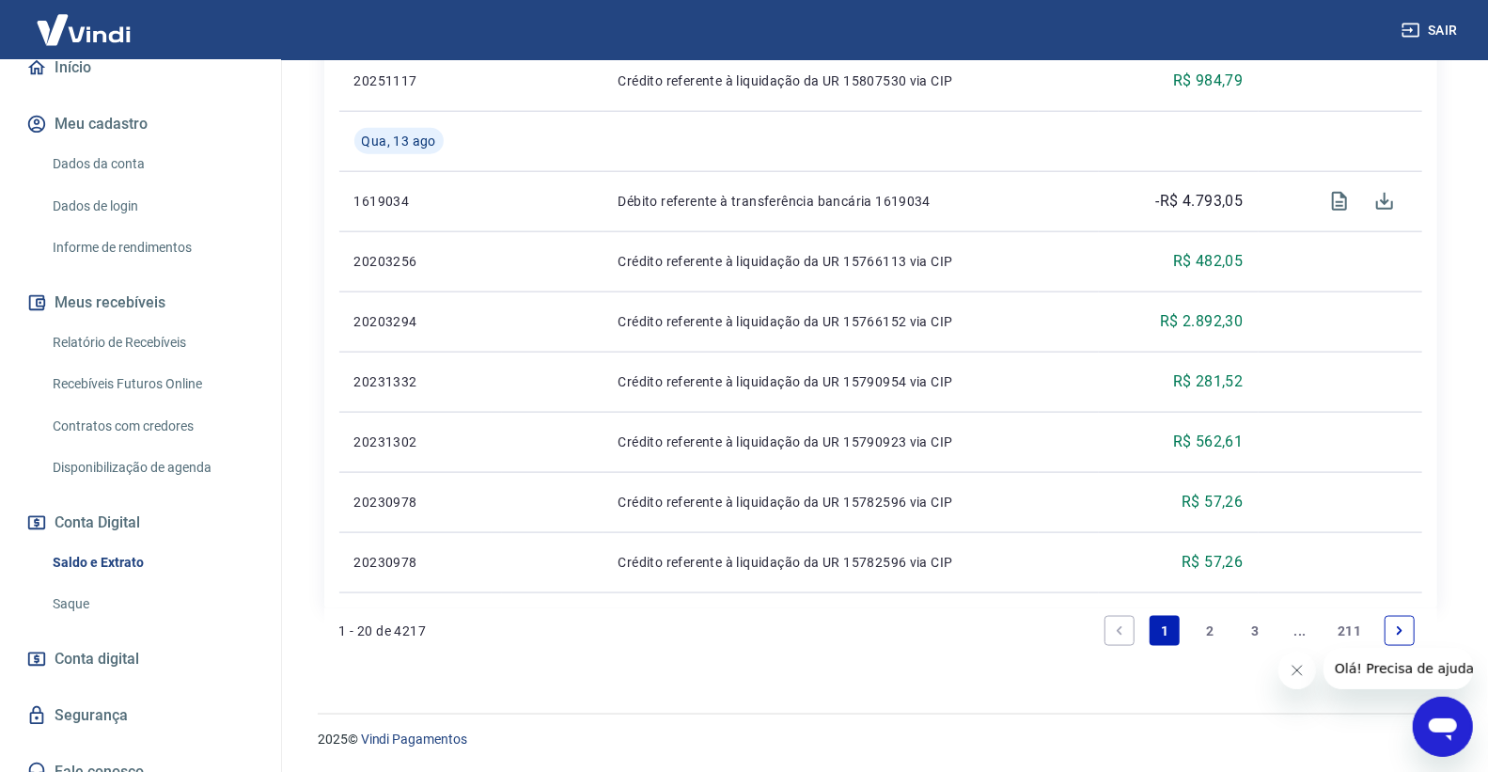
click at [1200, 628] on link "2" at bounding box center [1209, 631] width 30 height 30
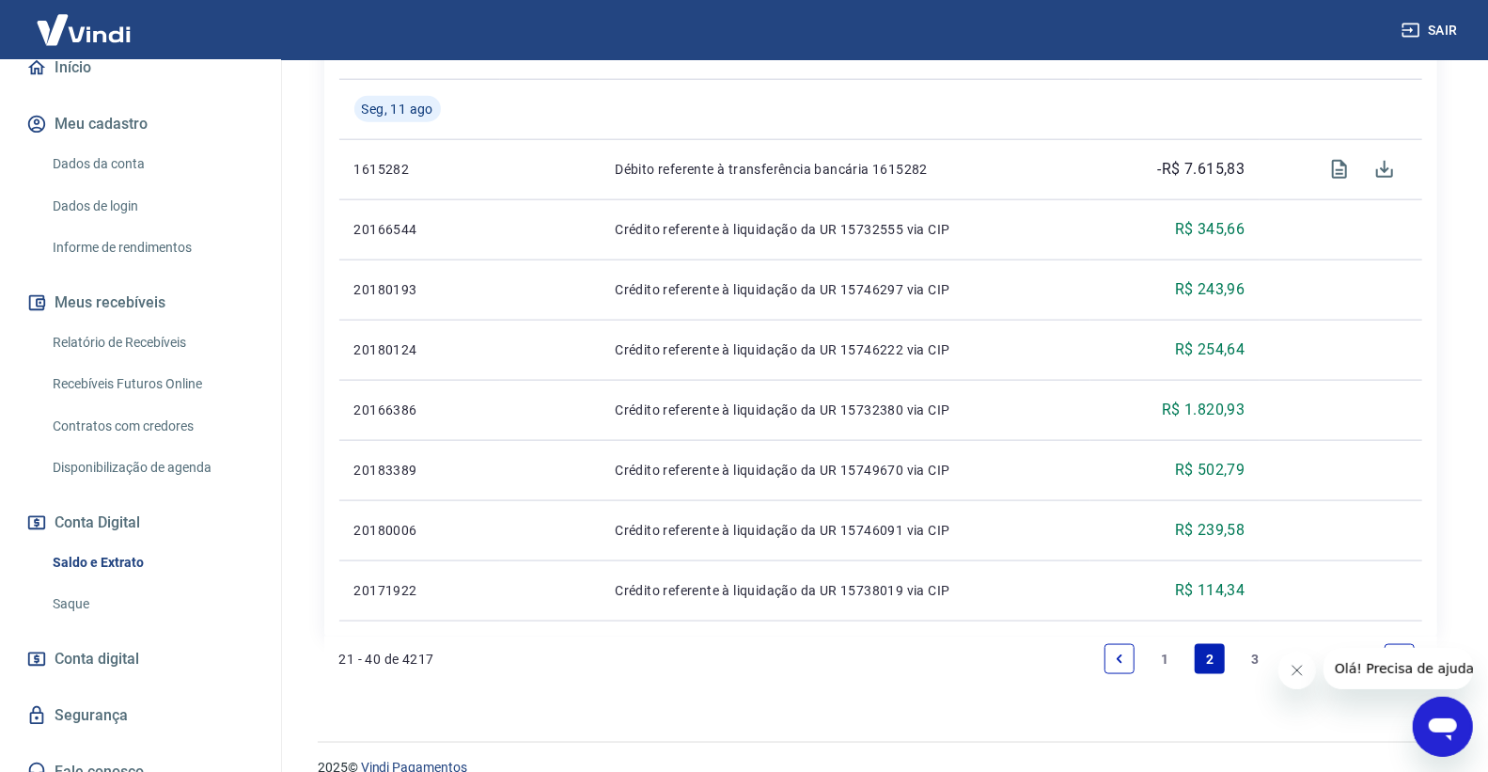
scroll to position [1357, 0]
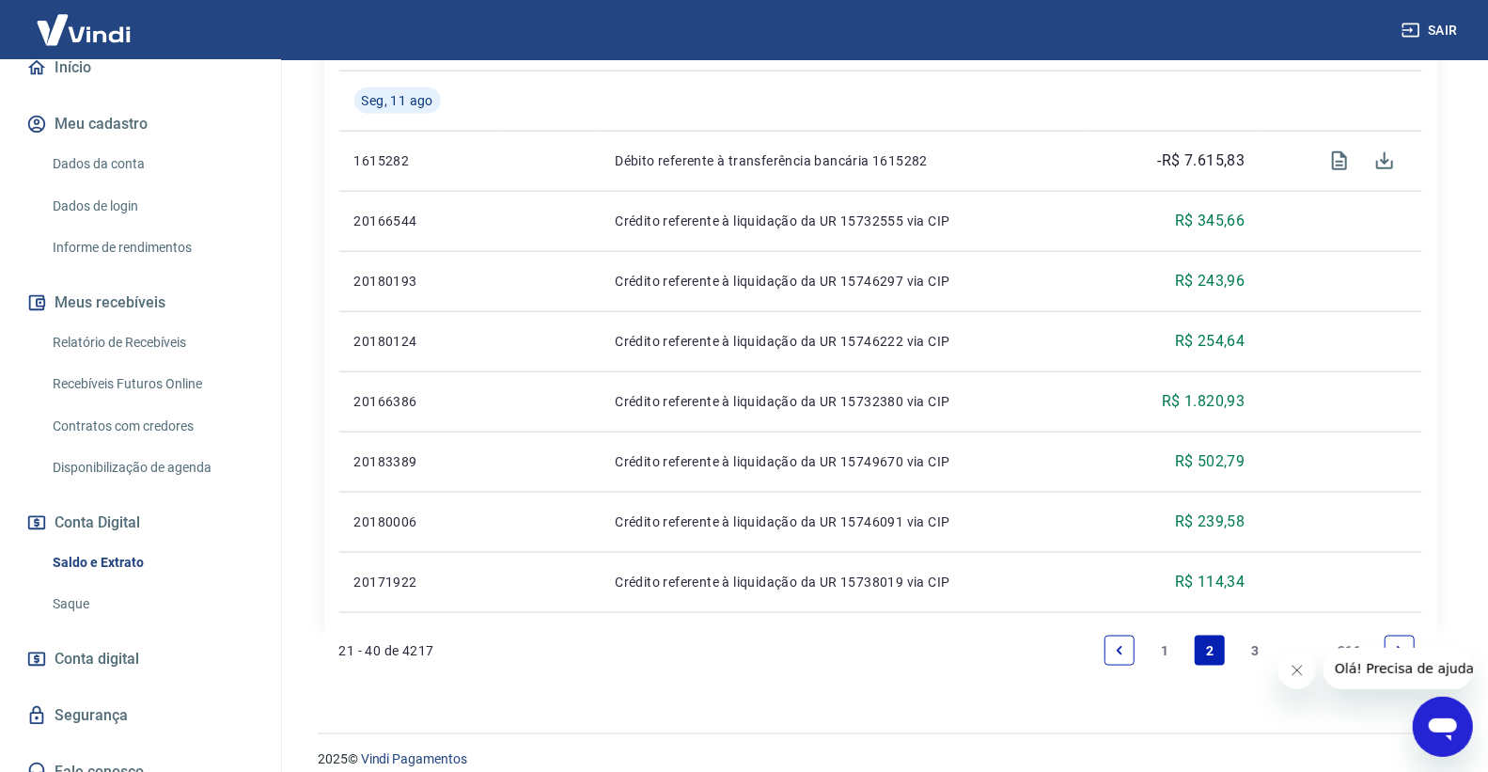
click at [1173, 642] on link "1" at bounding box center [1164, 650] width 30 height 30
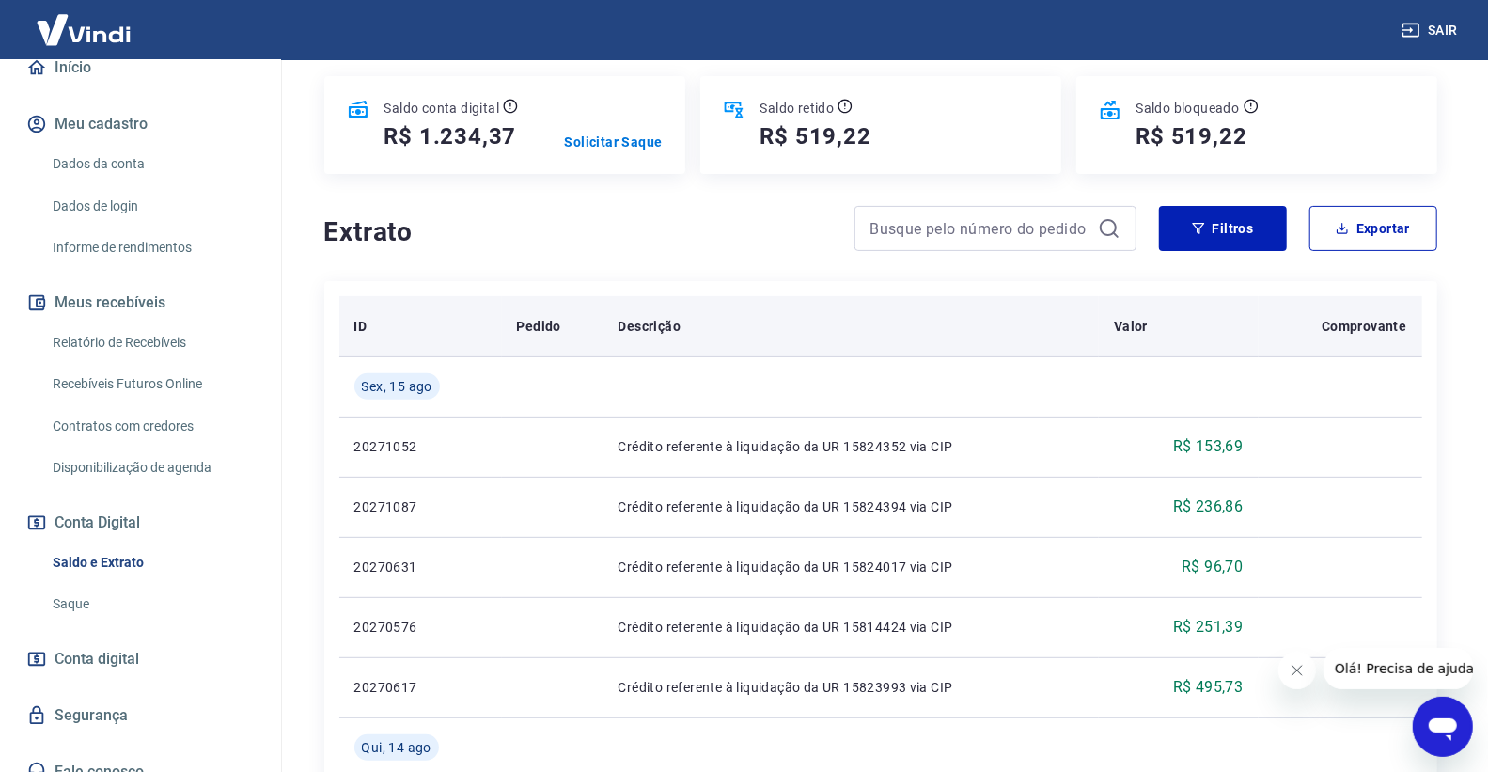
scroll to position [125, 0]
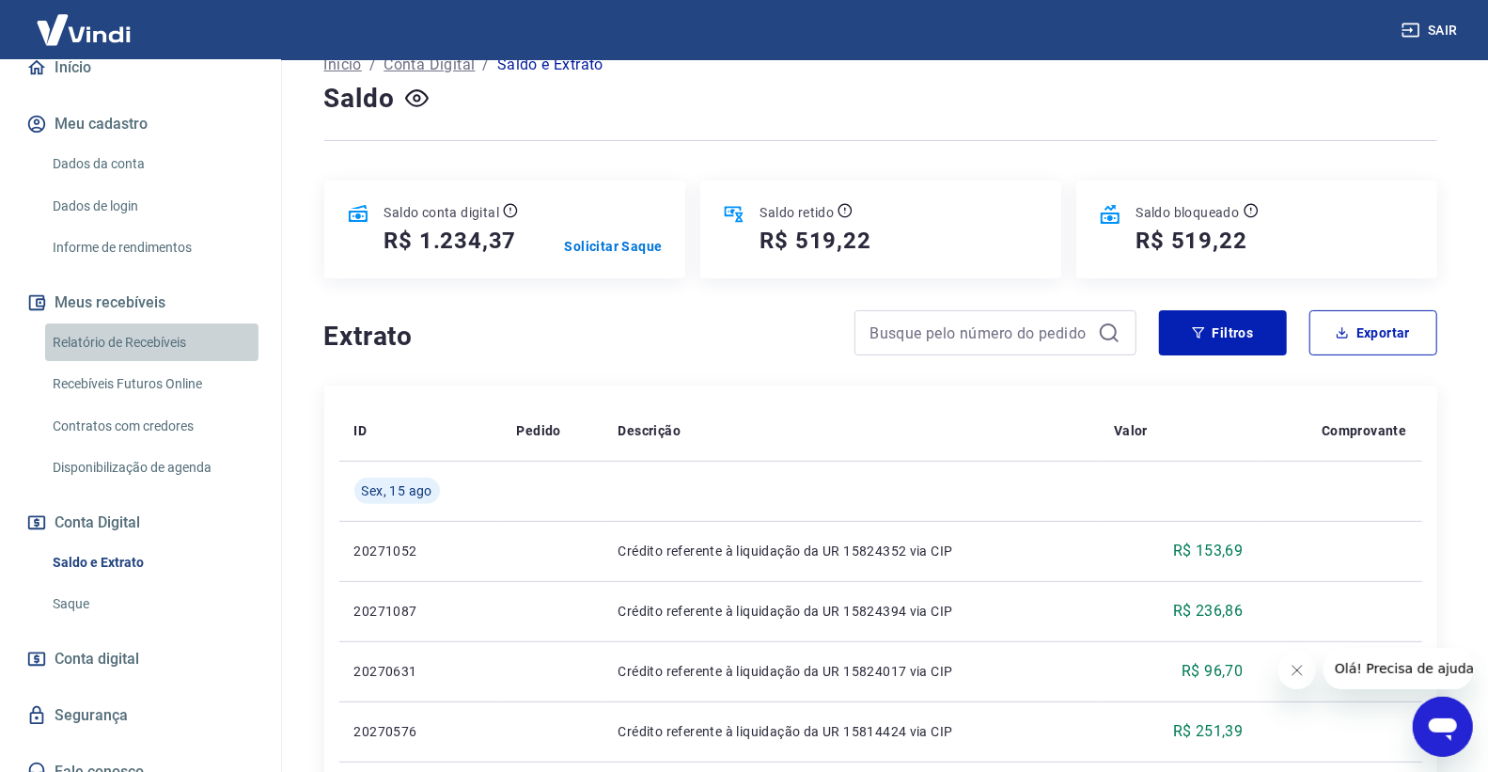
click at [185, 352] on link "Relatório de Recebíveis" at bounding box center [151, 342] width 213 height 39
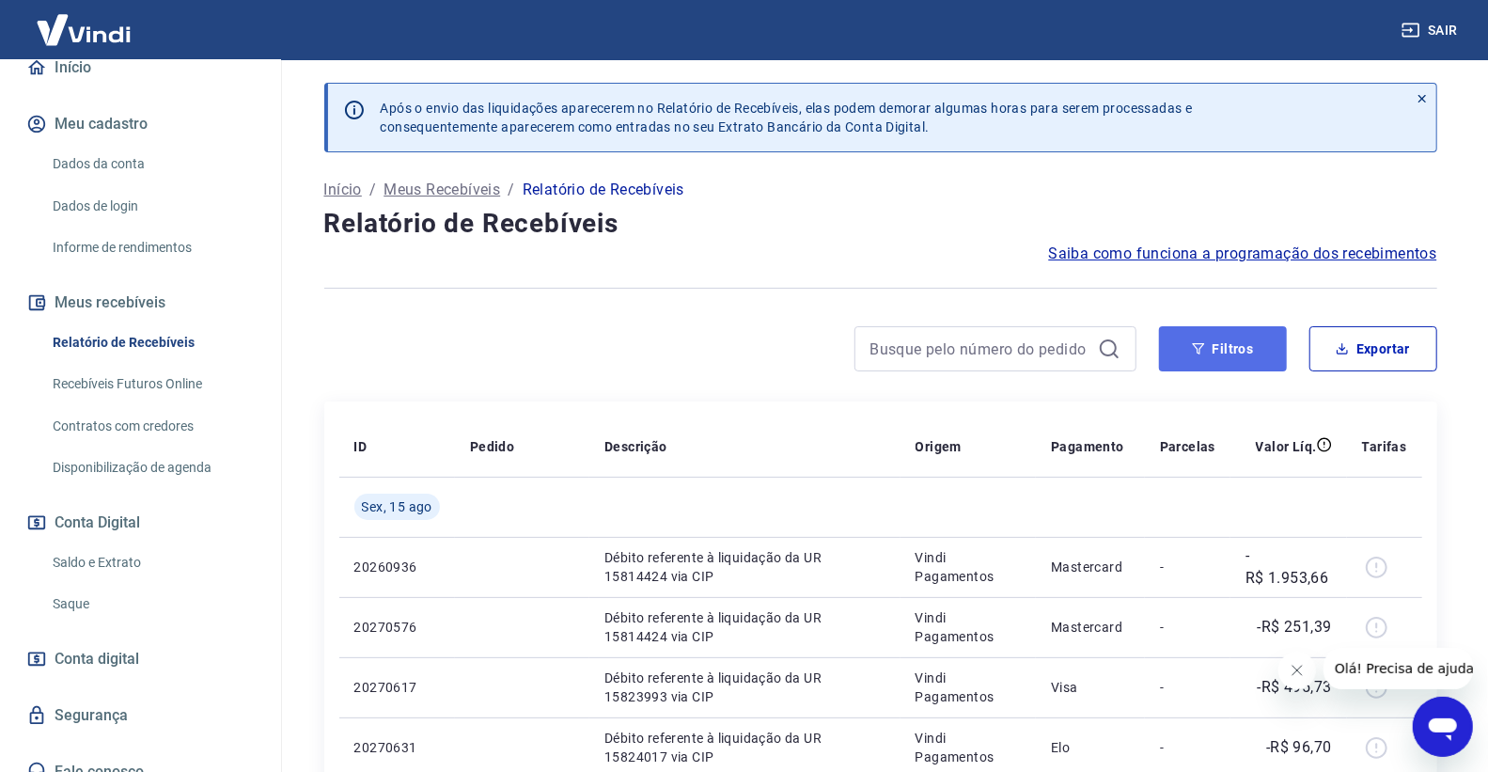
click at [1179, 353] on button "Filtros" at bounding box center [1223, 348] width 128 height 45
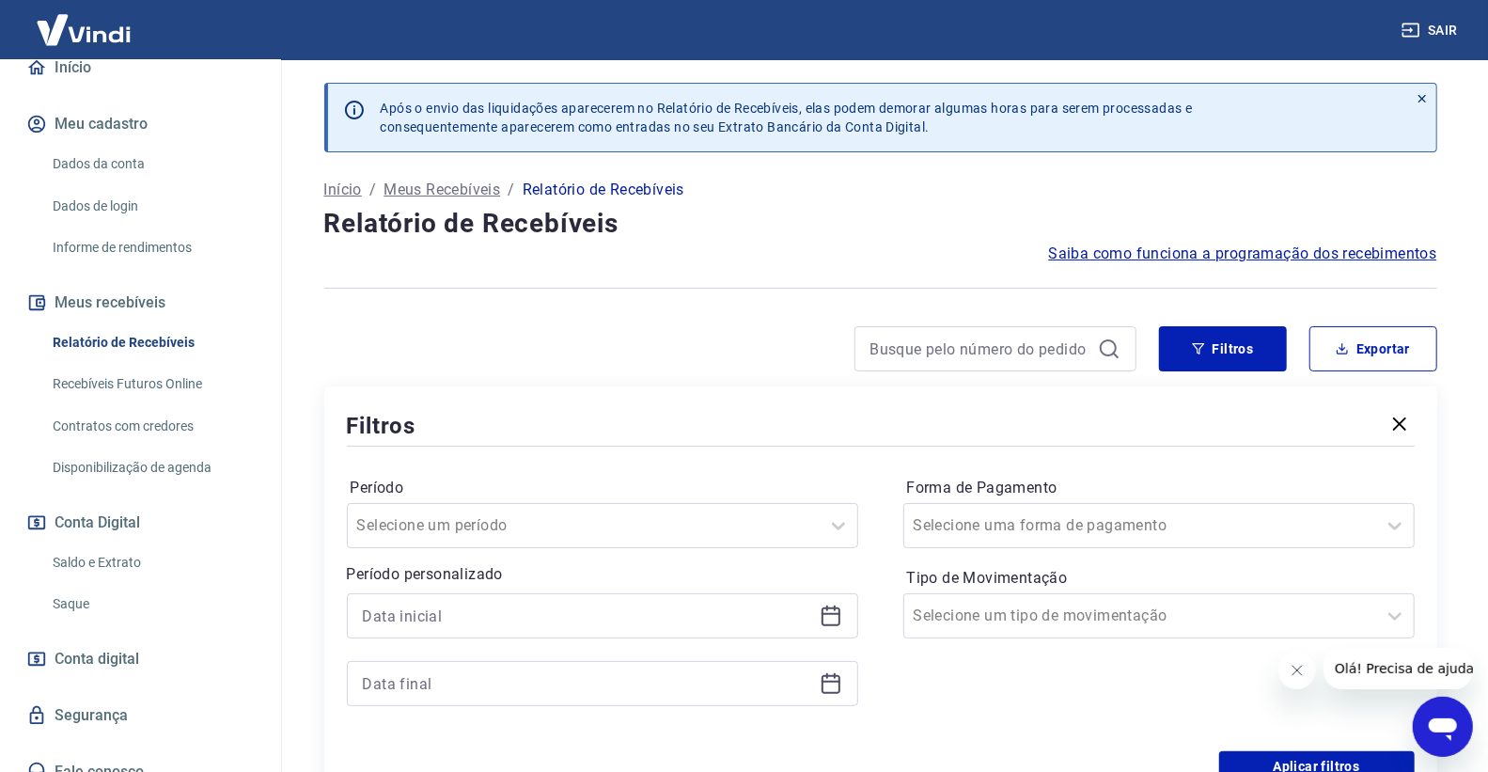
click at [838, 623] on icon at bounding box center [830, 616] width 19 height 19
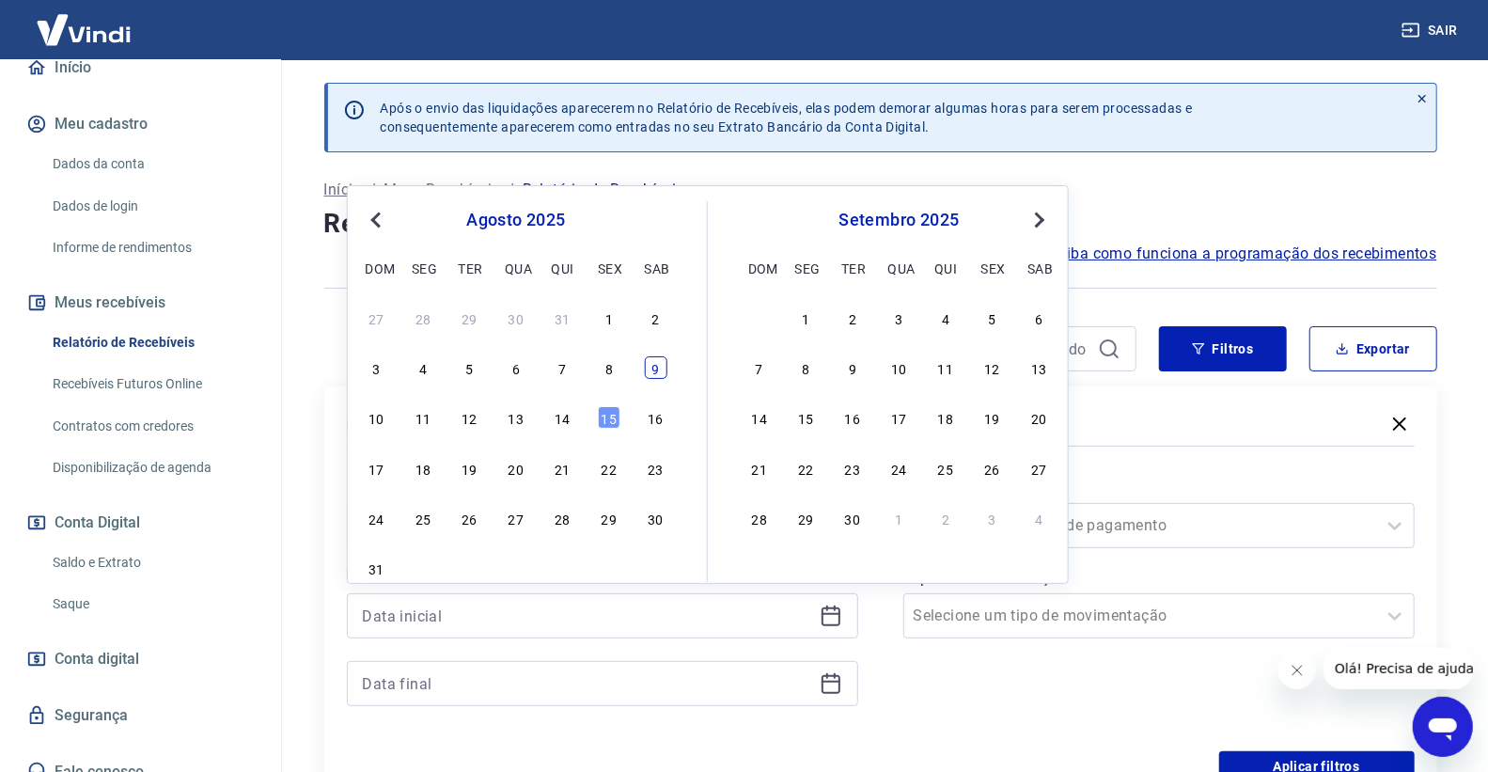
click at [662, 357] on div "9" at bounding box center [655, 367] width 23 height 23
type input "[DATE]"
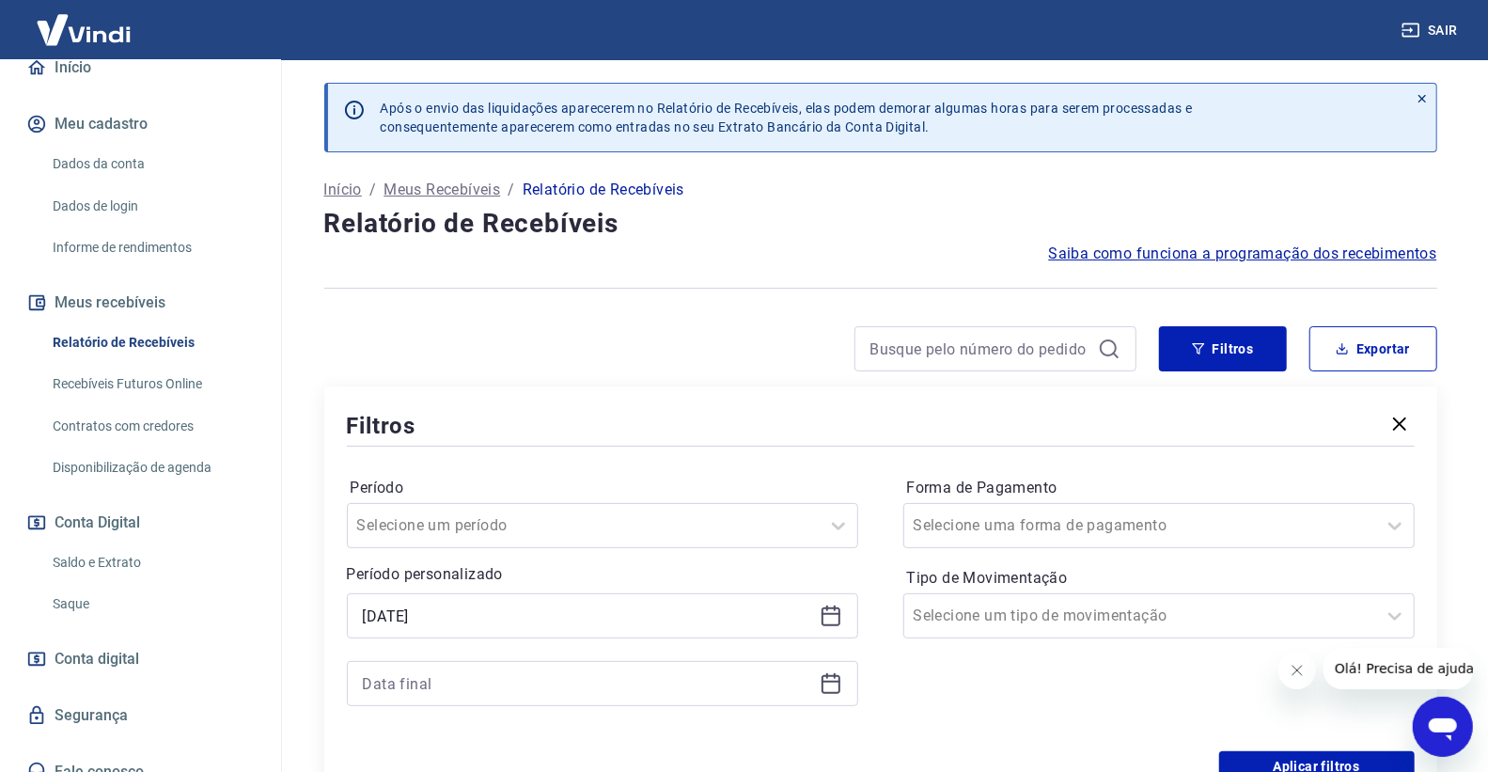
click at [833, 680] on icon at bounding box center [830, 683] width 23 height 23
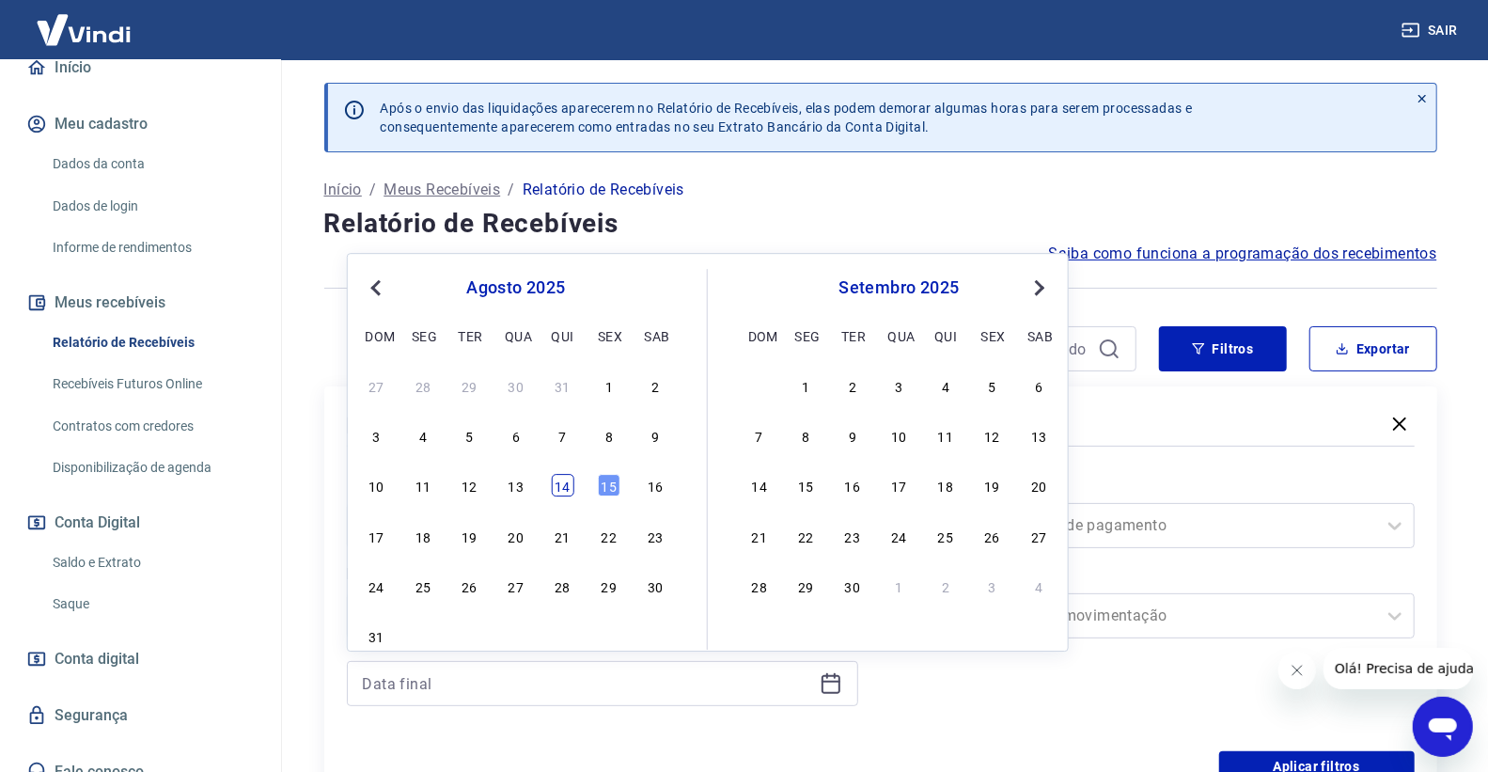
click at [571, 494] on div "14" at bounding box center [562, 486] width 23 height 23
type input "[DATE]"
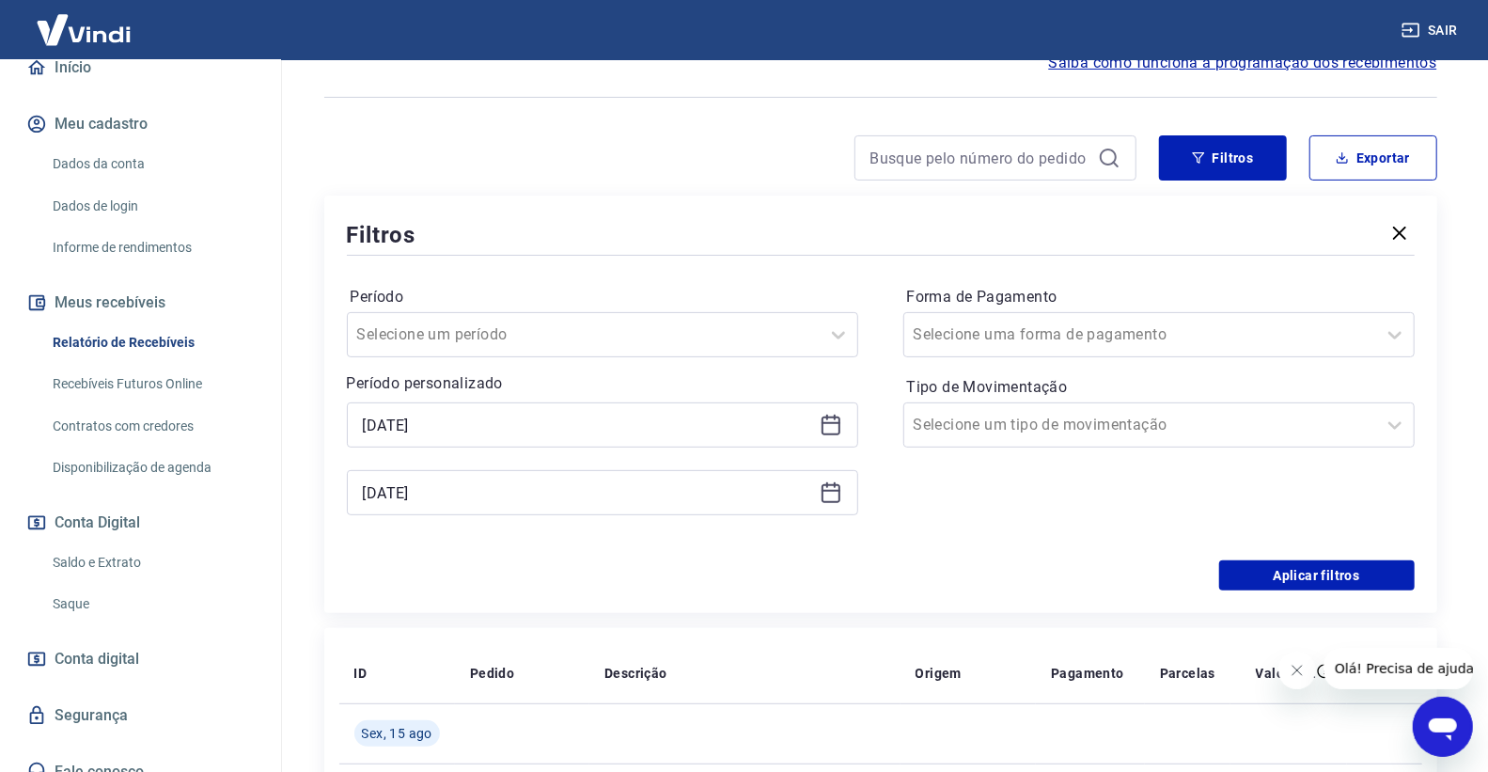
scroll to position [209, 0]
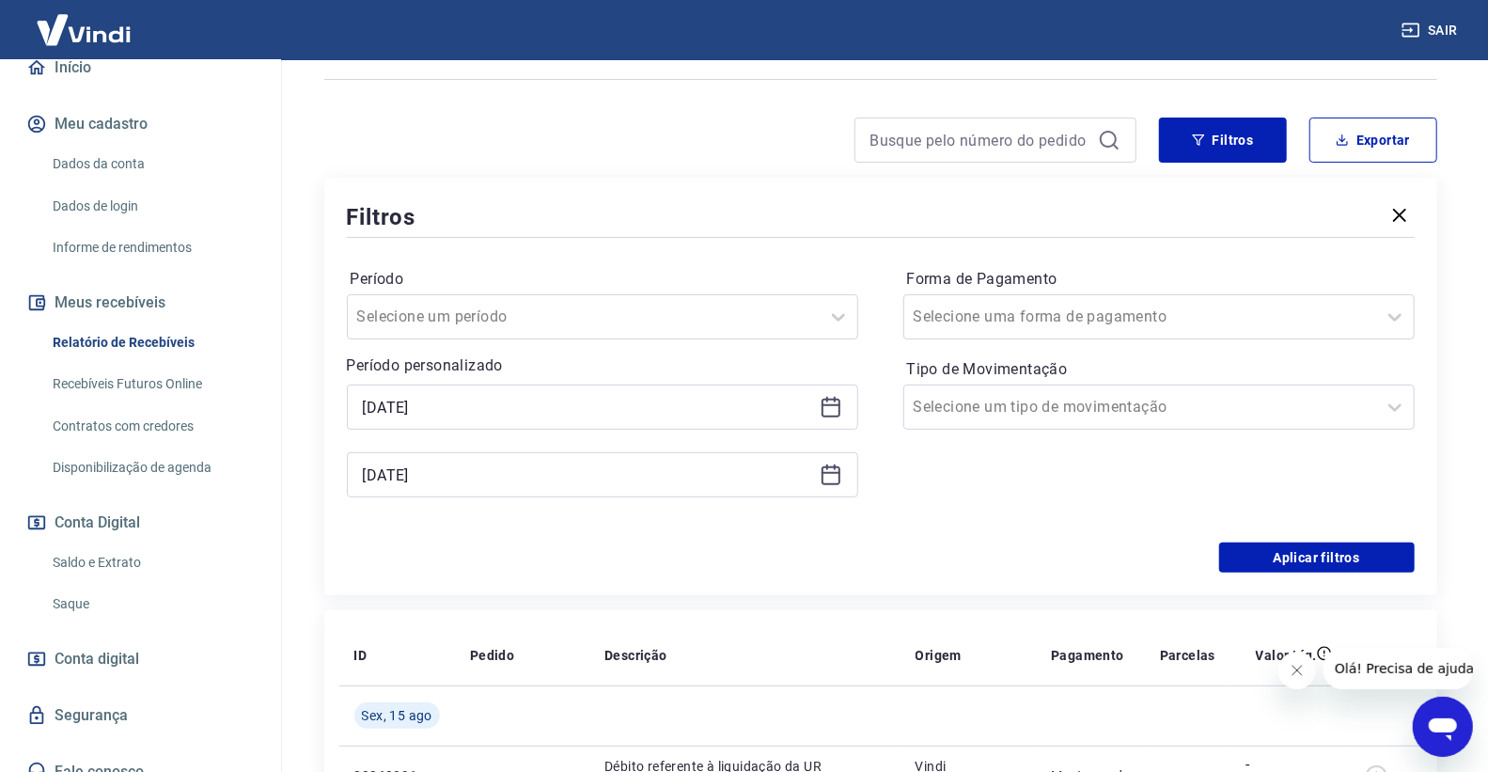
click at [1044, 429] on div "Forma de Pagamento Selecione uma forma de pagamento Tipo de Movimentação Seleci…" at bounding box center [1158, 392] width 511 height 256
click at [1044, 427] on div "Selecione um tipo de movimentação" at bounding box center [1158, 406] width 511 height 45
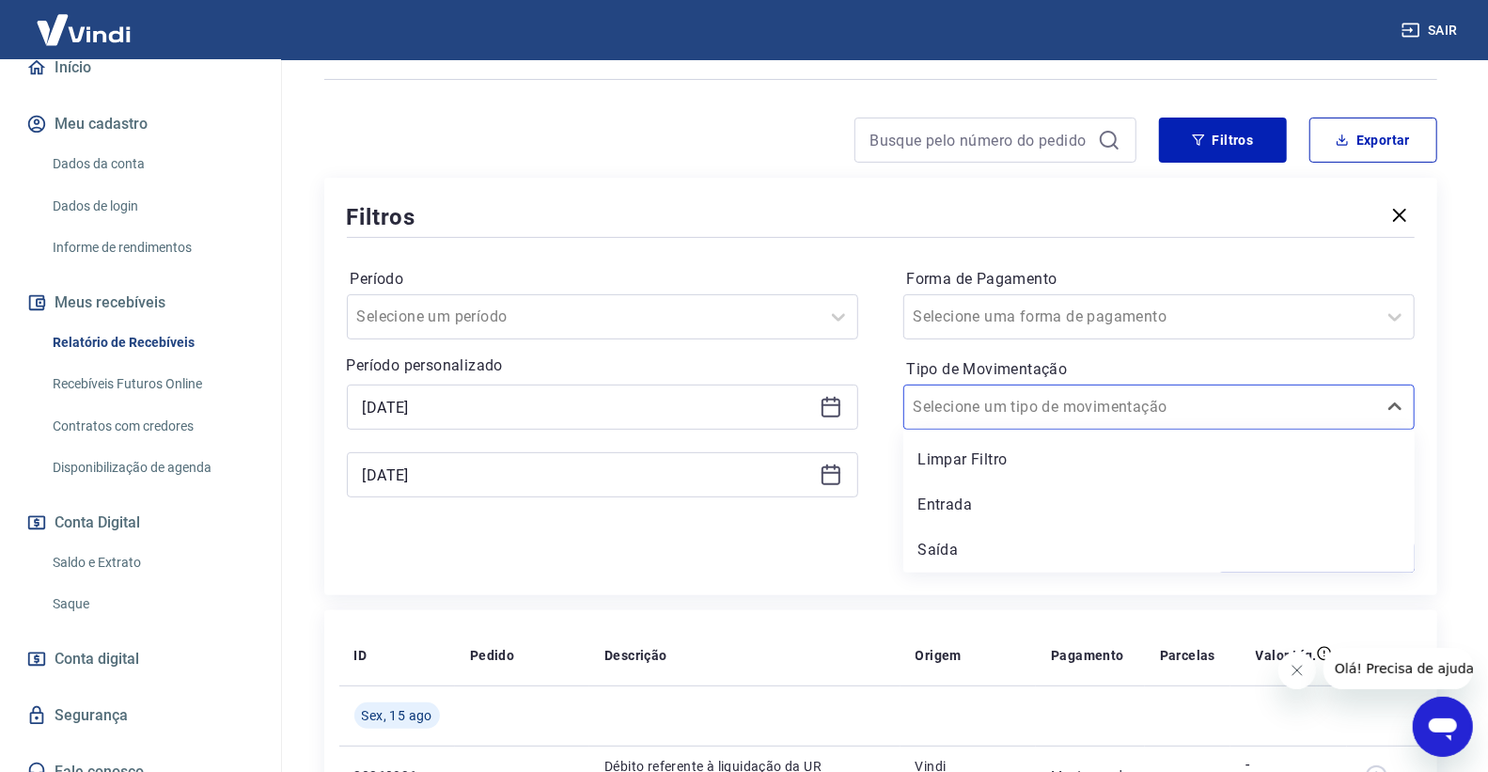
click at [1043, 579] on div "Filtros Período Selecione um período Período personalizado Selected date: [DATE…" at bounding box center [880, 386] width 1113 height 417
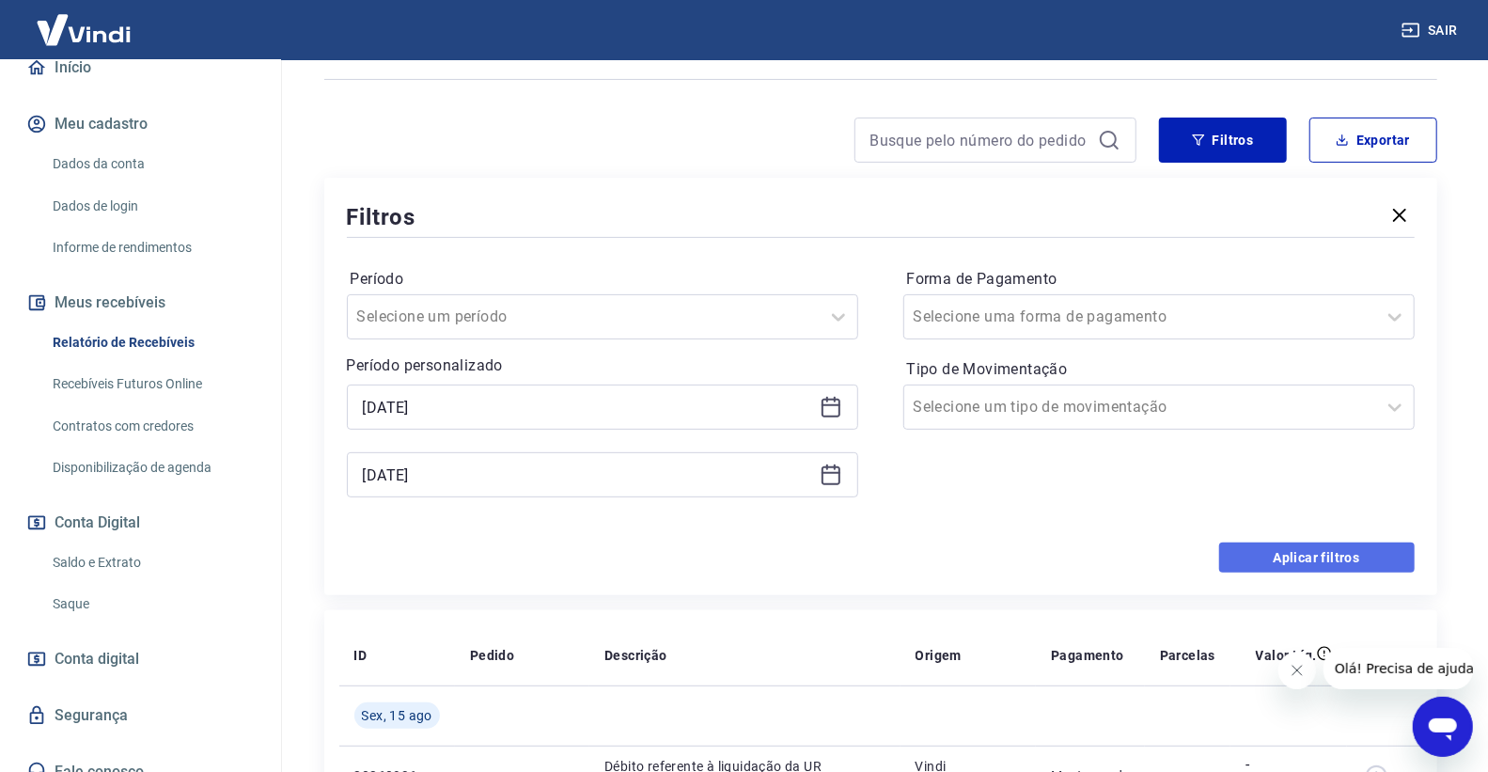
click at [1261, 549] on button "Aplicar filtros" at bounding box center [1316, 557] width 195 height 30
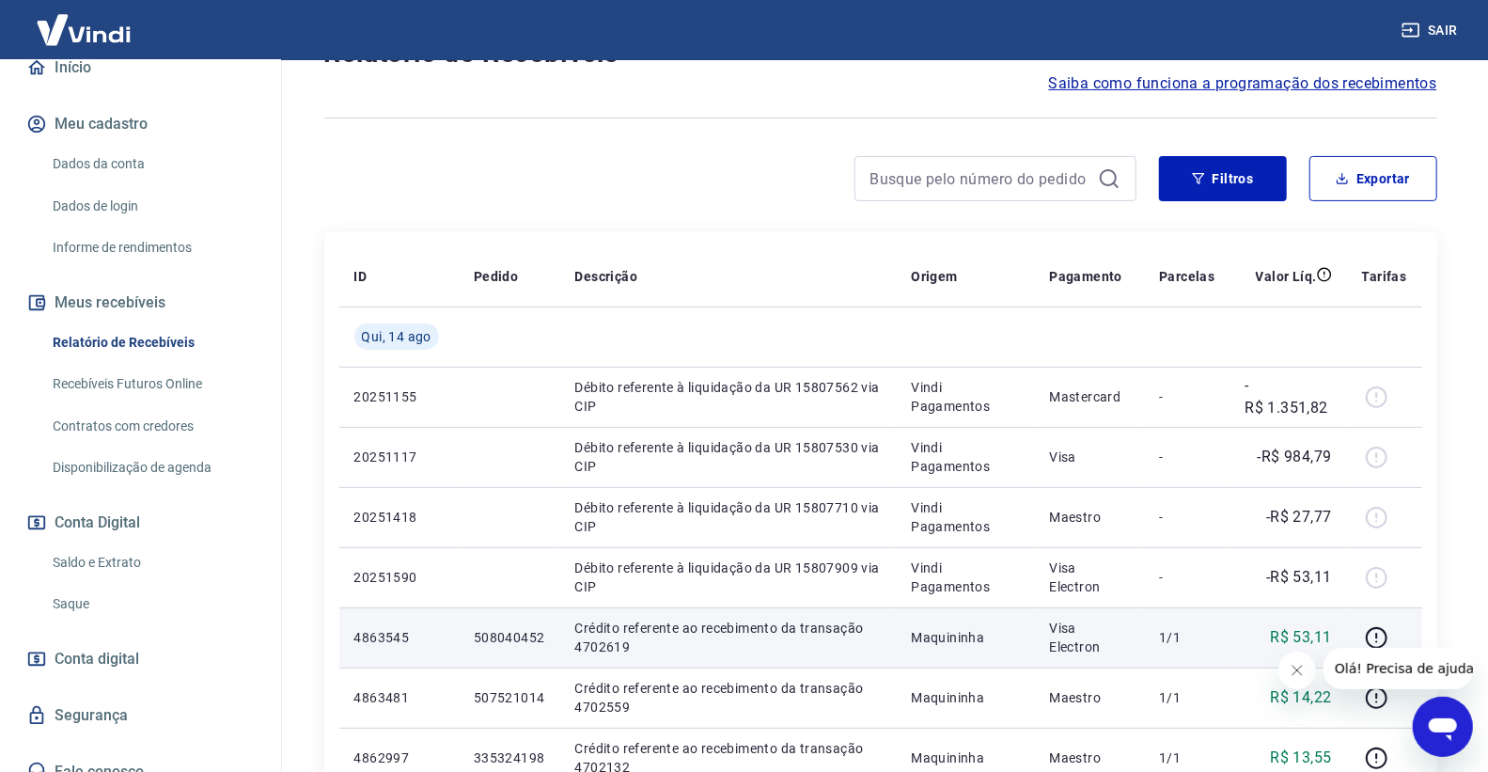
scroll to position [104, 0]
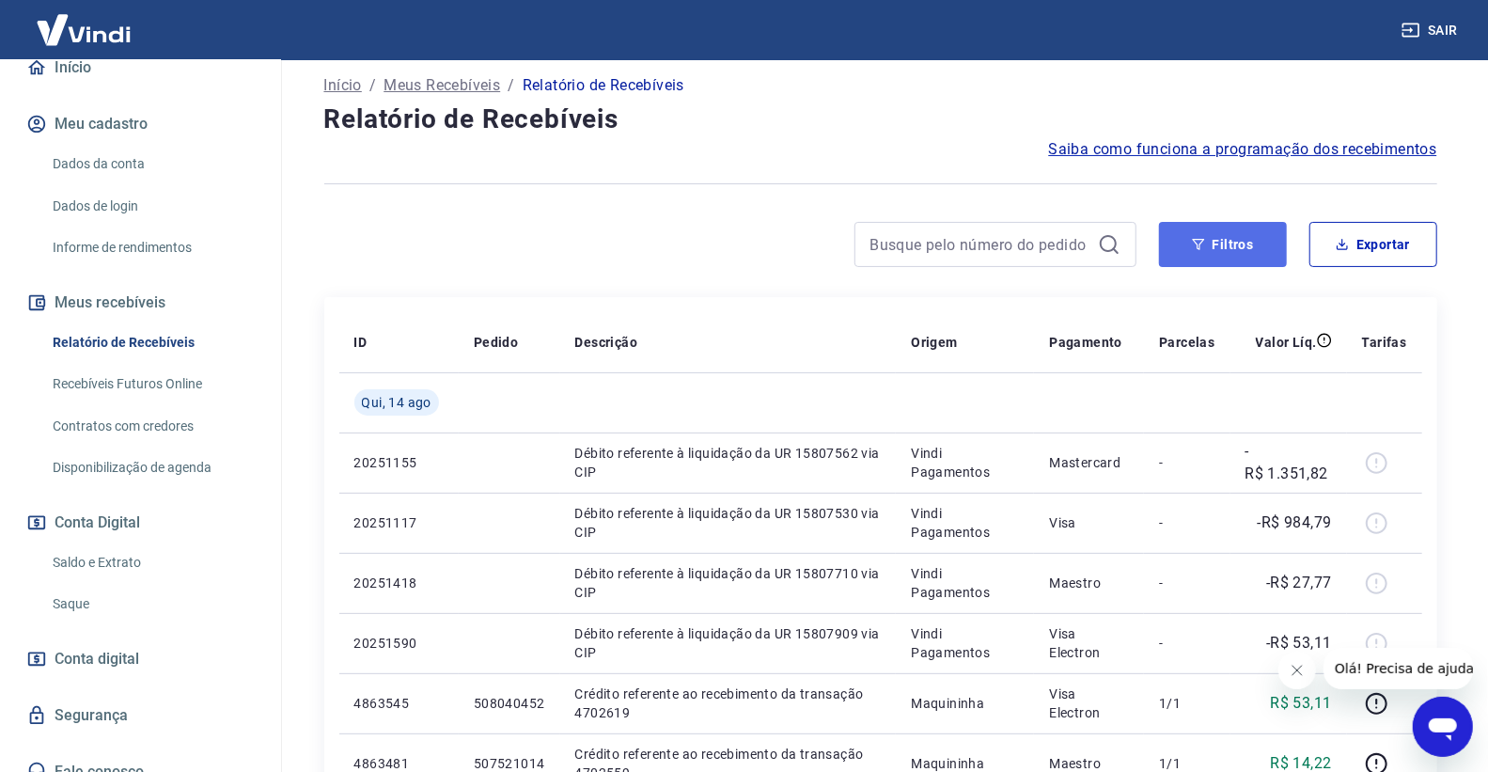
click at [1187, 255] on button "Filtros" at bounding box center [1223, 244] width 128 height 45
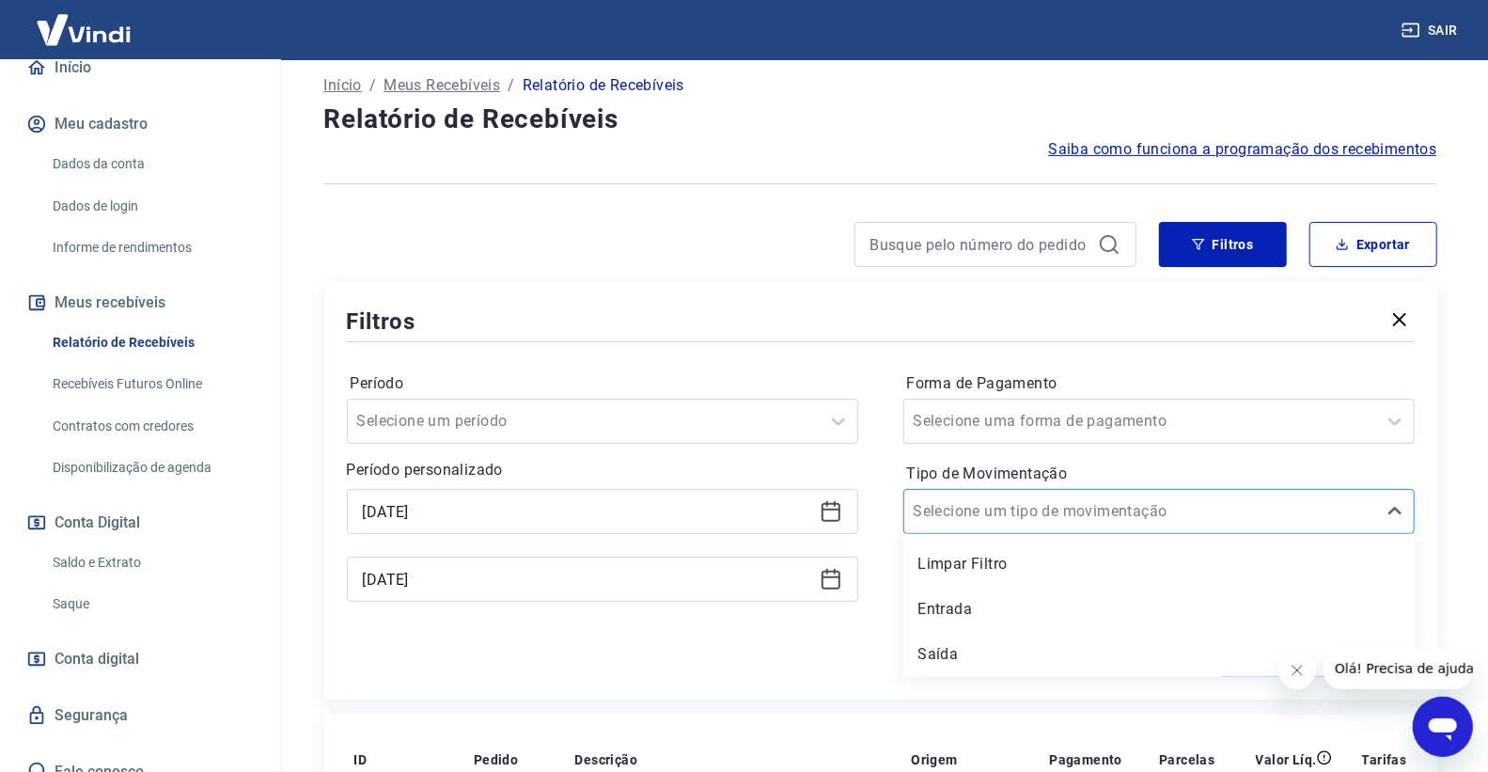
click at [1178, 523] on div at bounding box center [1139, 511] width 453 height 26
click at [1056, 617] on div "Entrada" at bounding box center [1158, 609] width 511 height 38
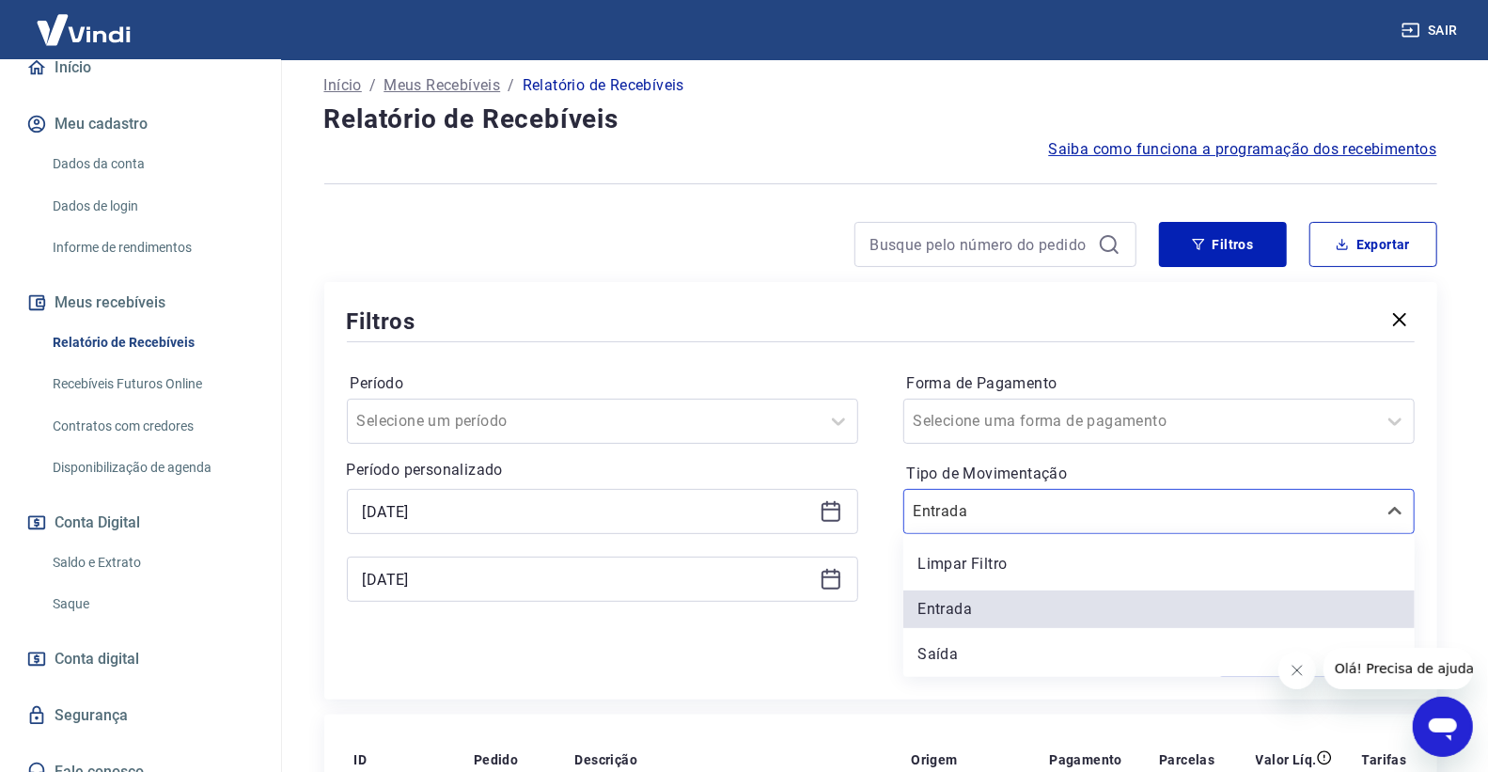
click at [1076, 518] on input "Tipo de Movimentação" at bounding box center [1008, 511] width 190 height 23
click at [1022, 637] on div "Saída" at bounding box center [1158, 654] width 511 height 38
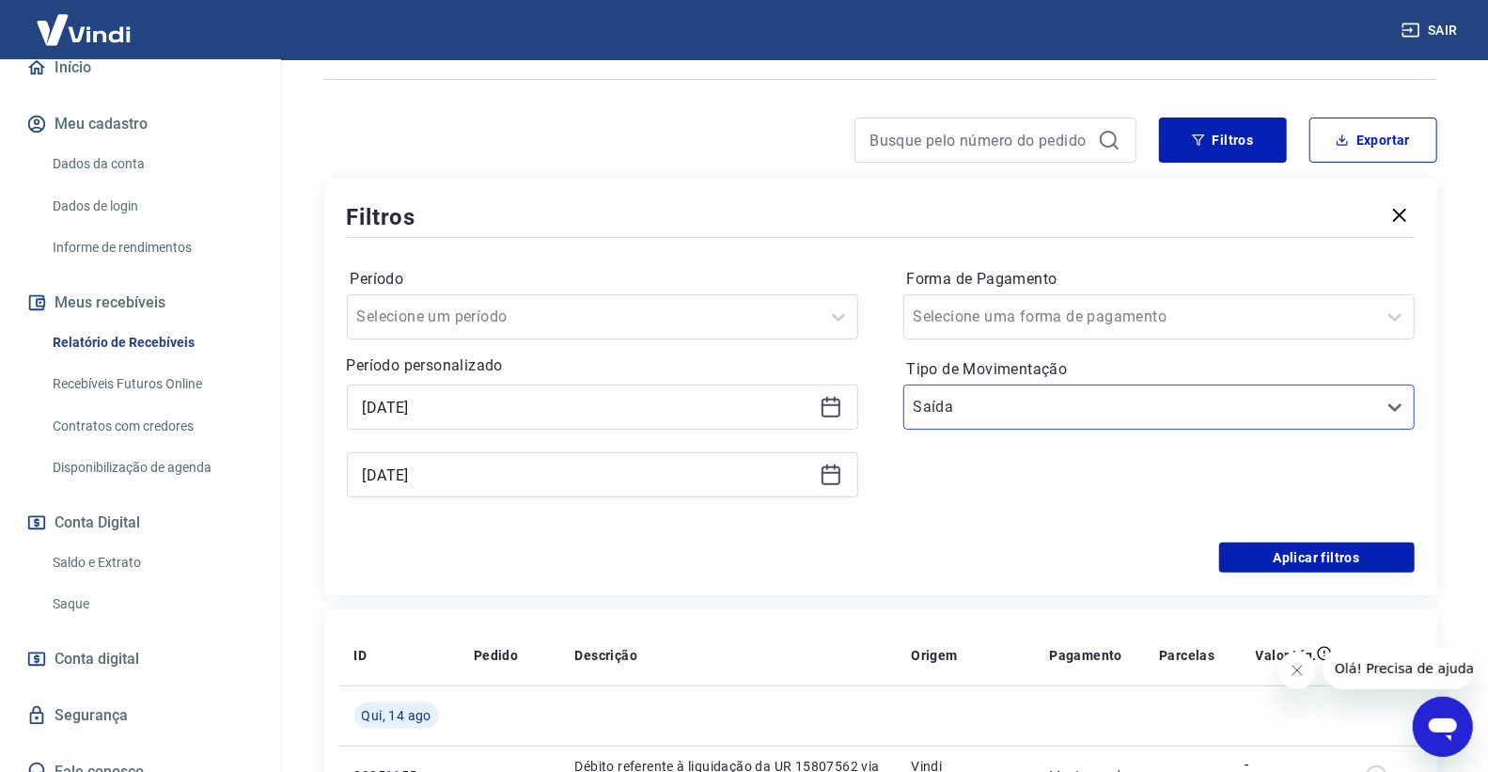
scroll to position [313, 0]
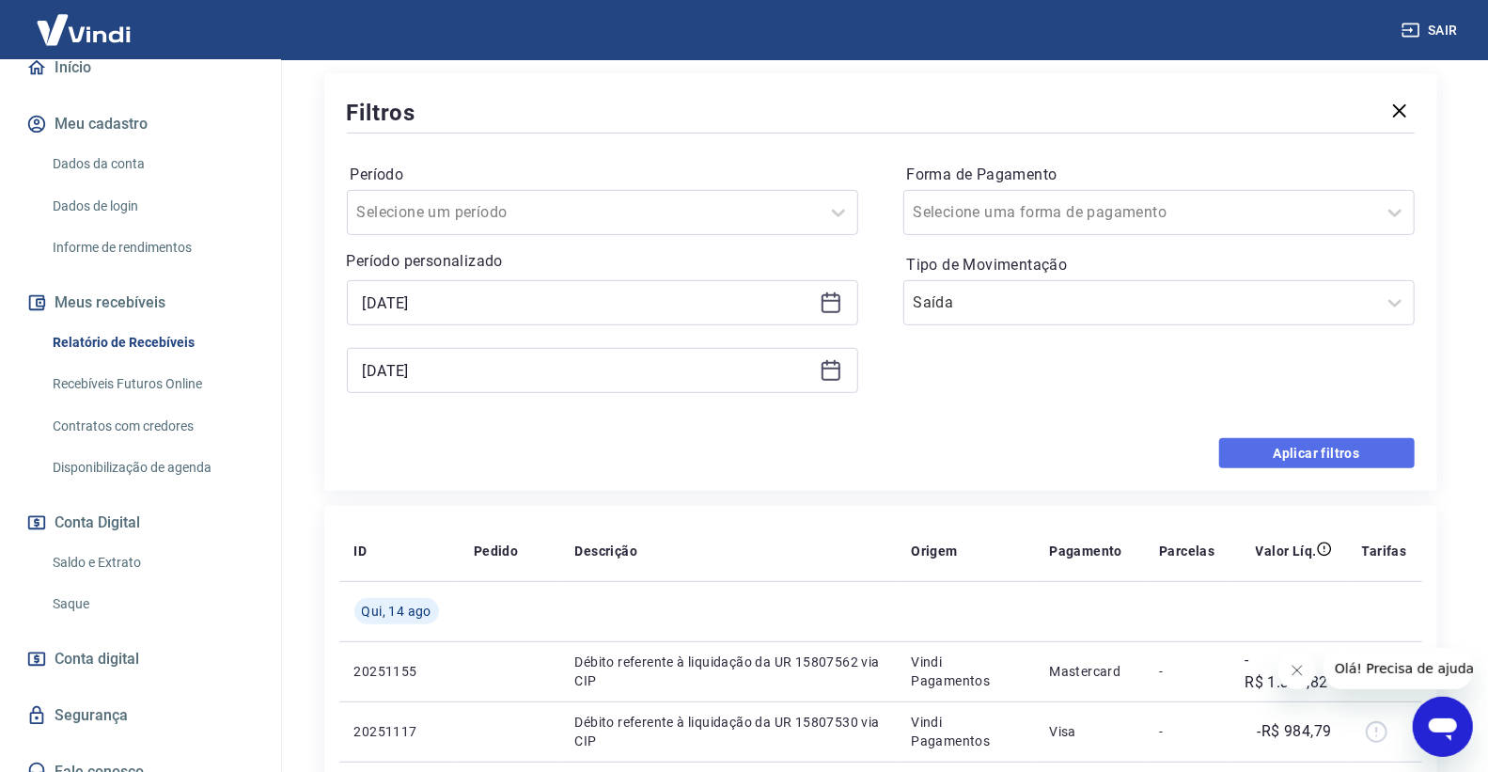
click at [1284, 438] on button "Aplicar filtros" at bounding box center [1316, 453] width 195 height 30
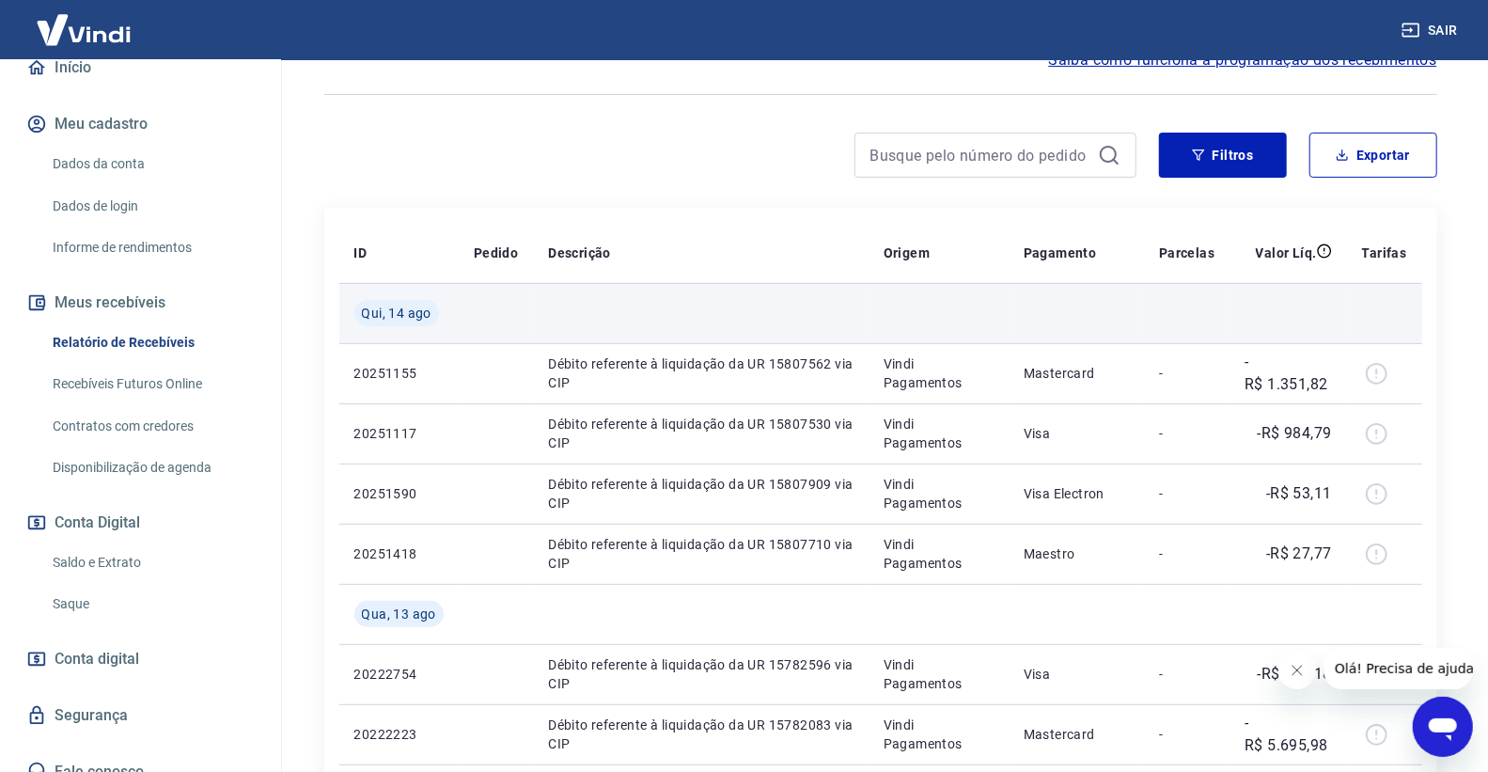
scroll to position [209, 0]
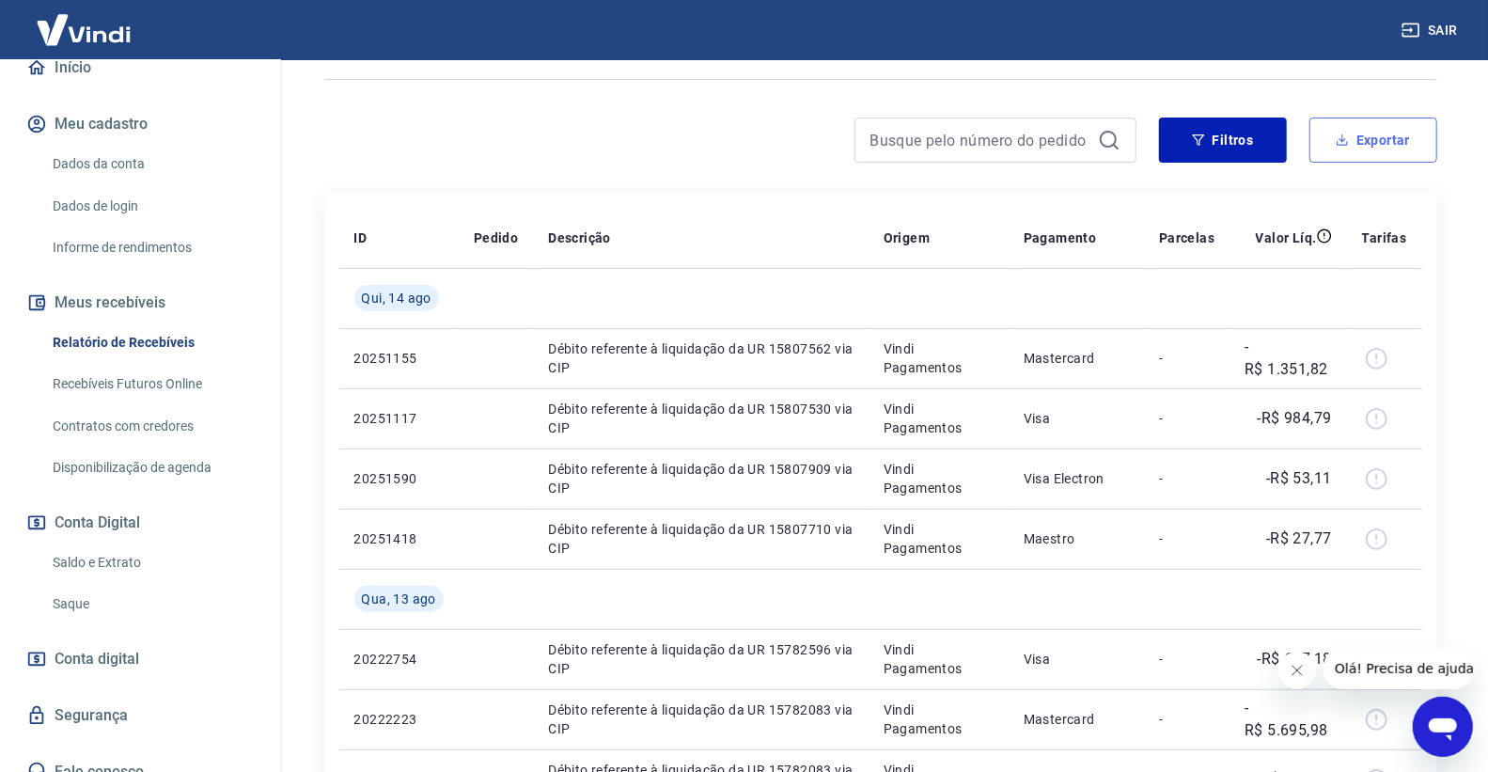
click at [1386, 143] on button "Exportar" at bounding box center [1373, 139] width 128 height 45
type input "[DATE]"
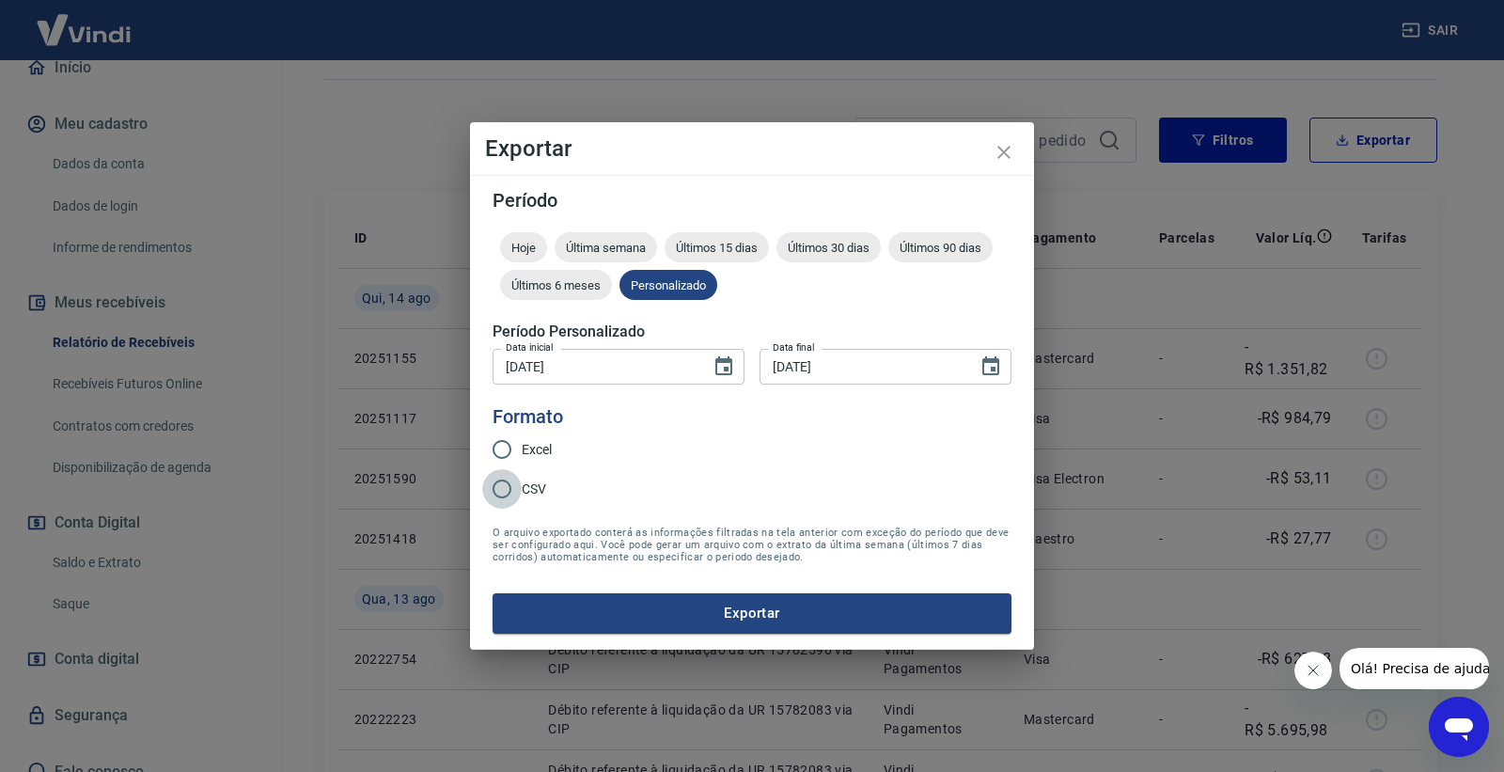
click at [519, 480] on input "CSV" at bounding box center [501, 488] width 39 height 39
radio input "true"
click at [698, 604] on button "Exportar" at bounding box center [751, 612] width 519 height 39
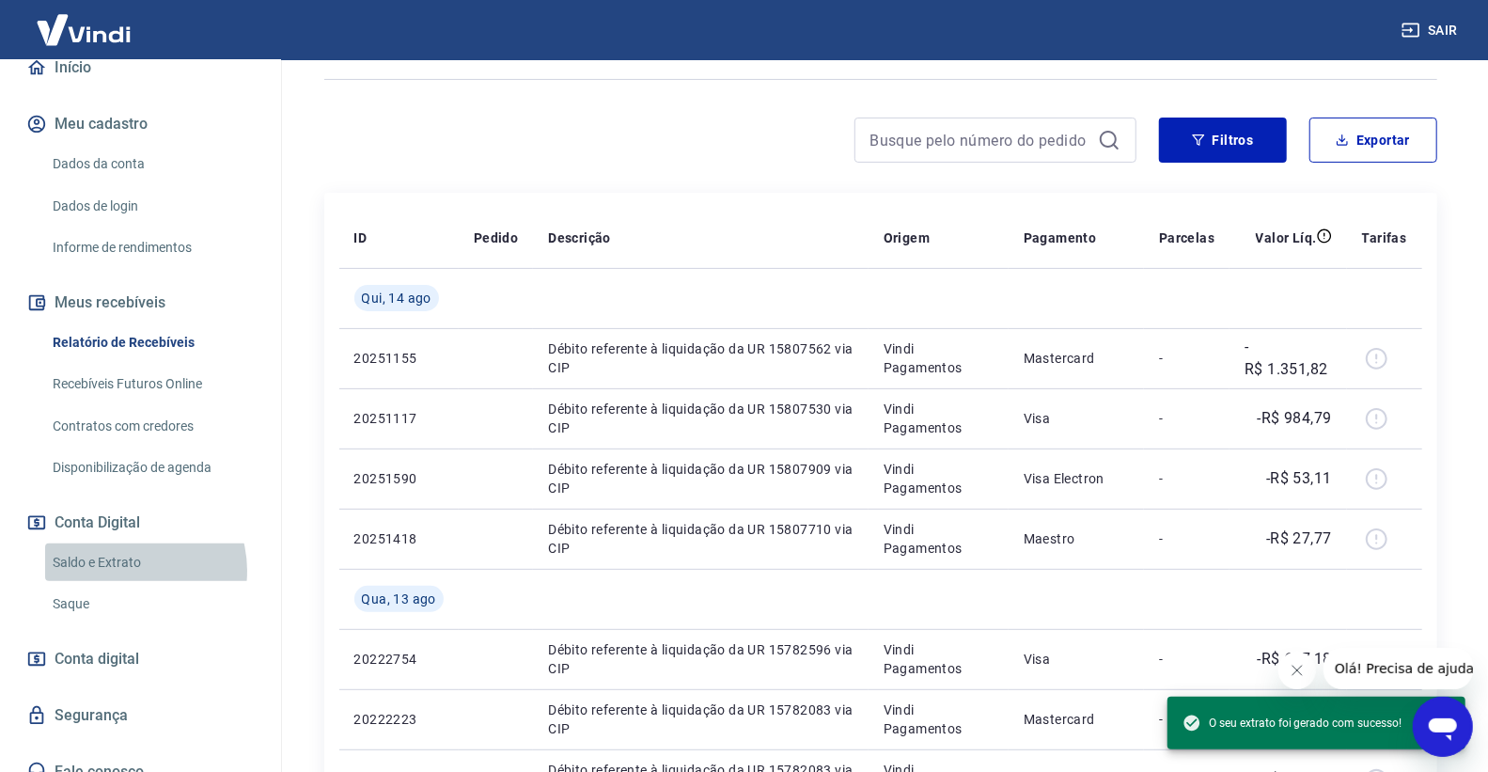
click at [122, 570] on link "Saldo e Extrato" at bounding box center [151, 562] width 213 height 39
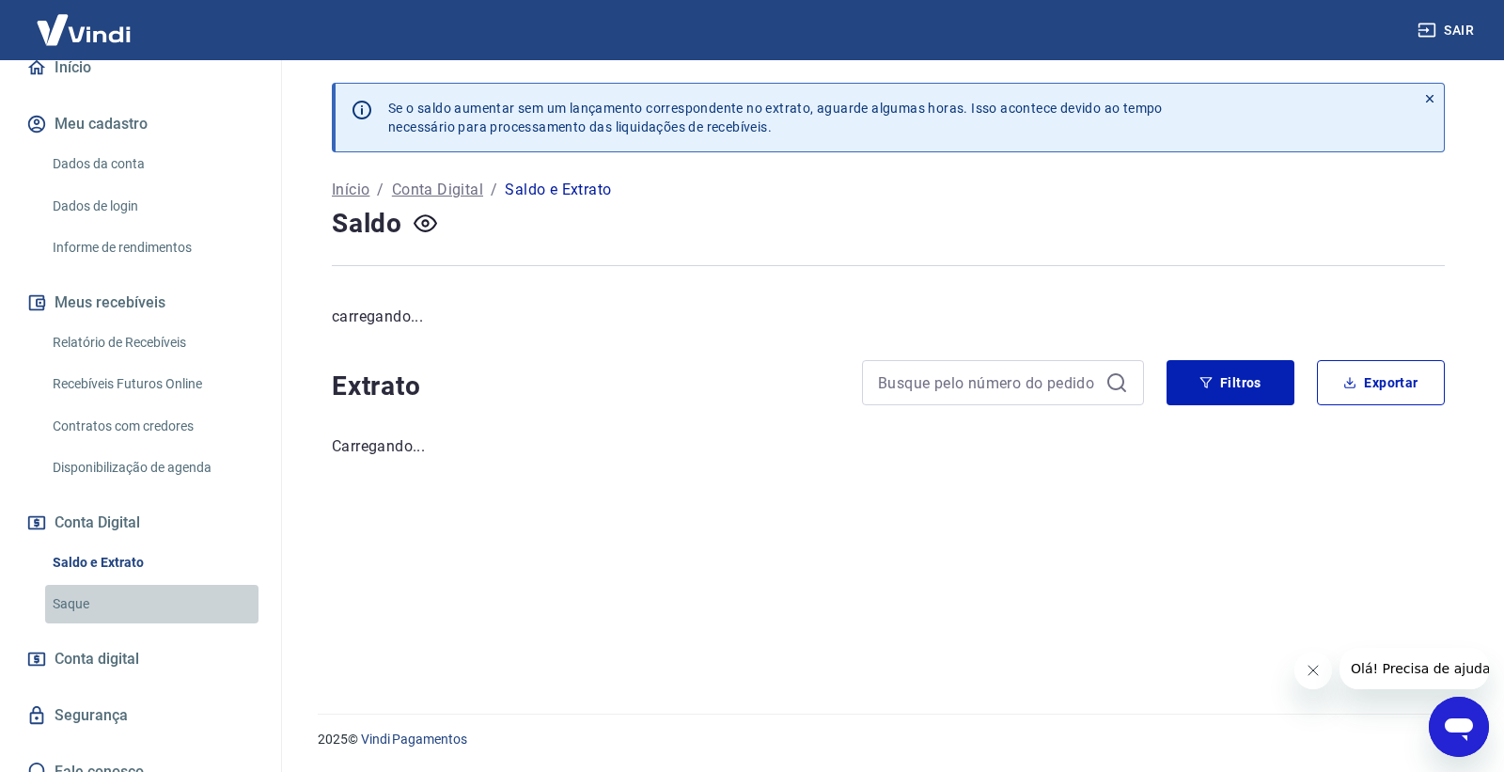
click at [160, 605] on link "Saque" at bounding box center [151, 604] width 213 height 39
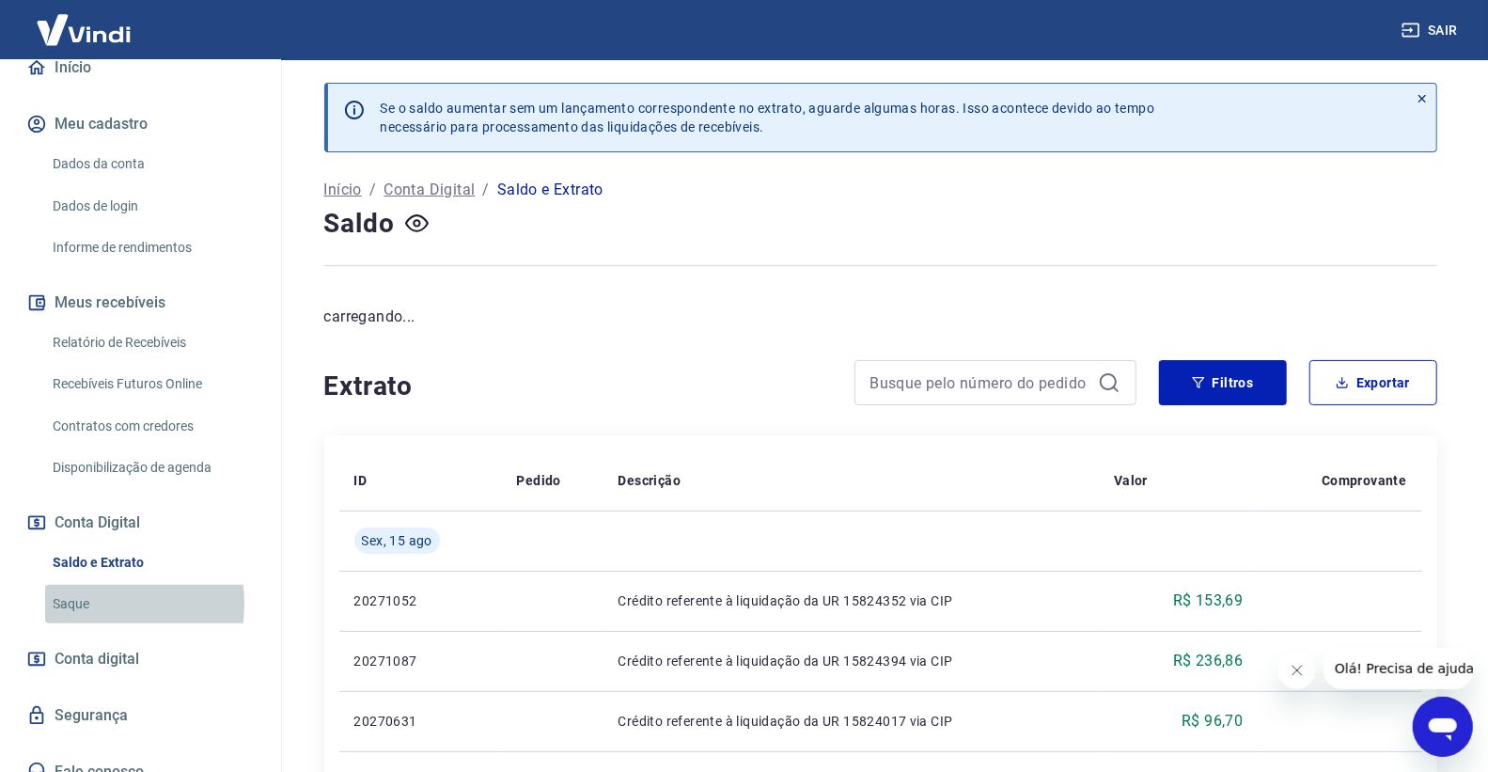
click at [76, 602] on link "Saque" at bounding box center [151, 604] width 213 height 39
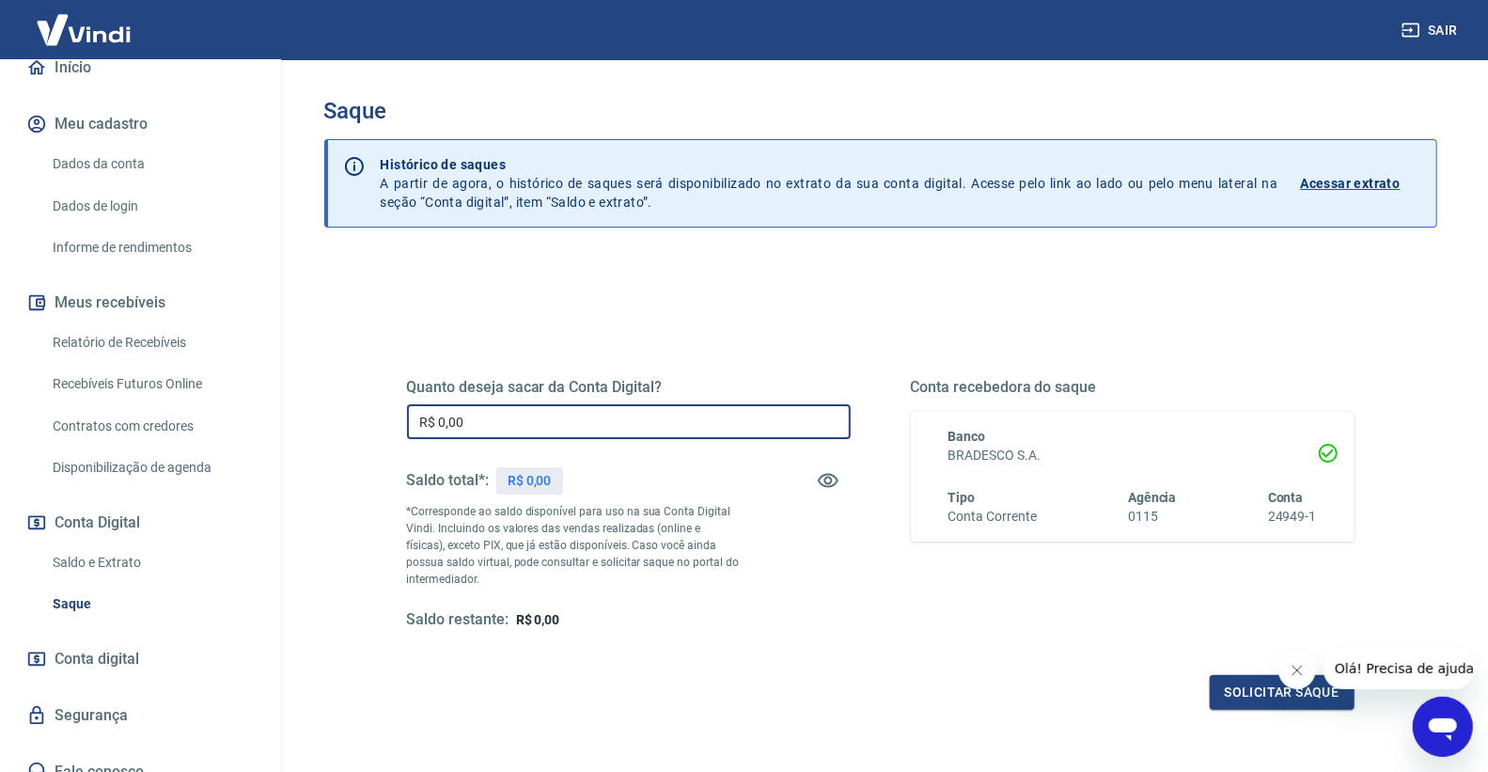
drag, startPoint x: 640, startPoint y: 426, endPoint x: 622, endPoint y: 433, distance: 19.4
click at [378, 433] on div "Quanto deseja sacar da Conta Digital? R$ 0,00 ​ Saldo total*: R$ 0,00 *Correspo…" at bounding box center [881, 513] width 1038 height 437
drag, startPoint x: 583, startPoint y: 420, endPoint x: 398, endPoint y: 420, distance: 185.1
click at [398, 420] on div "Quanto deseja sacar da Conta Digital? R$ 1,23 ​ Saldo total*: R$ 1.234,37 *Corr…" at bounding box center [880, 513] width 992 height 437
type input "R$ 1.234,37"
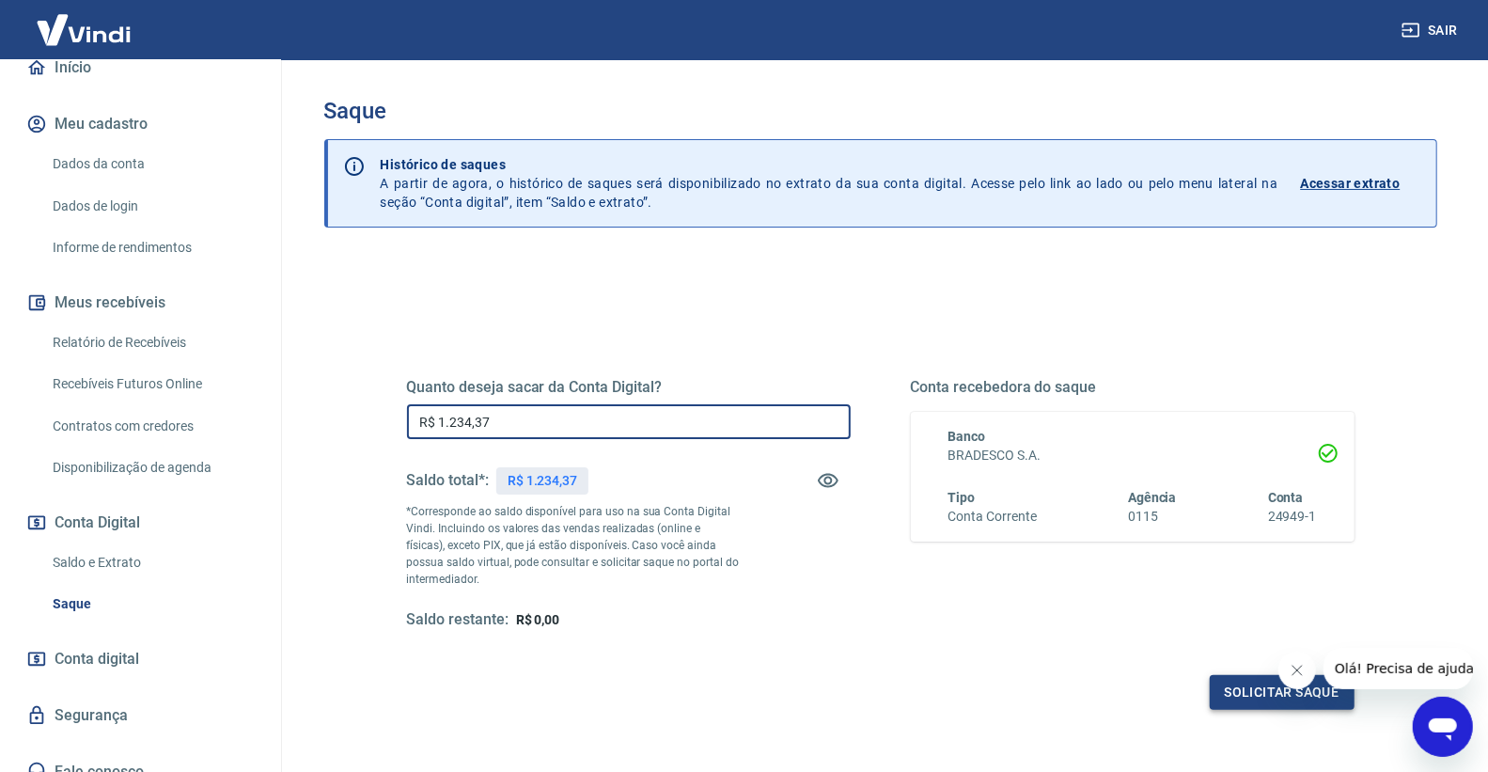
click at [1234, 681] on button "Solicitar saque" at bounding box center [1281, 692] width 145 height 35
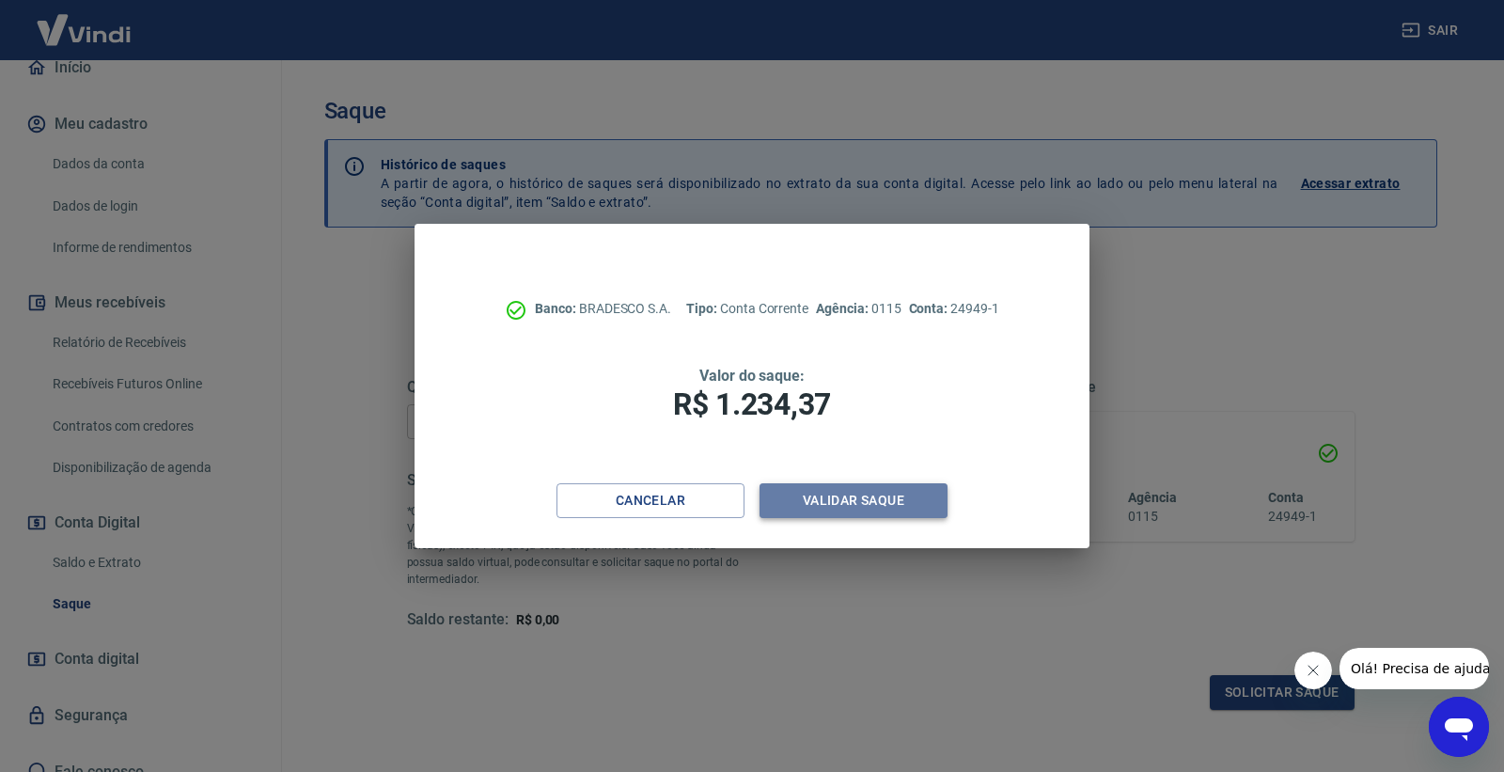
click at [820, 495] on button "Validar saque" at bounding box center [853, 500] width 188 height 35
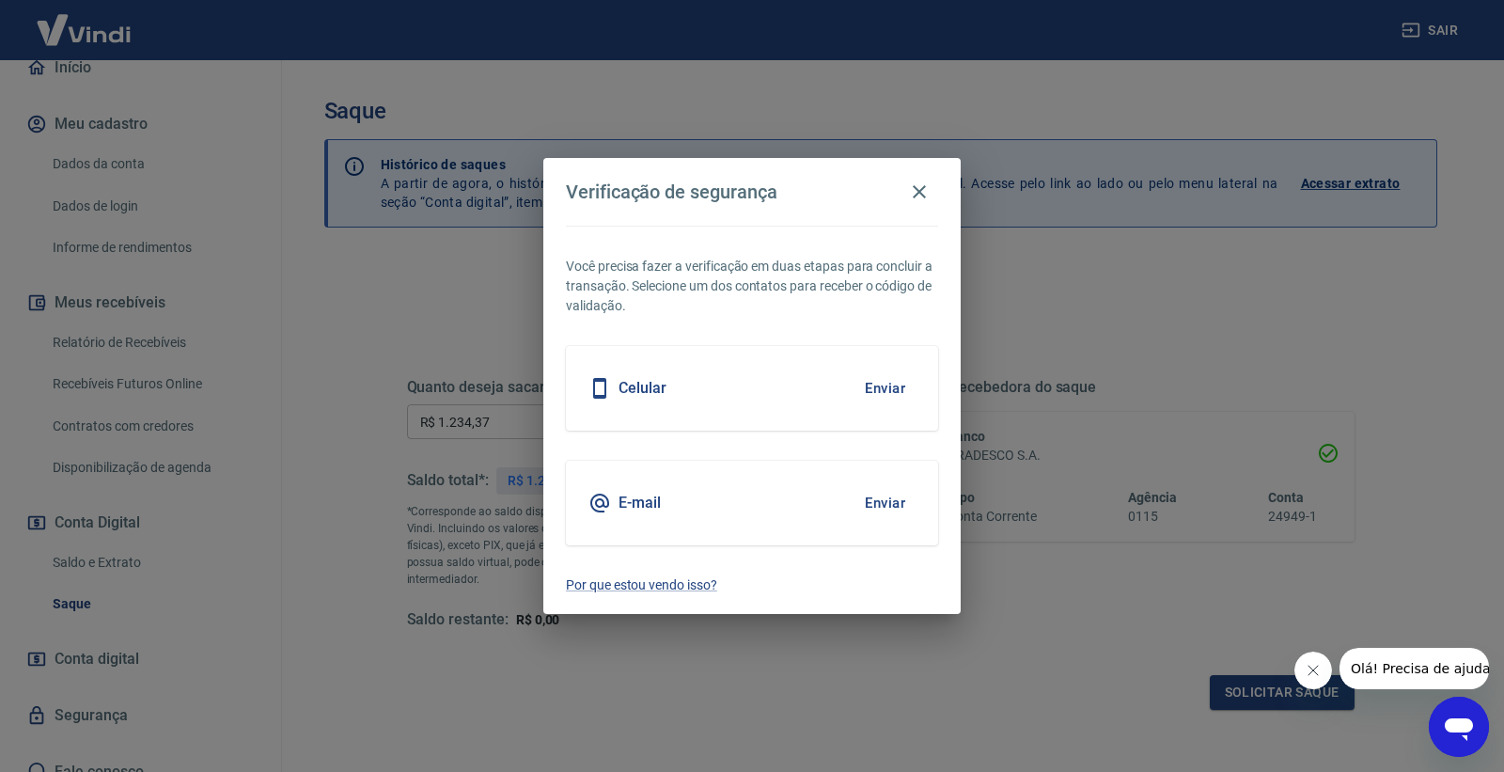
click at [879, 379] on button "Enviar" at bounding box center [884, 387] width 61 height 39
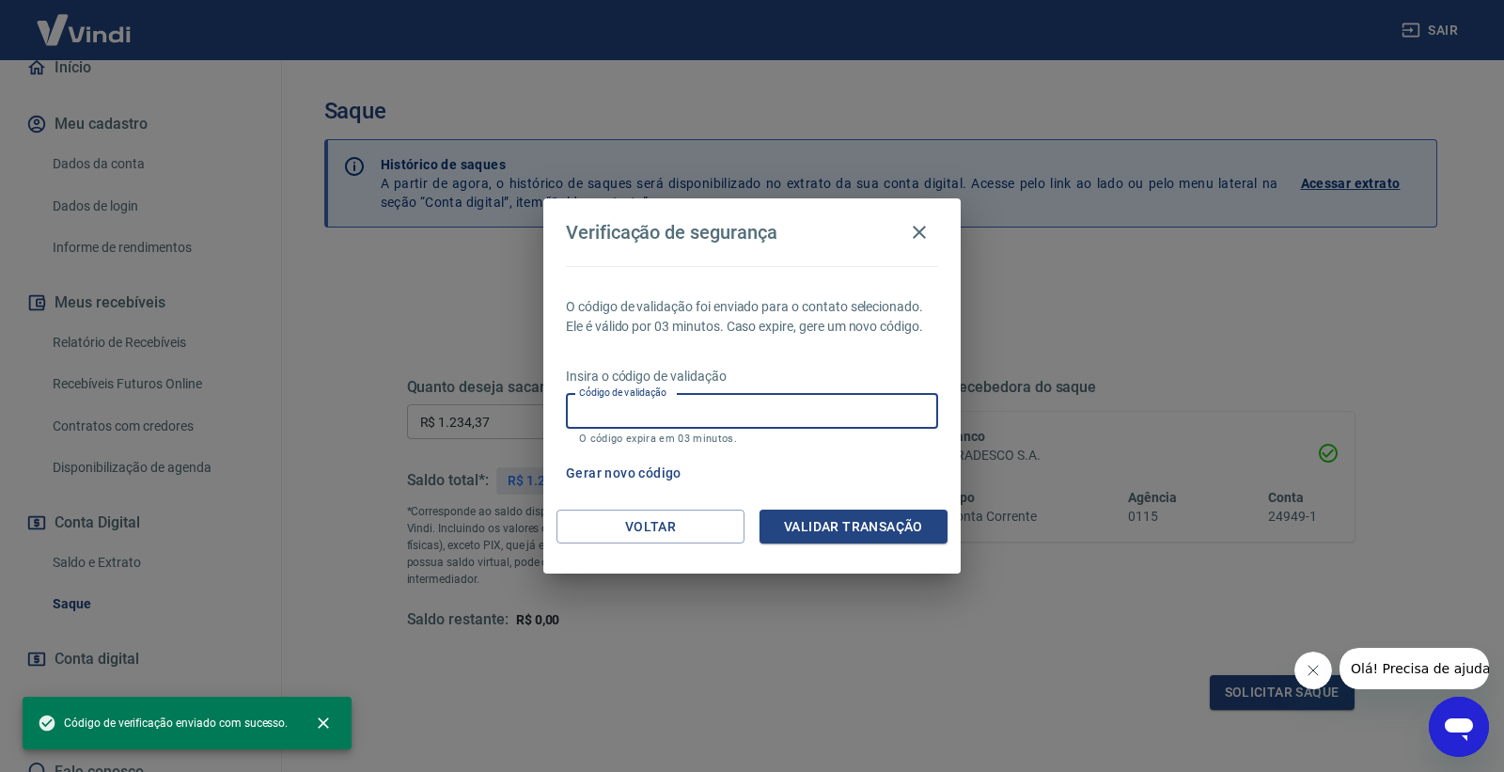
click at [749, 409] on input "Código de validação" at bounding box center [752, 411] width 372 height 35
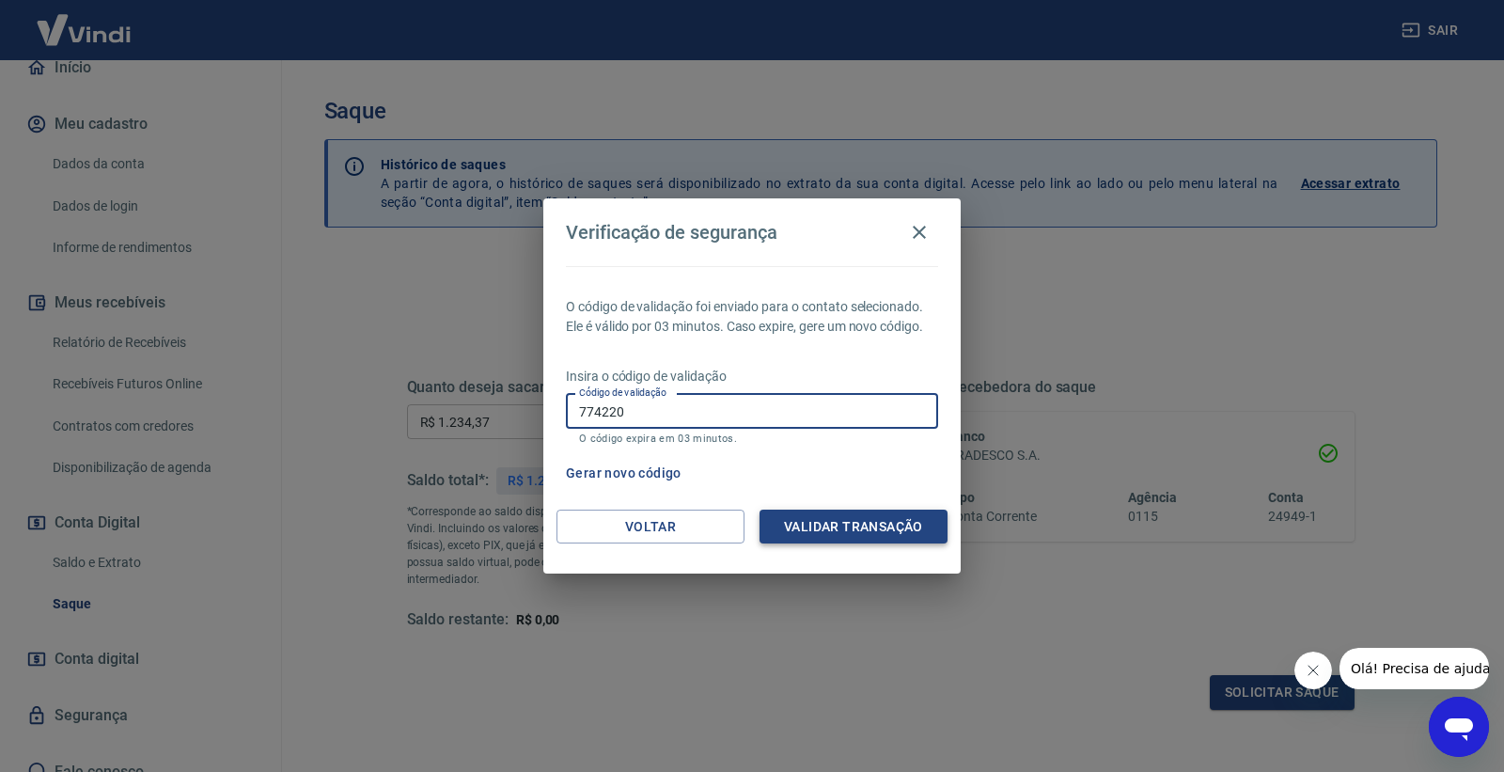
type input "774220"
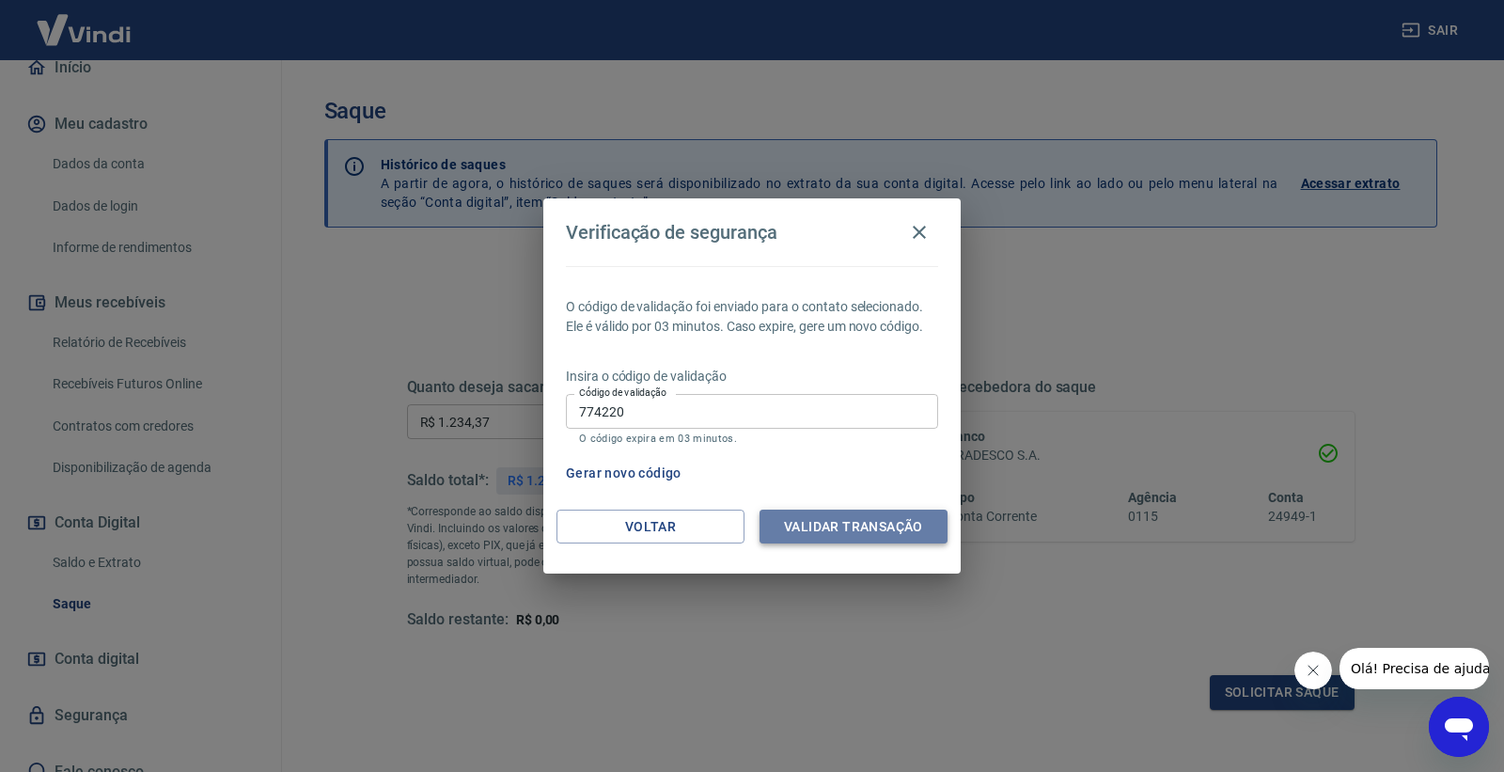
click at [800, 538] on button "Validar transação" at bounding box center [853, 526] width 188 height 35
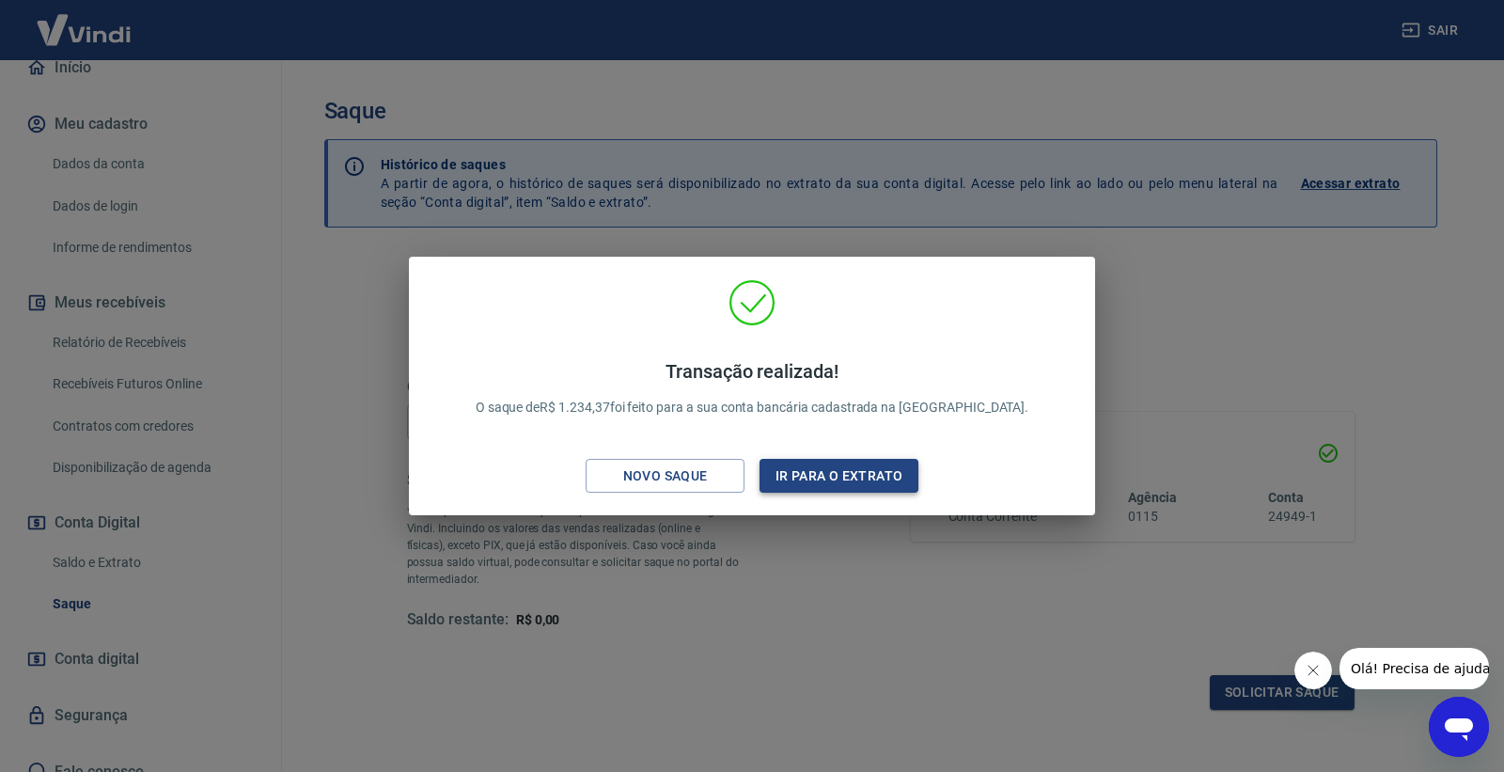
click at [833, 467] on button "Ir para o extrato" at bounding box center [838, 476] width 159 height 35
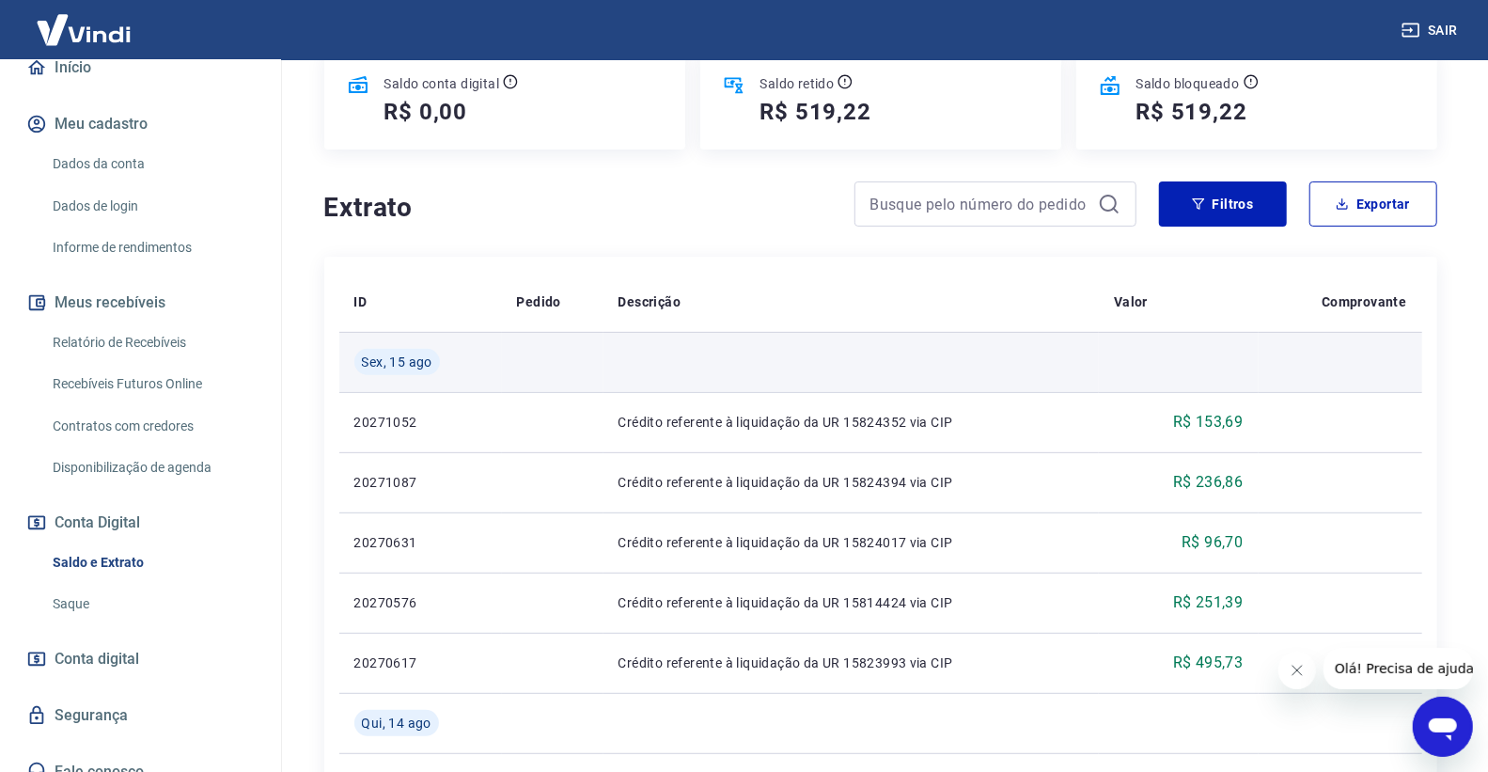
scroll to position [209, 0]
